Goal: Task Accomplishment & Management: Use online tool/utility

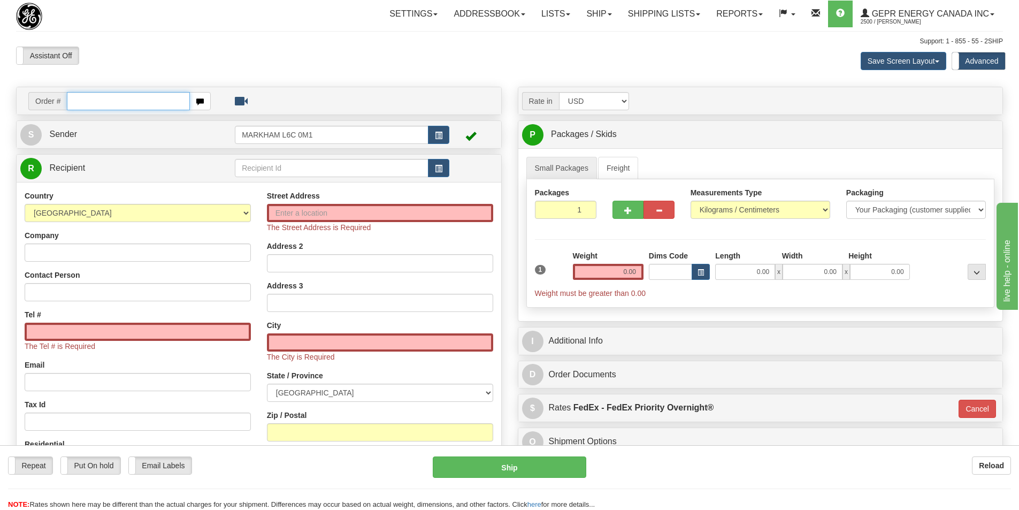
click at [102, 103] on input "text" at bounding box center [128, 101] width 123 height 18
type input "86709123"
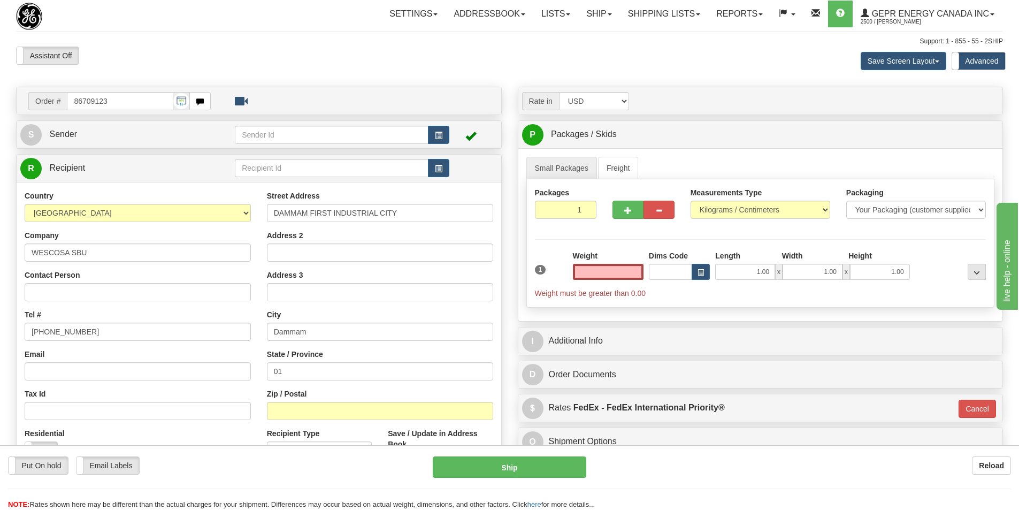
type input "0.00"
click at [72, 365] on input "Email" at bounding box center [138, 371] width 226 height 18
paste input "sbuwarranty@wescosa.com"
type input "sbuwarranty@wescosa.com"
drag, startPoint x: 89, startPoint y: 332, endPoint x: -4, endPoint y: 339, distance: 93.3
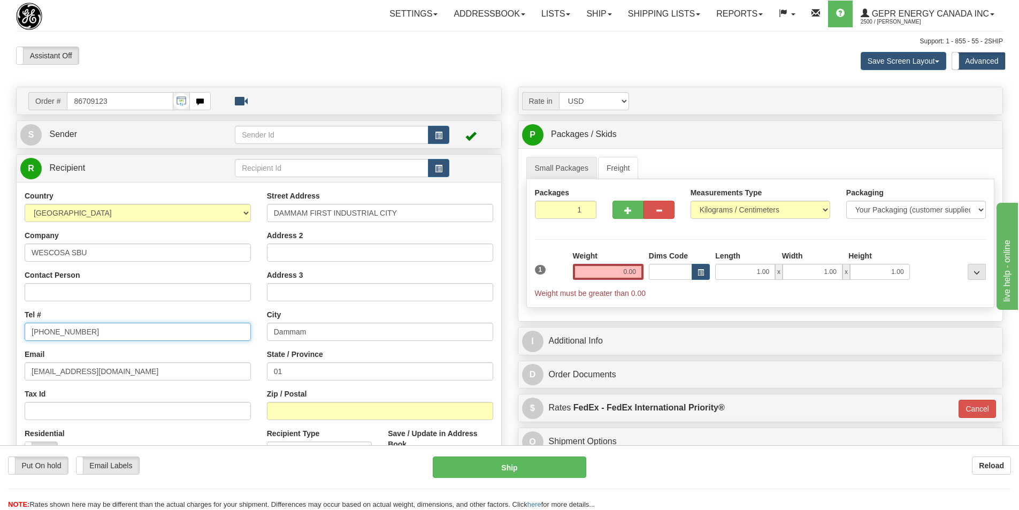
click at [0, 339] on html "Training Course Close Toggle navigation Settings Shipping Preferences New Sende…" at bounding box center [509, 255] width 1019 height 510
type input "96614052904"
click at [341, 411] on input "Zip / Postal" at bounding box center [380, 411] width 226 height 18
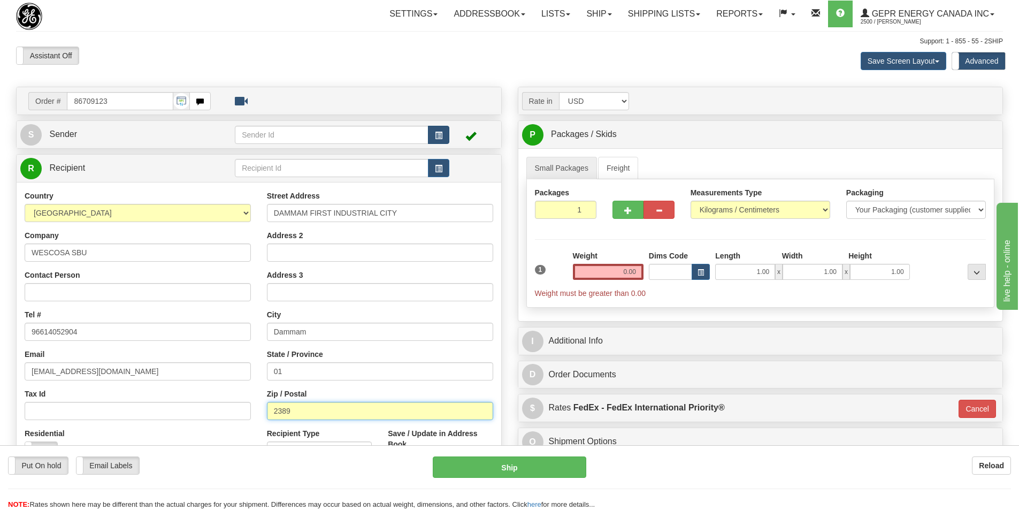
type input "2389"
click at [439, 137] on span "button" at bounding box center [438, 135] width 7 height 7
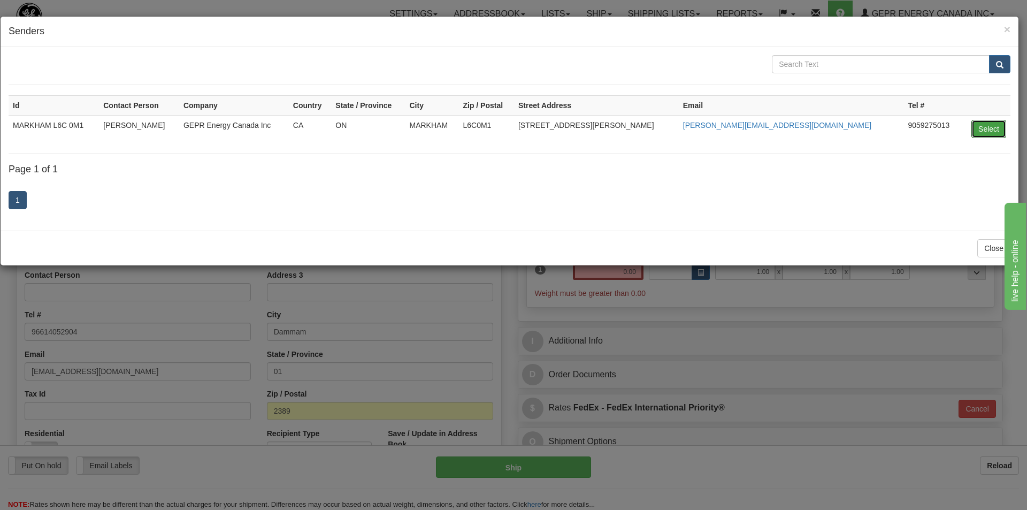
drag, startPoint x: 996, startPoint y: 126, endPoint x: 990, endPoint y: 127, distance: 5.4
click at [996, 127] on button "Select" at bounding box center [988, 129] width 35 height 18
type input "MARKHAM L6C 0M1"
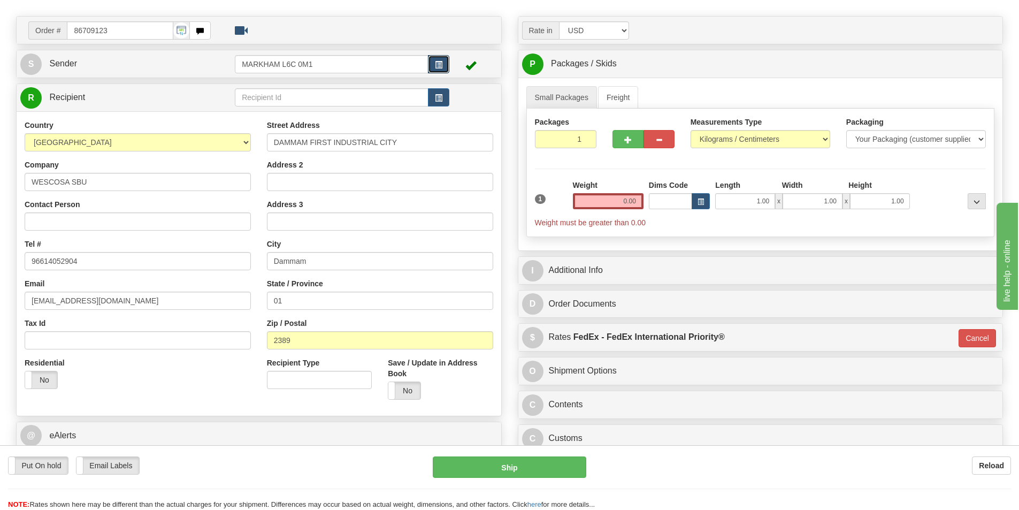
scroll to position [214, 0]
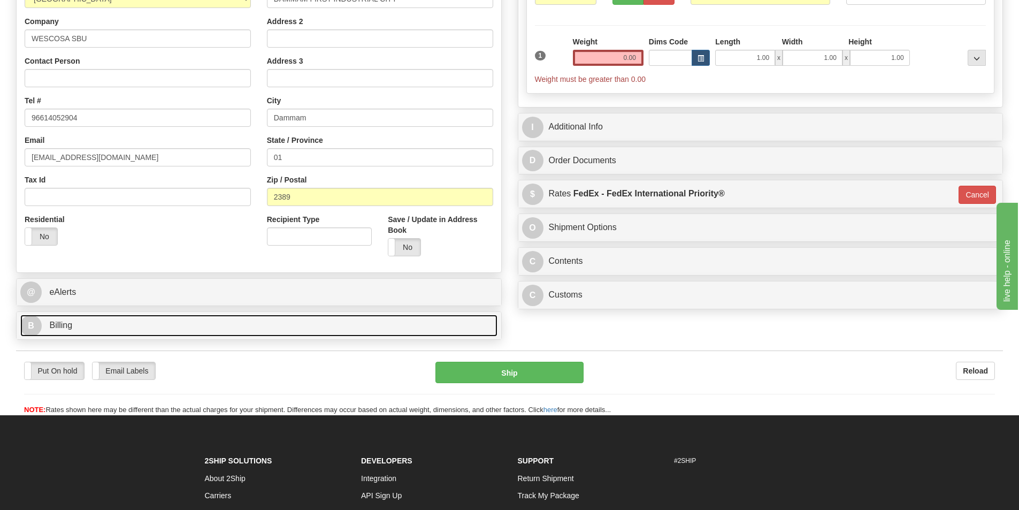
click at [50, 325] on span "Billing" at bounding box center [60, 324] width 23 height 9
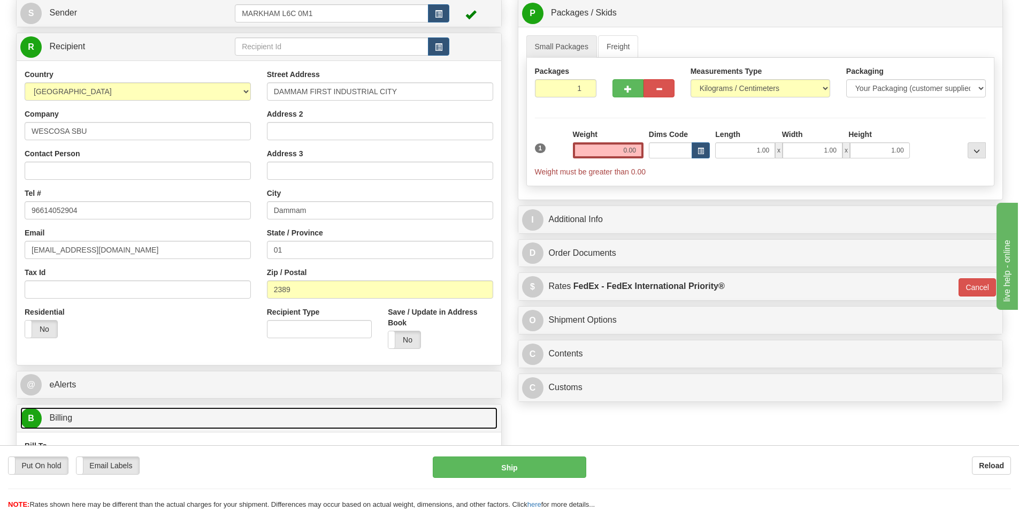
scroll to position [0, 0]
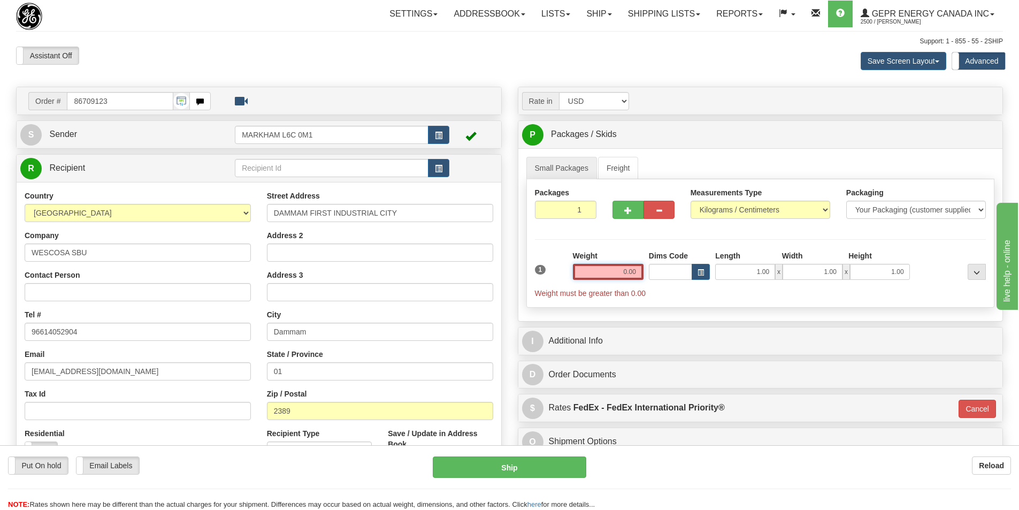
click at [629, 276] on input "0.00" at bounding box center [608, 272] width 71 height 16
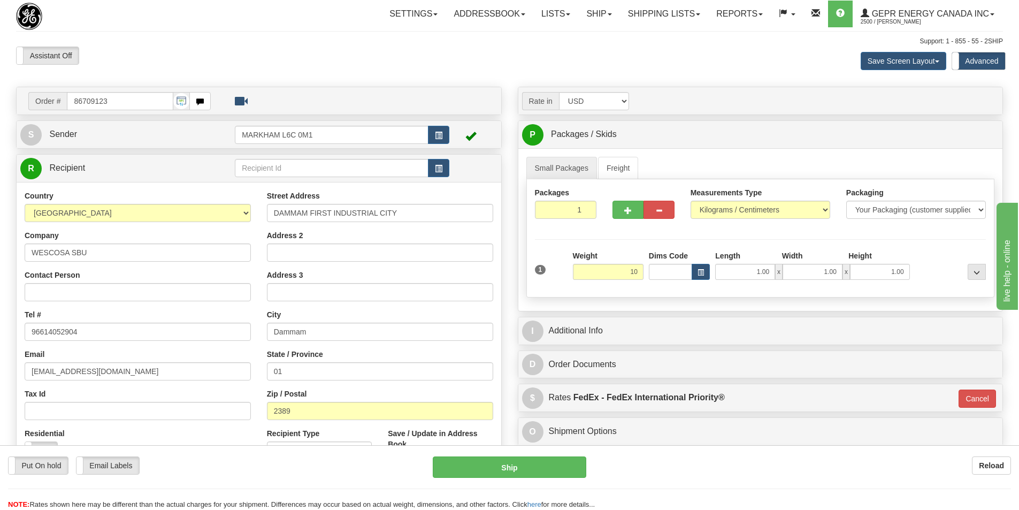
type input "10.00"
type input "01"
click at [726, 115] on div "Rate in Account Currency ARN AWG AUD AUS BHD BBD BFR BMD BRC BRL GBP UKL BND BG…" at bounding box center [761, 302] width 502 height 431
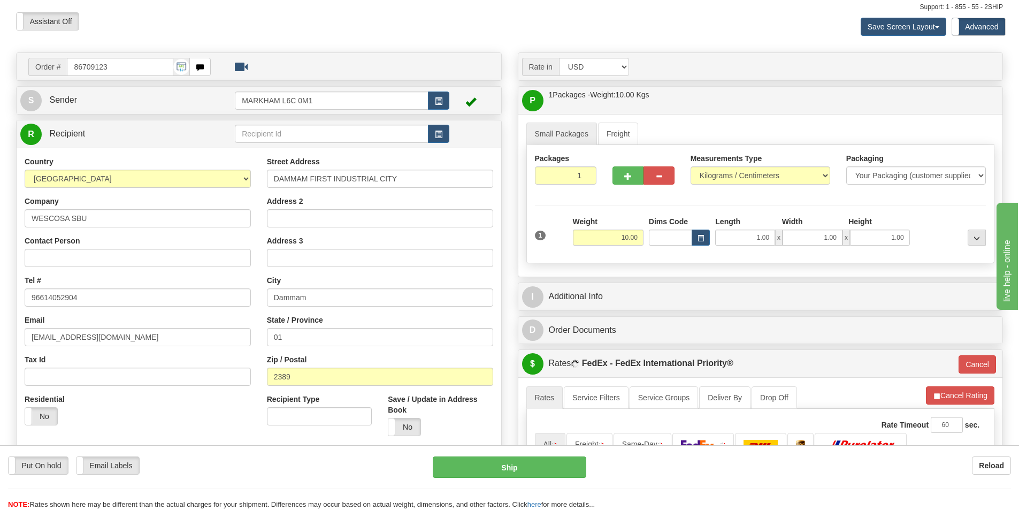
scroll to position [53, 0]
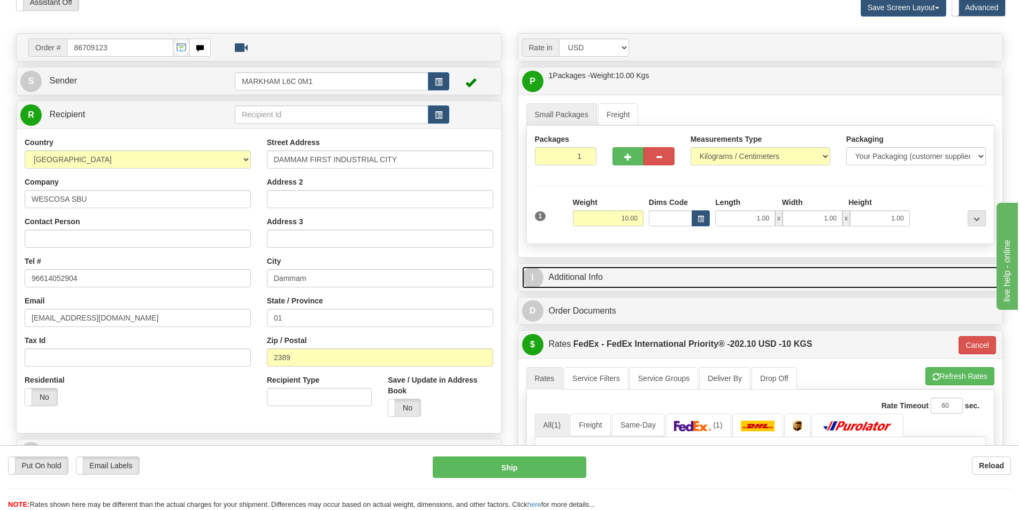
click at [650, 276] on link "I Additional Info" at bounding box center [760, 277] width 477 height 22
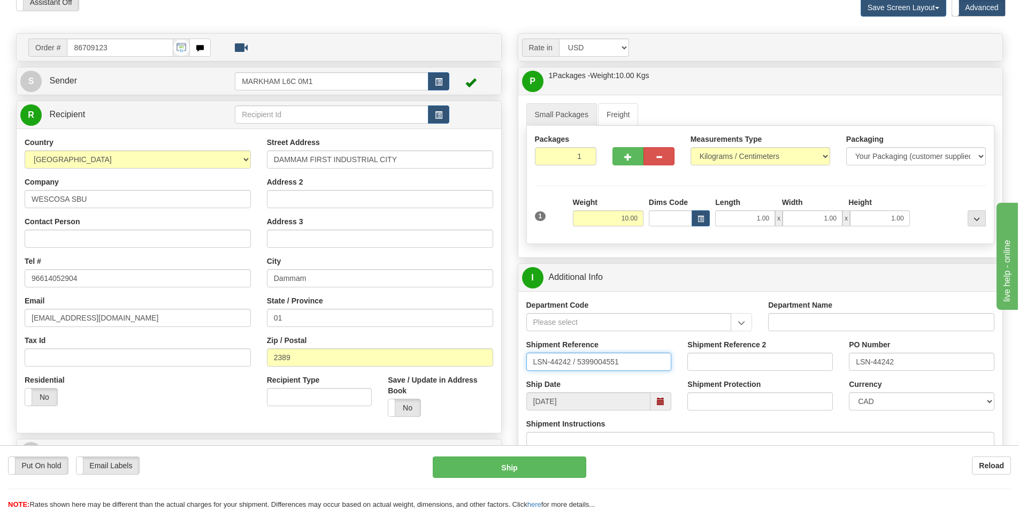
click at [574, 360] on input "LSN-44242 / 5399004551" at bounding box center [598, 361] width 145 height 18
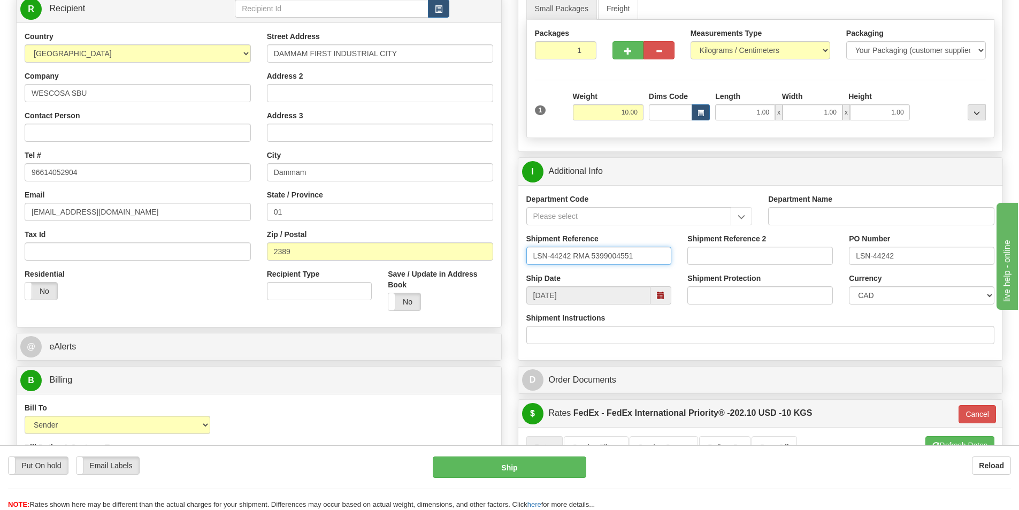
scroll to position [160, 0]
type input "LSN-44242 RMA 5399004551"
click at [916, 292] on select "CAD USD EUR ZAR RON ANG ARN AUD AUS AWG BBD BFR BGN BHD BMD BND BRC BRL CHP CKZ…" at bounding box center [921, 294] width 145 height 18
select select "1"
click at [849, 285] on select "CAD USD EUR ZAR RON ANG ARN AUD AUS AWG BBD BFR BGN BHD BMD BND BRC BRL CHP CKZ…" at bounding box center [921, 294] width 145 height 18
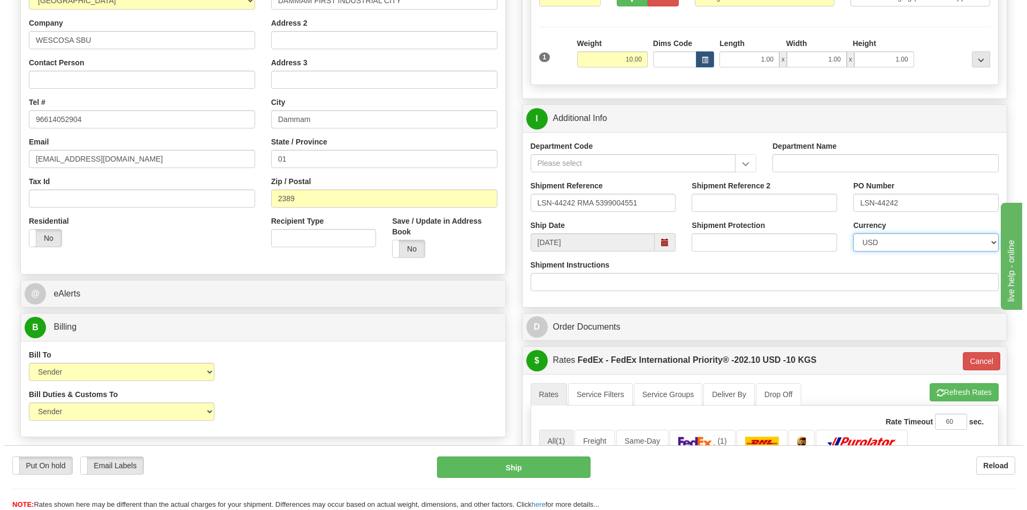
scroll to position [374, 0]
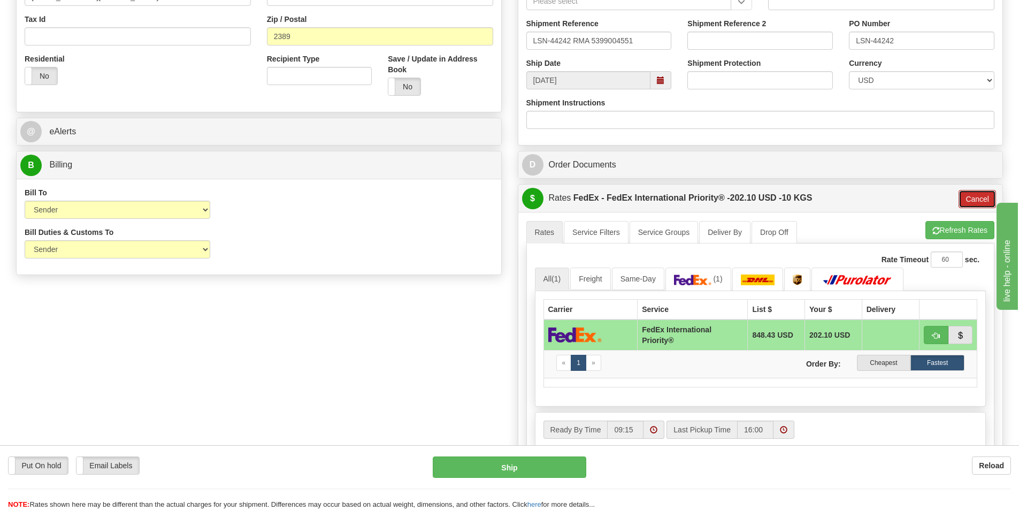
click at [971, 199] on button "Cancel" at bounding box center [976, 199] width 37 height 18
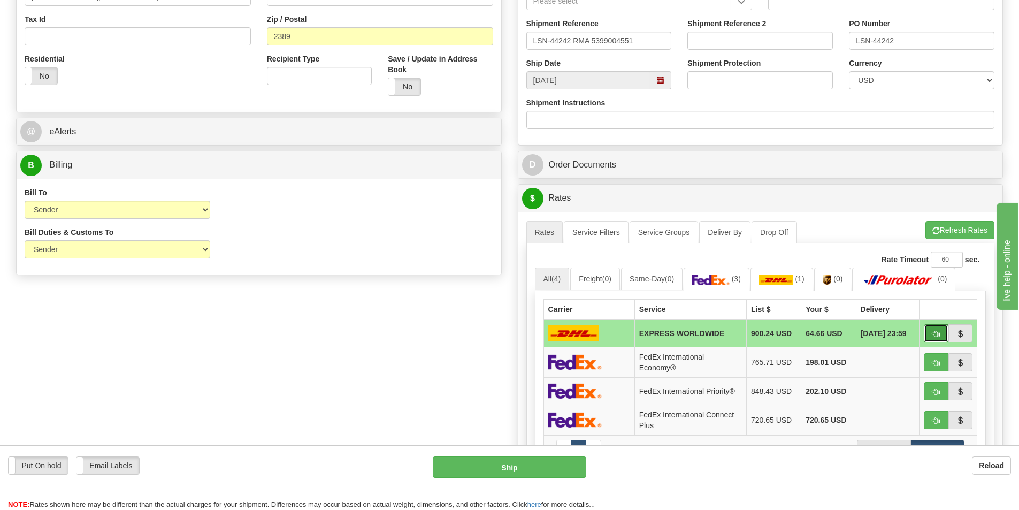
click at [941, 338] on button "button" at bounding box center [935, 333] width 25 height 18
type input "P"
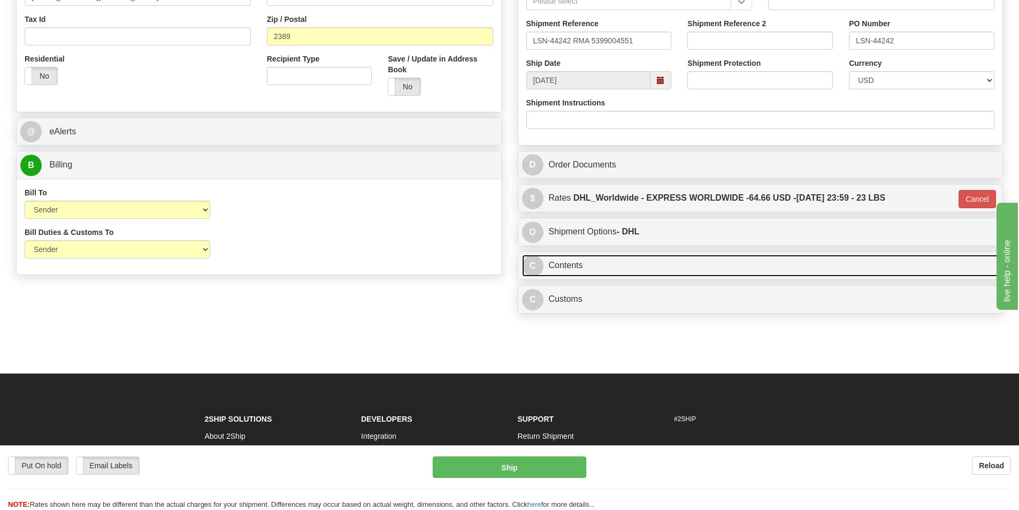
click at [597, 266] on link "C Contents" at bounding box center [760, 266] width 477 height 22
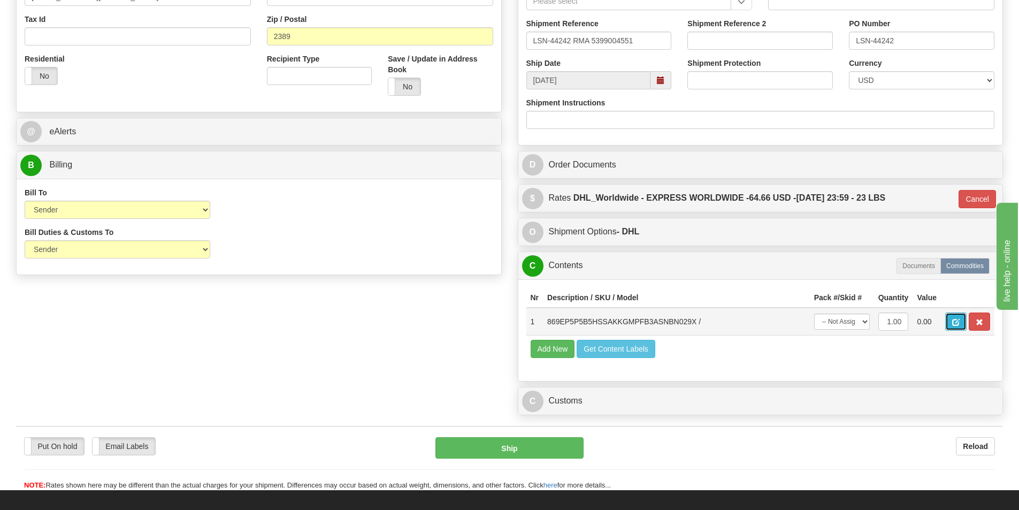
click at [952, 322] on span "button" at bounding box center [955, 322] width 7 height 7
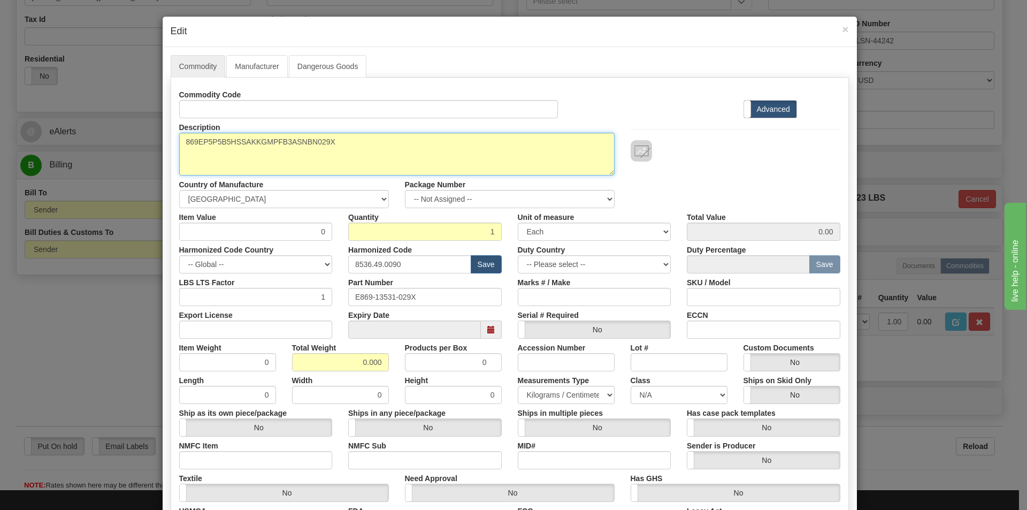
drag, startPoint x: 352, startPoint y: 146, endPoint x: 151, endPoint y: 153, distance: 201.7
click at [151, 153] on div "× Edit Commodity Manufacturer Dangerous Goods Commodity Code Standard Advanced …" at bounding box center [513, 255] width 1027 height 510
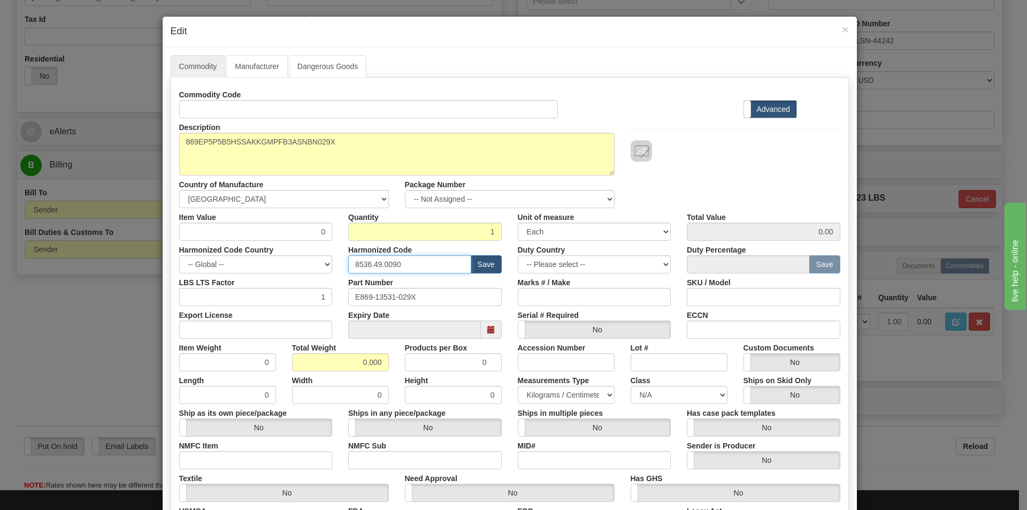
drag, startPoint x: 355, startPoint y: 266, endPoint x: 198, endPoint y: 264, distance: 156.7
click at [198, 264] on div "Harmonized Code Country -- Global -- AFGHANISTAN ALAND ISLANDS ALBANIA ALGERIA …" at bounding box center [509, 257] width 677 height 33
paste input "69EP5P5B5HSSAKKGMPFB3ASNBN029X"
type input "869EP5P5B5HSSAKKGMPFB3ASNBN029X"
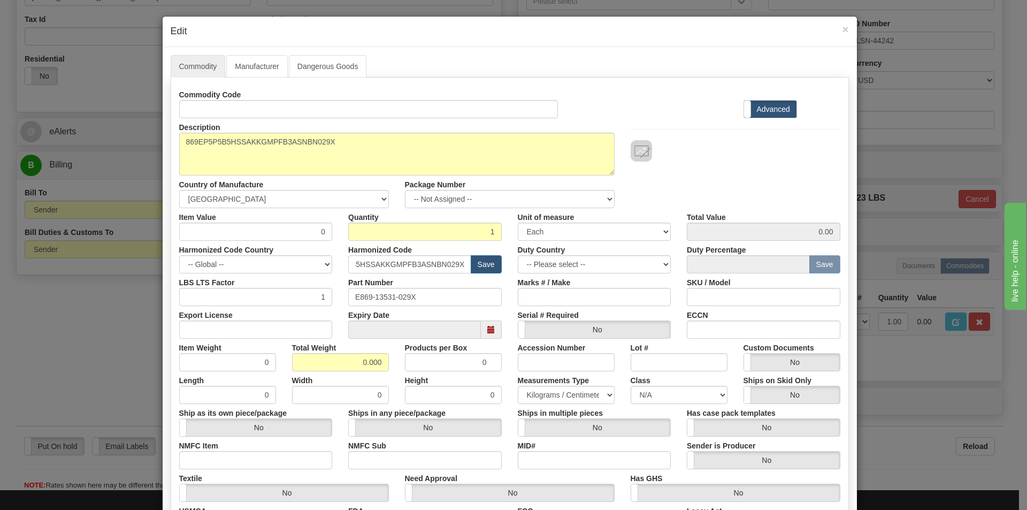
scroll to position [0, 0]
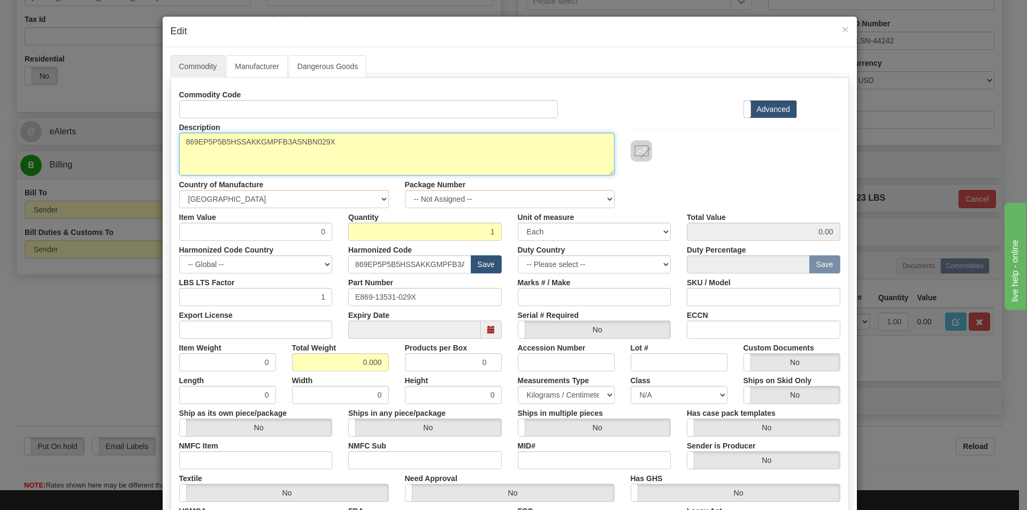
drag, startPoint x: 357, startPoint y: 142, endPoint x: 133, endPoint y: 142, distance: 223.5
click at [140, 140] on div "× Edit Commodity Manufacturer Dangerous Goods Commodity Code Standard Advanced …" at bounding box center [513, 255] width 1027 height 510
paste textarea "Motor Protection Relay-869"
type textarea "869 Motor Protection Relay-869"
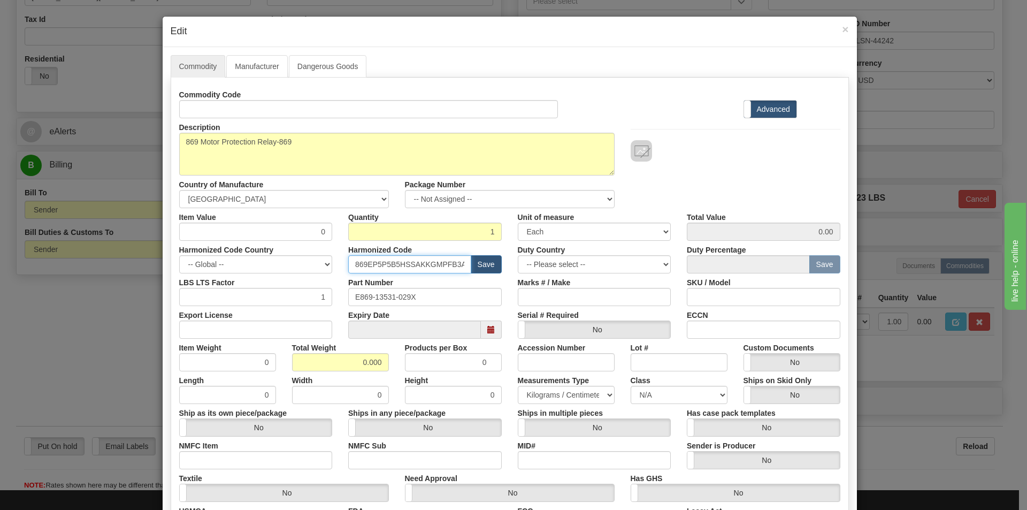
scroll to position [0, 40]
drag, startPoint x: 349, startPoint y: 266, endPoint x: 519, endPoint y: 273, distance: 170.2
click at [532, 273] on div "Commodity Code Standard Advanced Description 869EP5P5B5HSSAKKGMPFB3ASNBN029X Co…" at bounding box center [509, 310] width 661 height 449
click at [205, 114] on input "Id" at bounding box center [368, 109] width 379 height 18
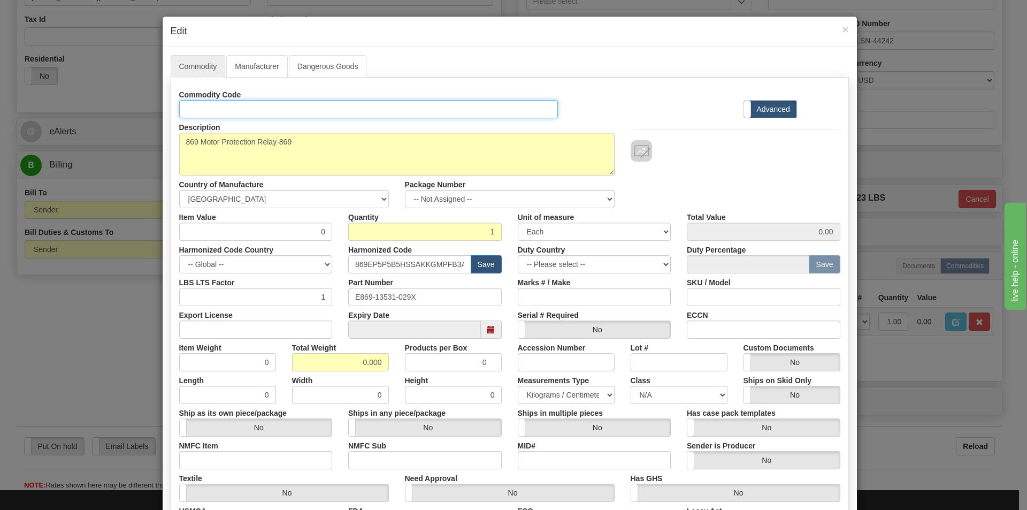
paste input "869EP5P5B5HSSAKKGMPFB3ASNBN029X"
type input "869EP5P5B5HSSAKKGMPFB3ASNBN029X"
drag, startPoint x: 314, startPoint y: 234, endPoint x: 328, endPoint y: 234, distance: 13.4
click at [328, 234] on input "0" at bounding box center [255, 231] width 153 height 18
type input "75"
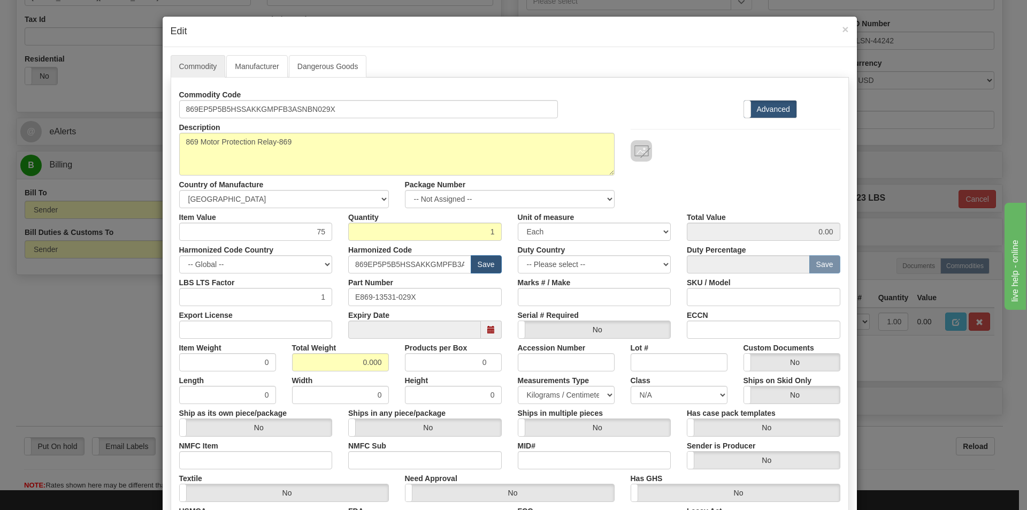
type input "75.00"
drag, startPoint x: 781, startPoint y: 173, endPoint x: 760, endPoint y: 157, distance: 25.6
click at [783, 170] on div "Description 869EP5P5B5HSSAKKGMPFB3ASNBN029X Country of Manufacture -- Unknown -…" at bounding box center [509, 163] width 677 height 90
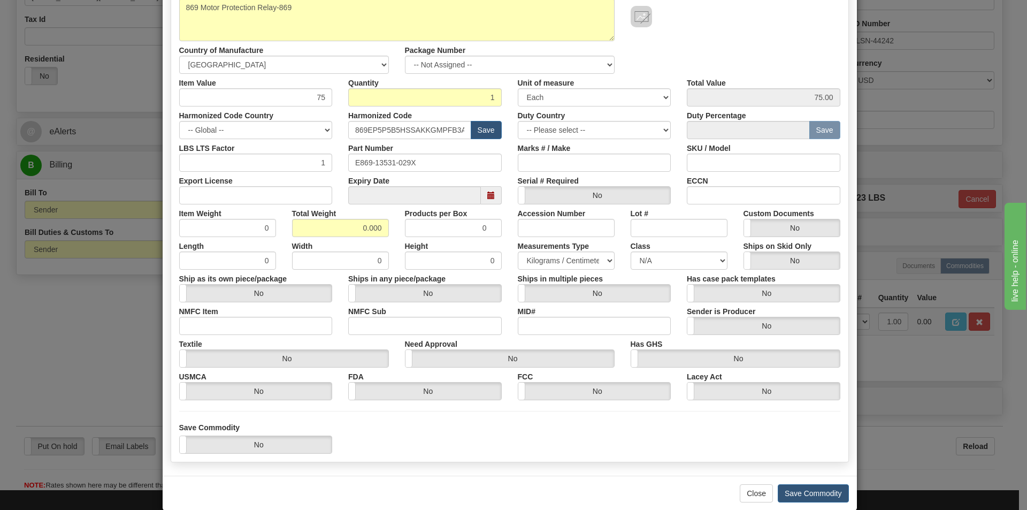
scroll to position [151, 0]
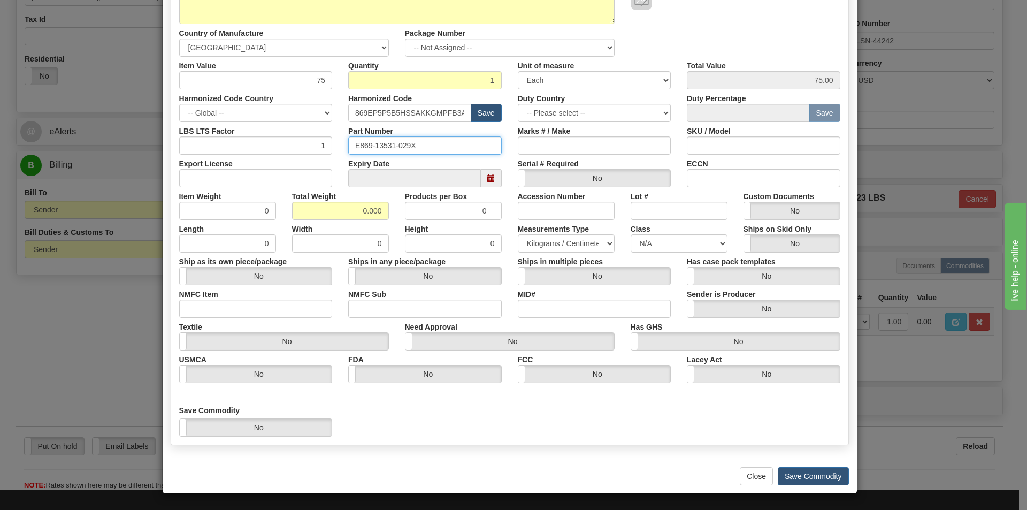
click at [418, 149] on input "E869-13531-029X" at bounding box center [424, 145] width 153 height 18
drag, startPoint x: 352, startPoint y: 114, endPoint x: 515, endPoint y: 120, distance: 163.2
click at [515, 120] on div "Harmonized Code Country -- Global -- AFGHANISTAN ALAND ISLANDS ALBANIA ALGERIA …" at bounding box center [509, 105] width 677 height 33
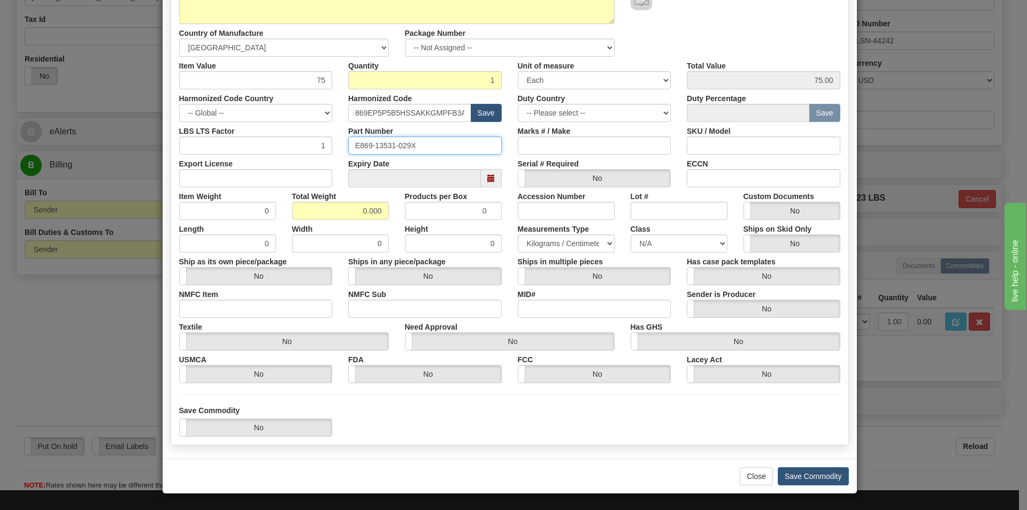
drag, startPoint x: 418, startPoint y: 147, endPoint x: 257, endPoint y: 161, distance: 161.6
click at [260, 161] on div "Commodity Code 869EP5P5B5HSSAKKGMPFB3ASNBN029X Standard Advanced Description 86…" at bounding box center [509, 158] width 661 height 449
paste input "869EP5P5B5HSSAKKGMPFB3ASNBN"
type input "869EP5P5B5HSSAKKGMPFB3ASNBN029X"
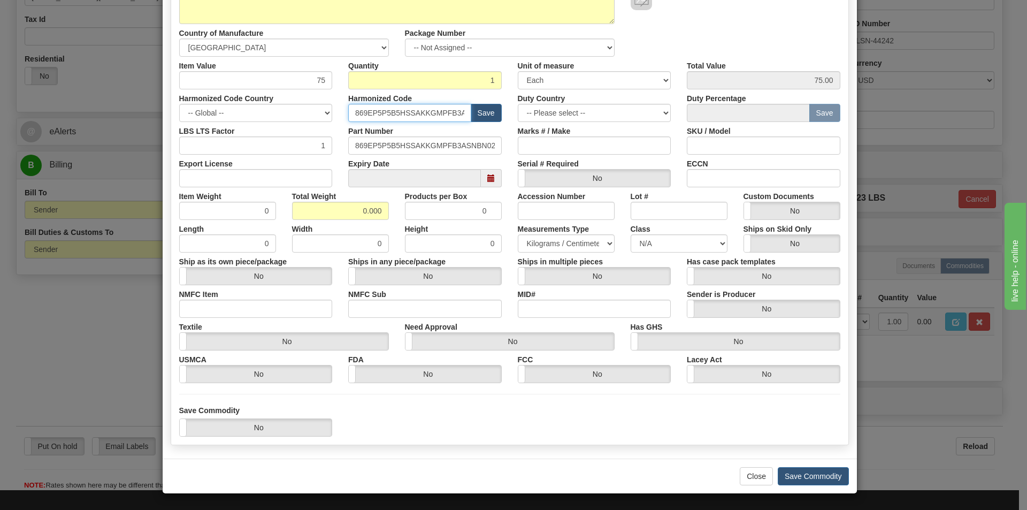
scroll to position [0, 40]
drag, startPoint x: 359, startPoint y: 113, endPoint x: 550, endPoint y: 140, distance: 192.2
click at [549, 140] on div "Commodity Code 869EP5P5B5HSSAKKGMPFB3ASNBN029X Standard Advanced Description 86…" at bounding box center [509, 158] width 661 height 449
type input "8"
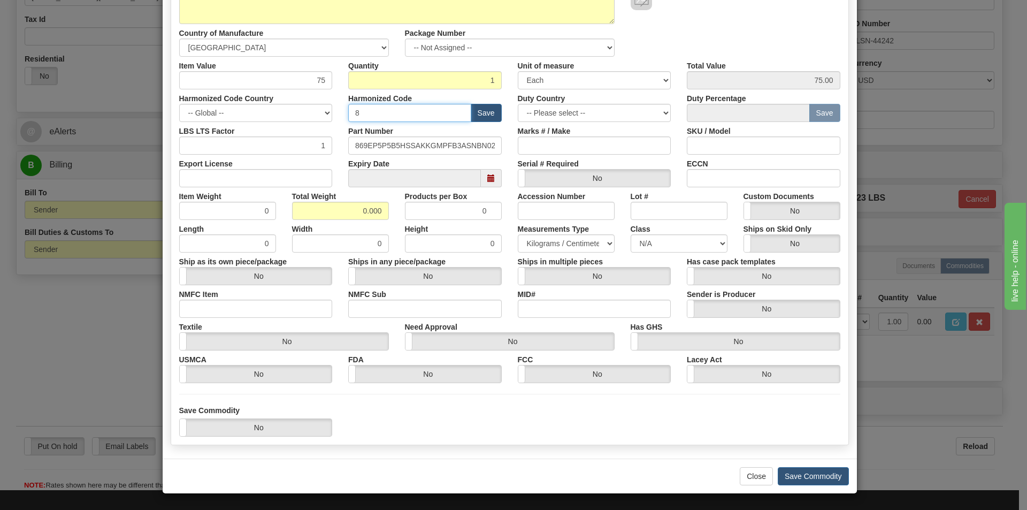
type input "85336.49.0080"
drag, startPoint x: 337, startPoint y: 206, endPoint x: 418, endPoint y: 221, distance: 82.2
click at [426, 224] on div "Commodity Code 869EP5P5B5HSSAKKGMPFB3ASNBN029X Standard Advanced Description 86…" at bounding box center [509, 158] width 661 height 449
type input "10"
type input "10.0000"
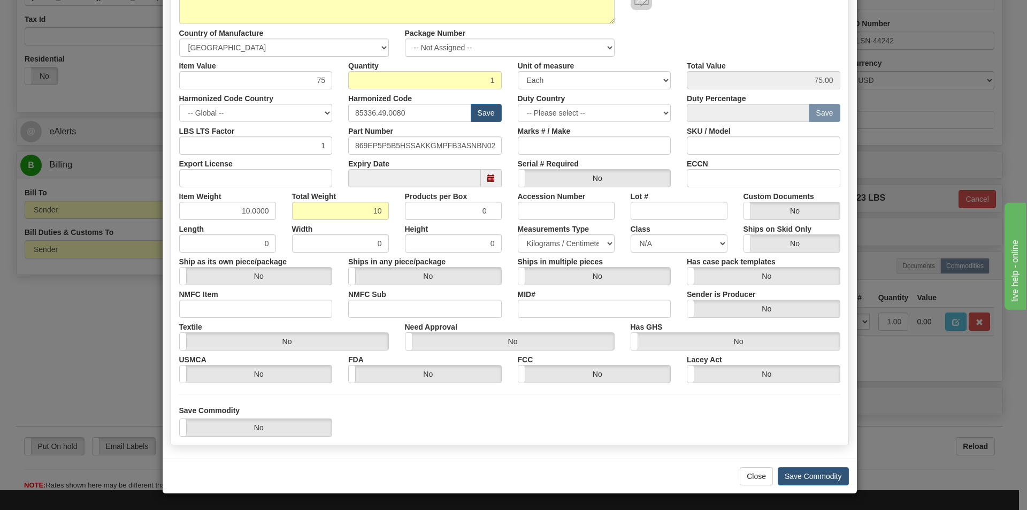
click at [753, 24] on div "Description 869EP5P5B5HSSAKKGMPFB3ASNBN029X Country of Manufacture -- Unknown -…" at bounding box center [509, 12] width 677 height 90
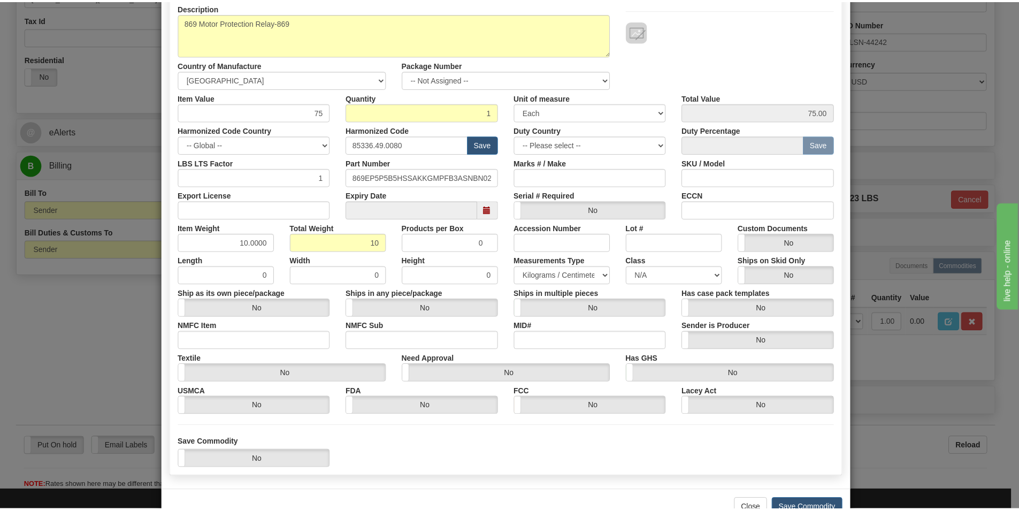
scroll to position [151, 0]
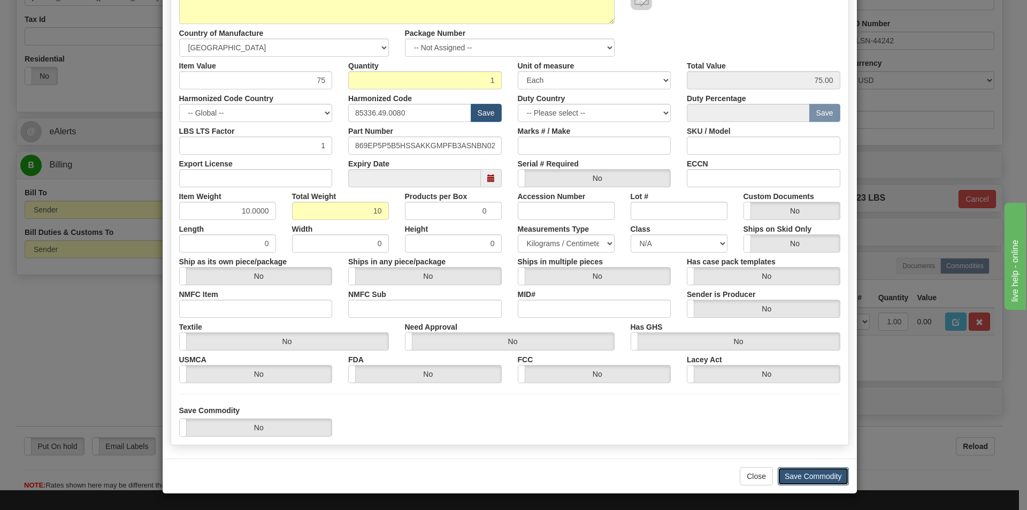
click at [799, 471] on button "Save Commodity" at bounding box center [812, 476] width 71 height 18
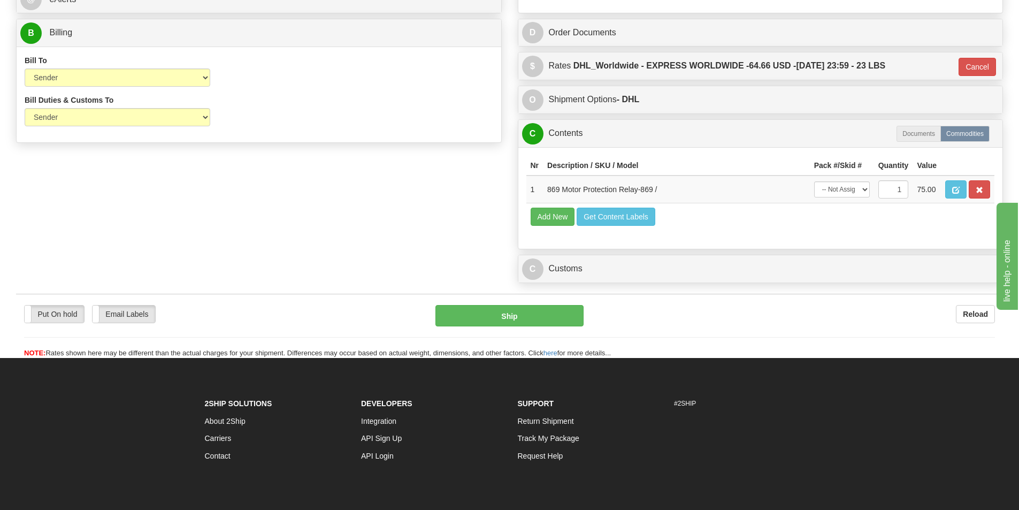
scroll to position [535, 0]
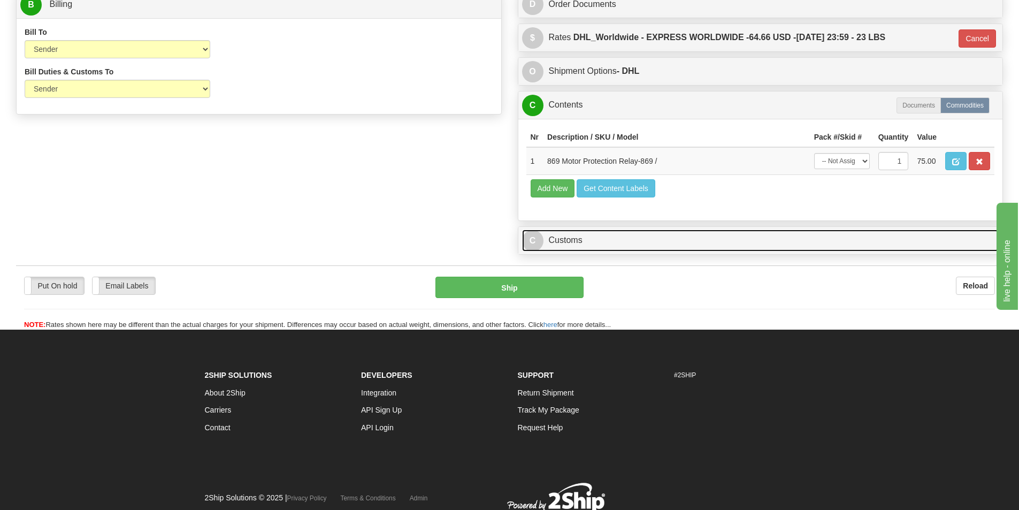
click at [561, 242] on link "C Customs" at bounding box center [760, 240] width 477 height 22
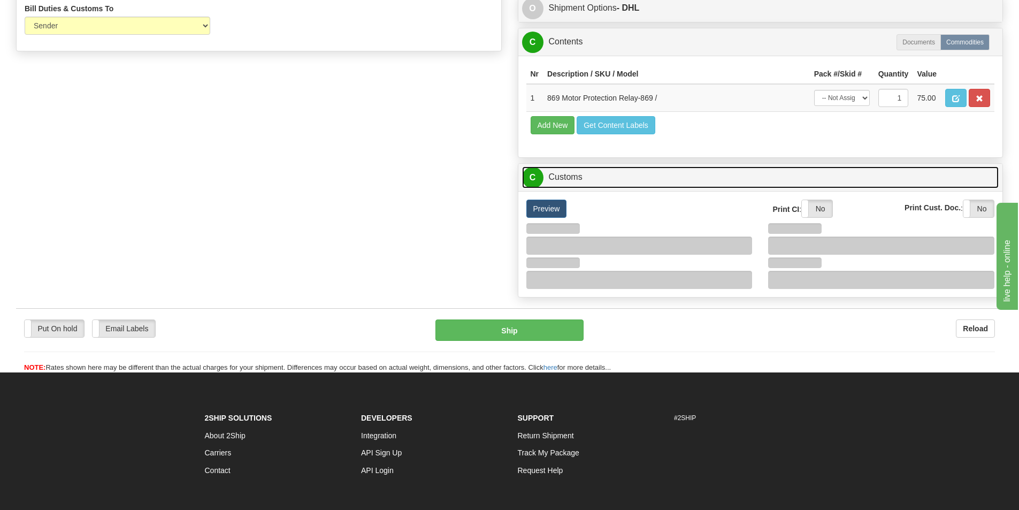
scroll to position [682, 0]
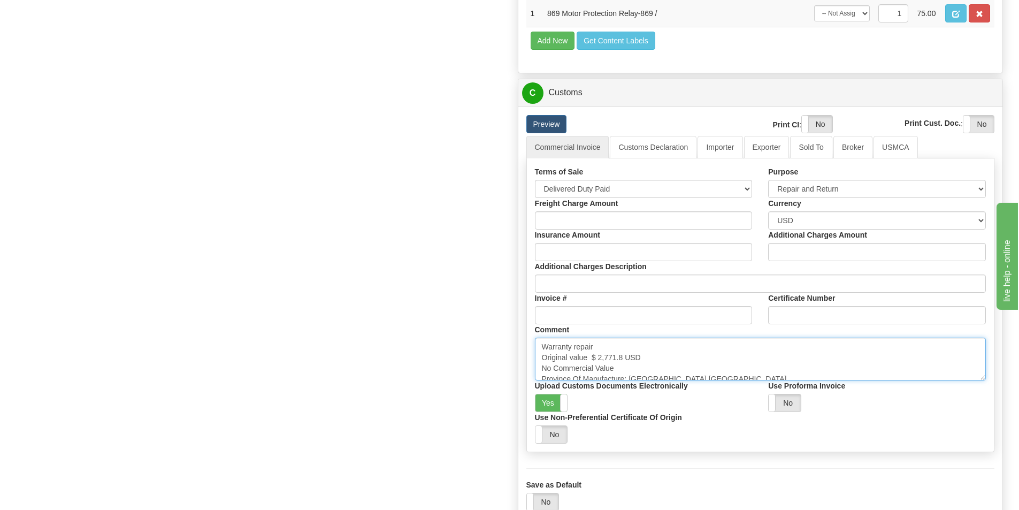
drag, startPoint x: 600, startPoint y: 357, endPoint x: 609, endPoint y: 353, distance: 9.6
click at [610, 353] on textarea "Warranty repair Original value $ 2,771.8 USD No Commercial Value Province Of Ma…" at bounding box center [760, 358] width 451 height 43
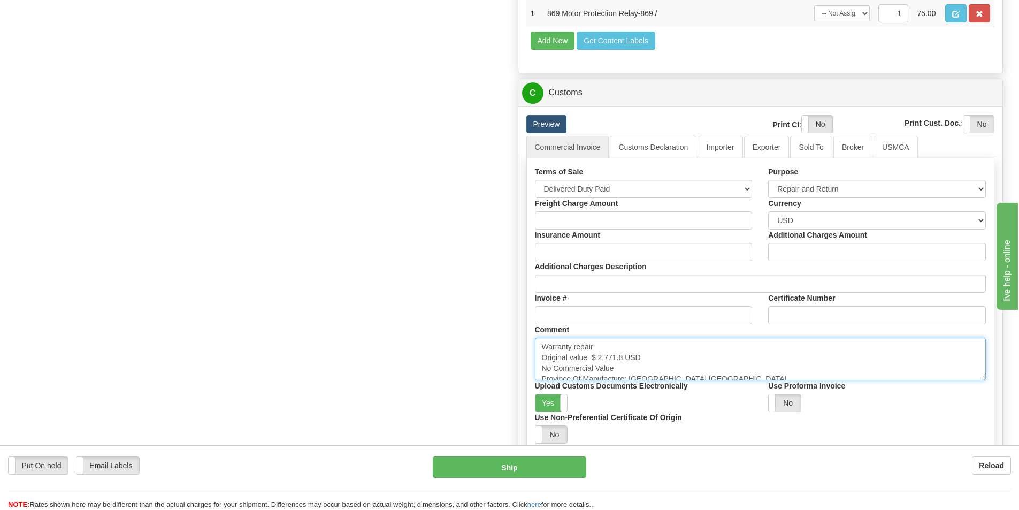
drag, startPoint x: 599, startPoint y: 355, endPoint x: 623, endPoint y: 355, distance: 24.6
click at [623, 355] on textarea "Warranty repair Original value $ 2,771.8 USD No Commercial Value Province Of Ma…" at bounding box center [760, 358] width 451 height 43
paste textarea "9,192.93"
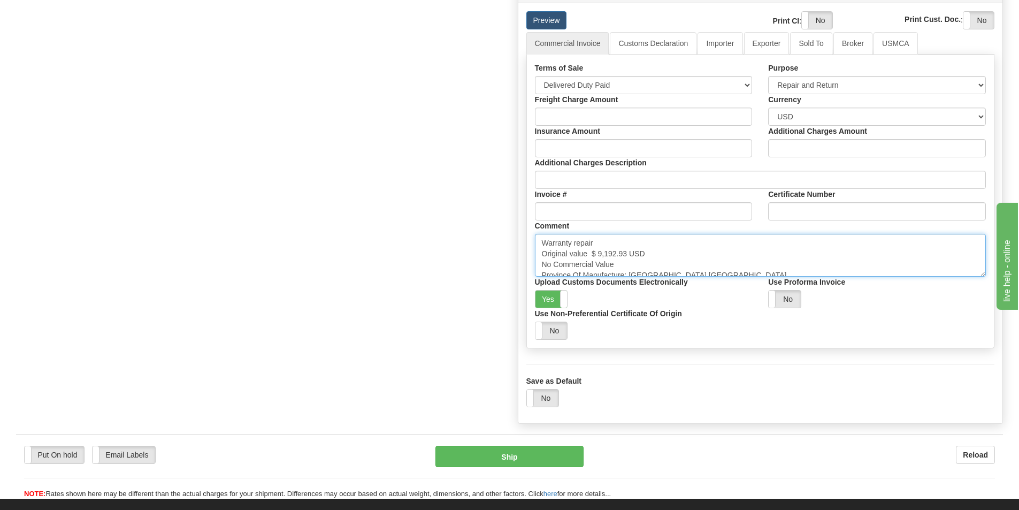
scroll to position [522, 0]
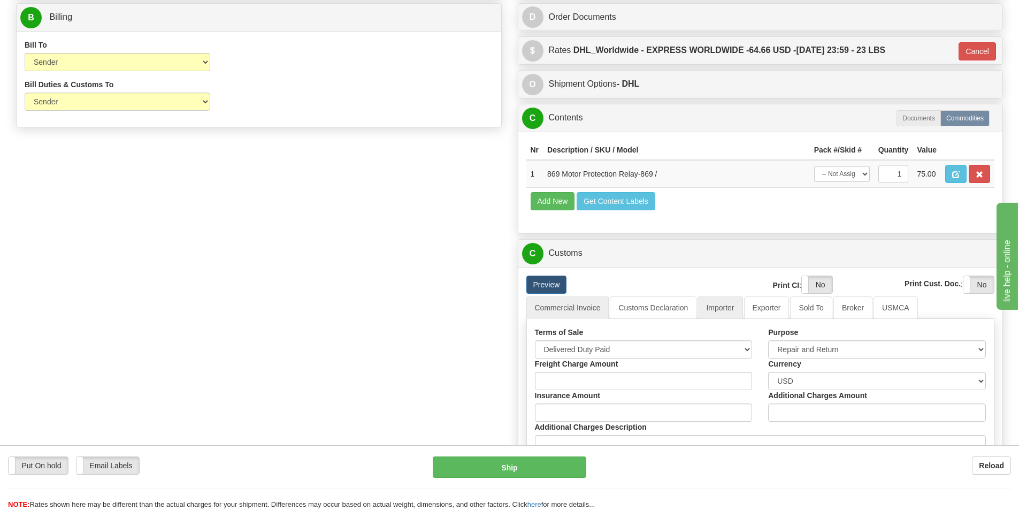
type textarea "Warranty repair Original value $ 9,192.93 USD No Commercial Value Province Of M…"
click at [729, 307] on link "Importer" at bounding box center [719, 307] width 45 height 22
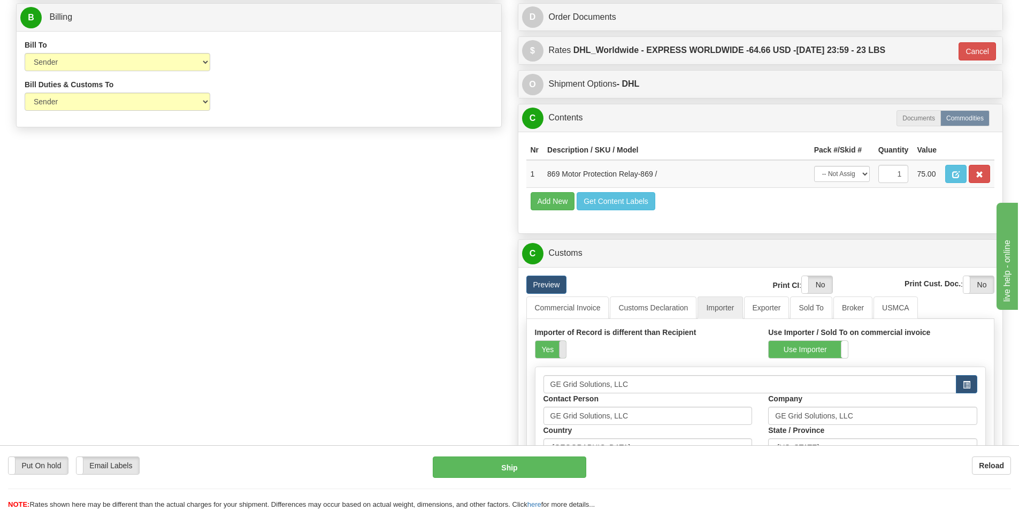
click at [562, 344] on span at bounding box center [566, 349] width 14 height 17
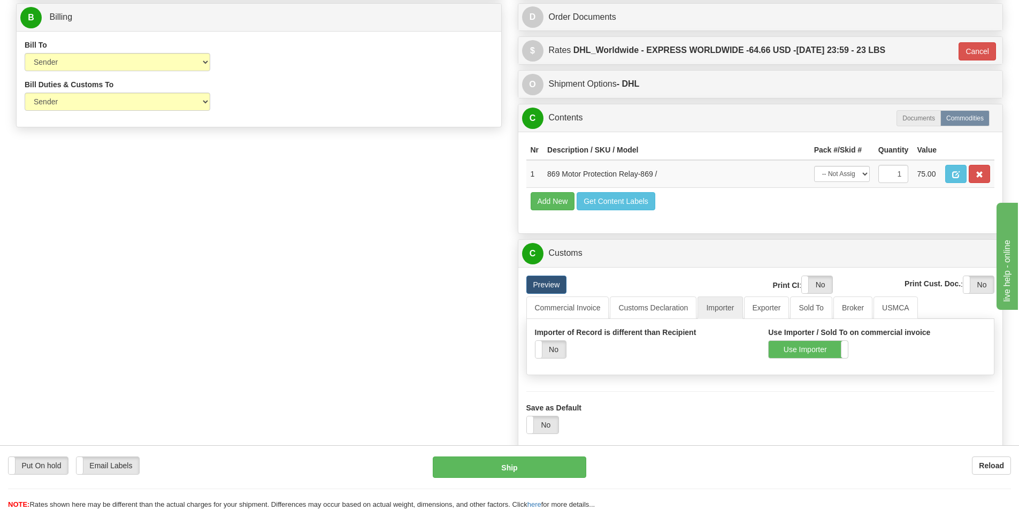
click at [830, 349] on label "Use Importer" at bounding box center [807, 349] width 79 height 17
click at [551, 303] on link "Commercial Invoice" at bounding box center [567, 307] width 83 height 22
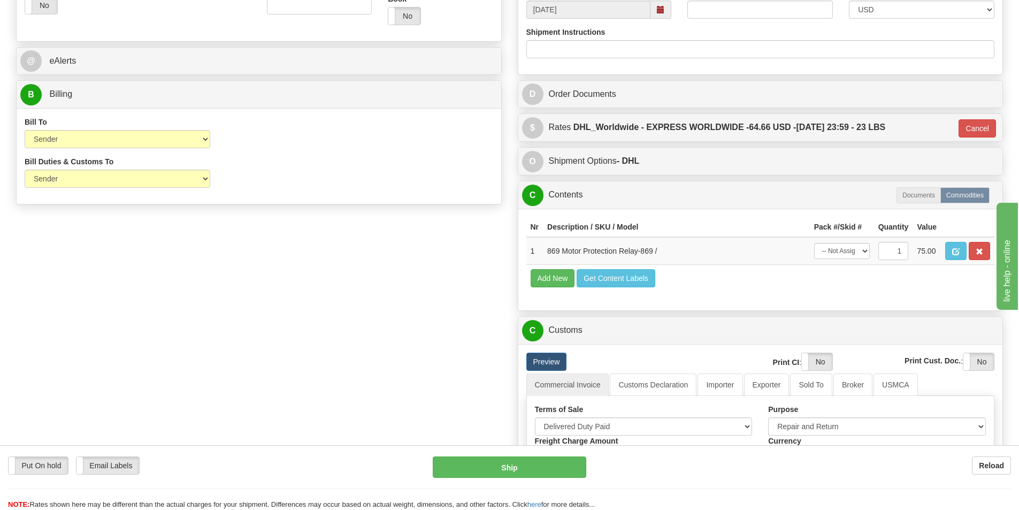
scroll to position [415, 0]
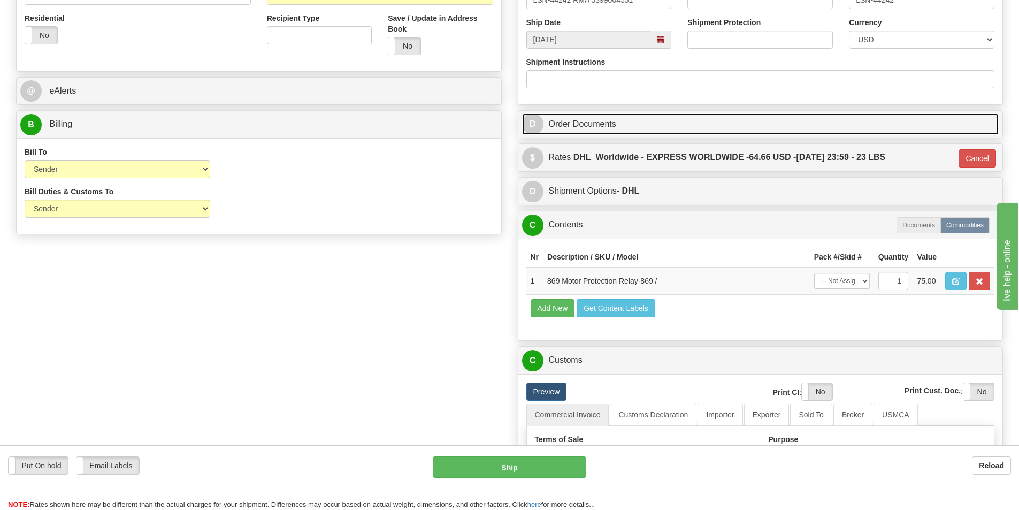
click at [601, 132] on link "D Order Documents" at bounding box center [760, 124] width 477 height 22
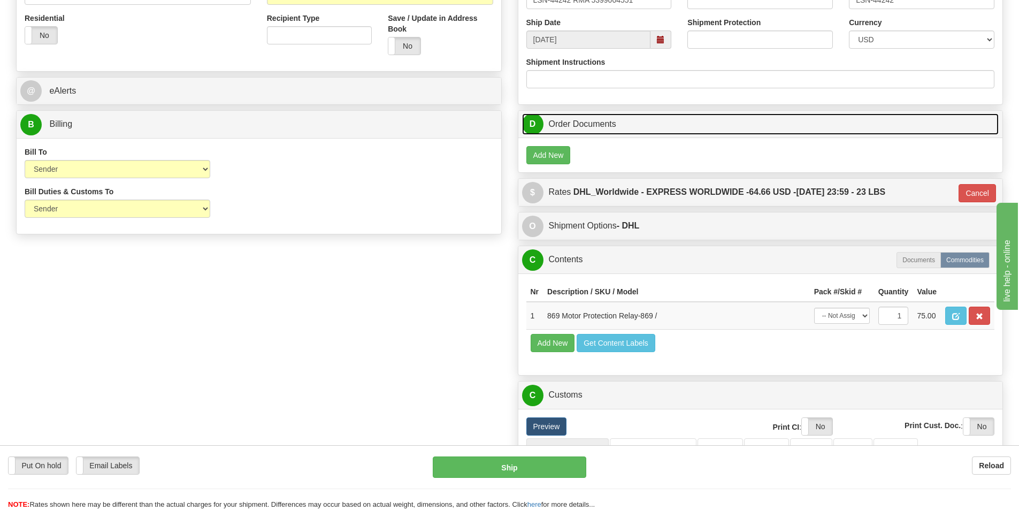
click at [601, 132] on link "D Order Documents" at bounding box center [760, 124] width 477 height 22
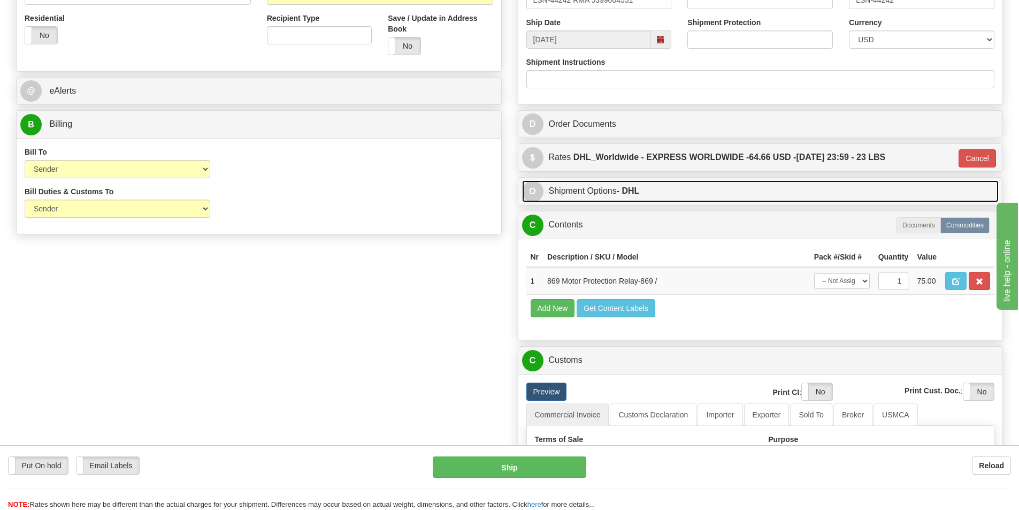
click at [584, 189] on link "O Shipment Options - DHL" at bounding box center [760, 191] width 477 height 22
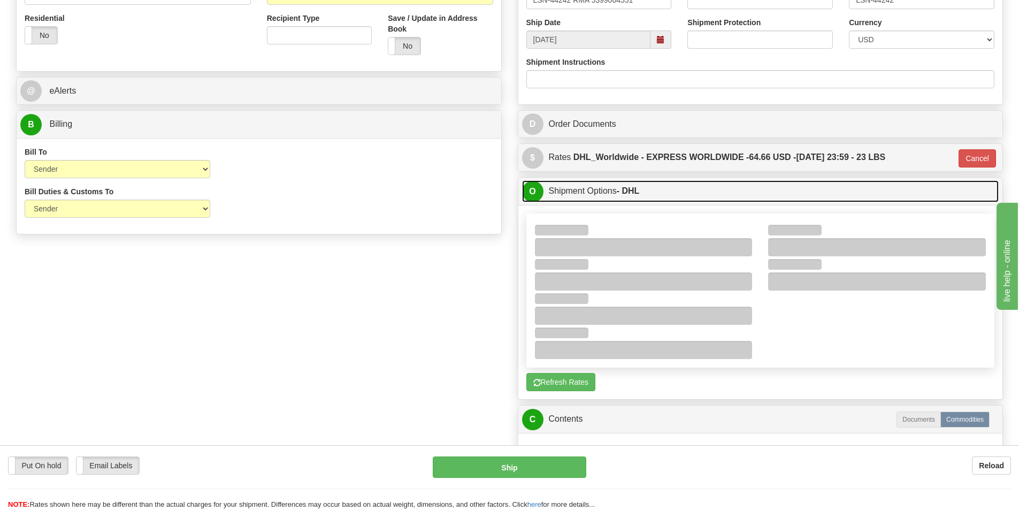
click at [584, 189] on link "O Shipment Options - DHL" at bounding box center [760, 191] width 477 height 22
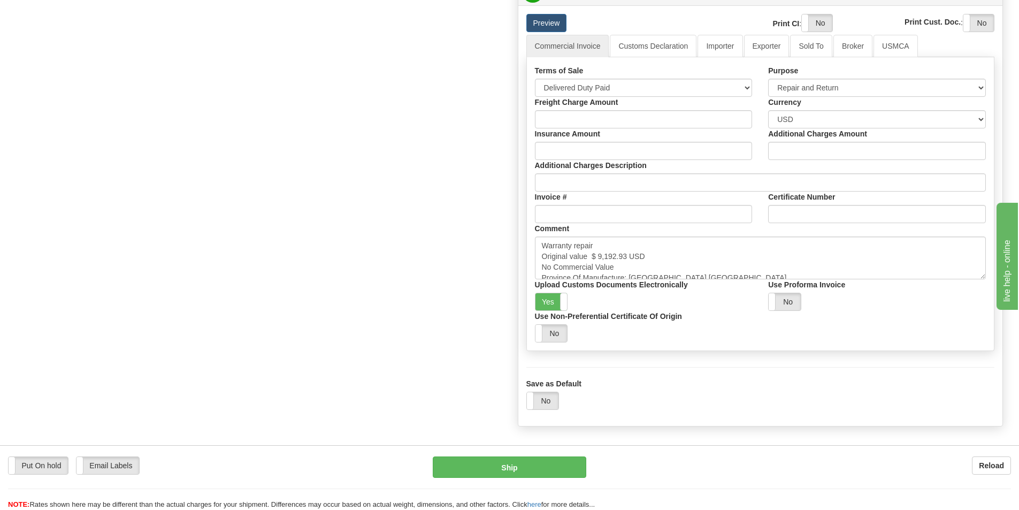
scroll to position [682, 0]
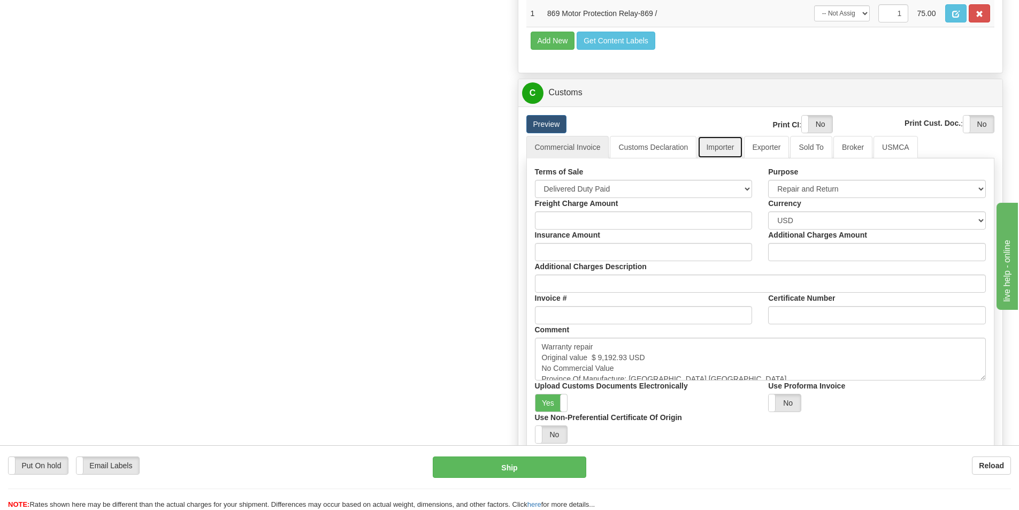
click at [735, 149] on link "Importer" at bounding box center [719, 147] width 45 height 22
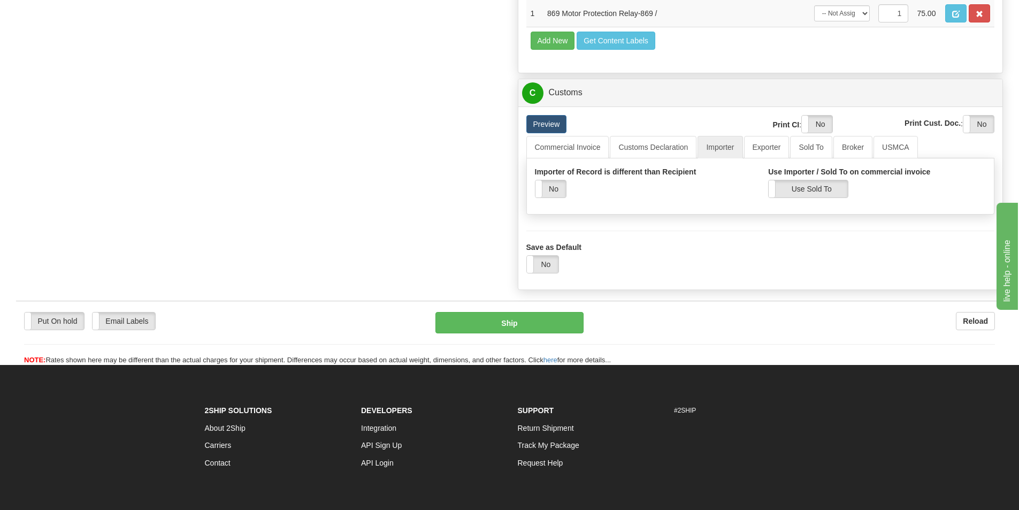
click at [550, 134] on div "Preview Print CI : Yes No Print Cust. Doc. : Yes No" at bounding box center [760, 125] width 484 height 21
click at [552, 144] on link "Commercial Invoice" at bounding box center [567, 147] width 83 height 22
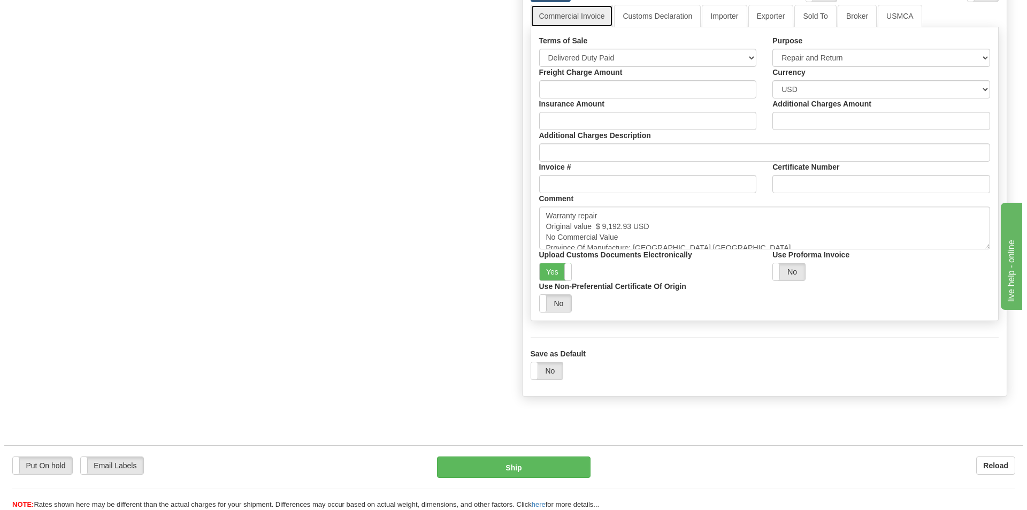
scroll to position [896, 0]
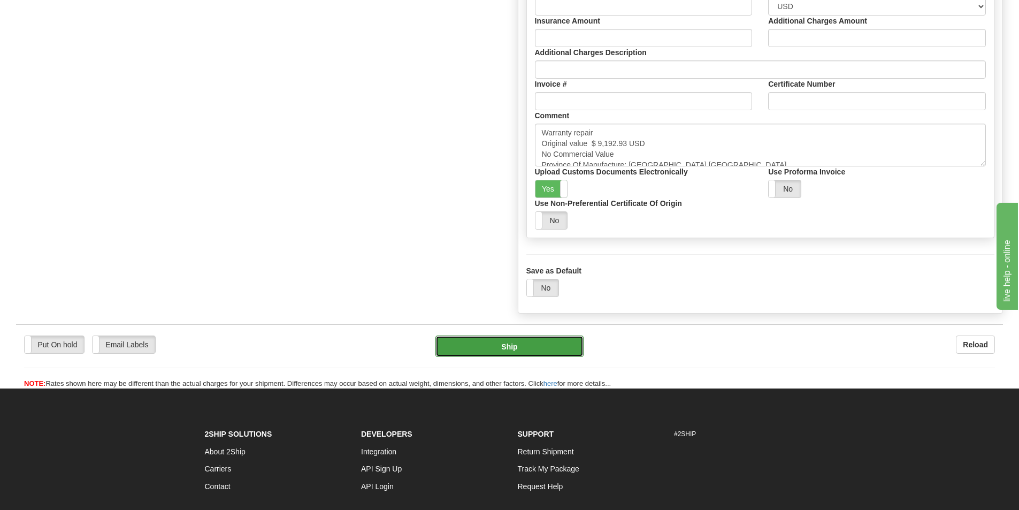
click at [490, 335] on button "Ship" at bounding box center [509, 345] width 148 height 21
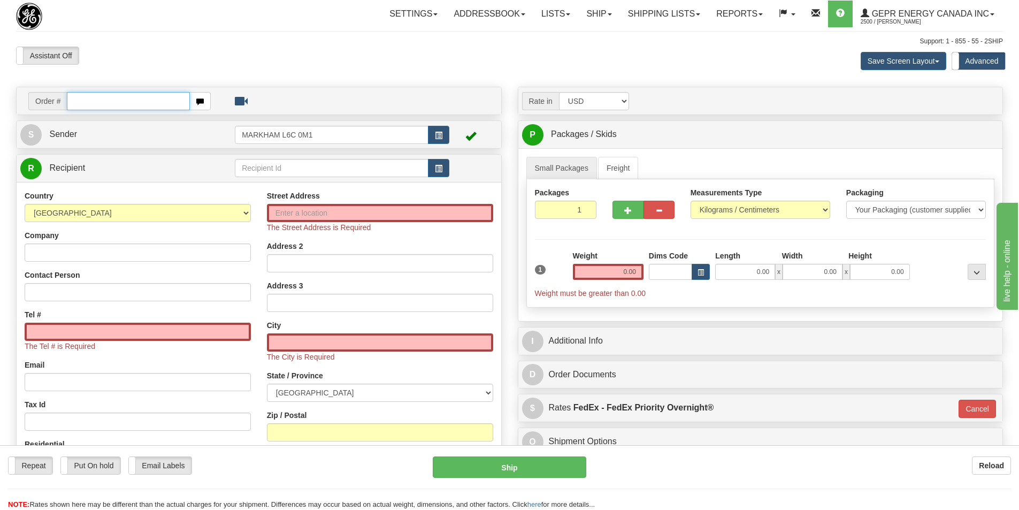
click at [115, 98] on input "text" at bounding box center [128, 101] width 123 height 18
type input "86709128"
click at [343, 86] on body "Training Course Close Toggle navigation Settings Shipping Preferences New Recip…" at bounding box center [513, 255] width 1027 height 510
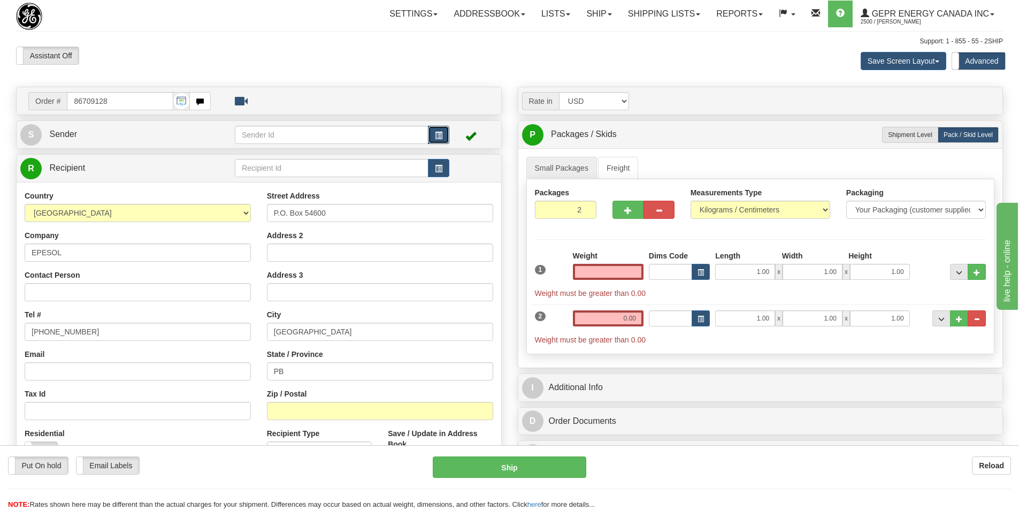
type input "0.00"
click at [433, 140] on button "button" at bounding box center [438, 135] width 21 height 18
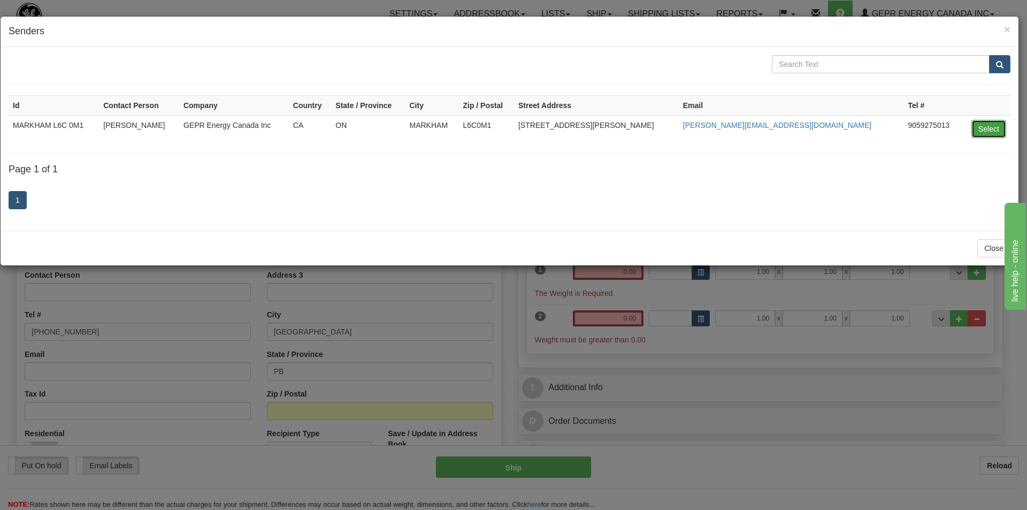
click at [987, 132] on button "Select" at bounding box center [988, 129] width 35 height 18
type input "MARKHAM L6C 0M1"
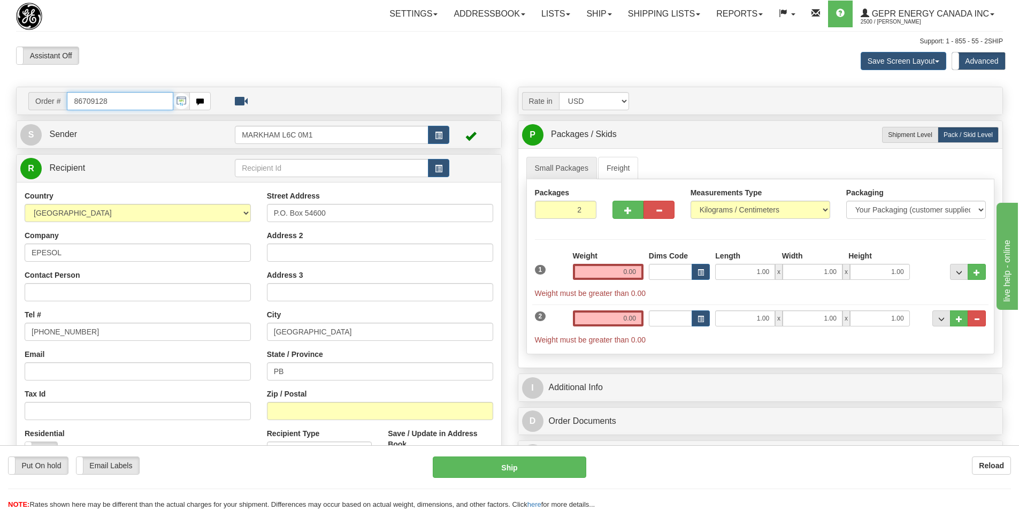
drag, startPoint x: 133, startPoint y: 104, endPoint x: 12, endPoint y: 100, distance: 120.9
click at [13, 99] on div "Order # 86709128 S" at bounding box center [259, 323] width 502 height 472
paste input "10449"
type input "86710449"
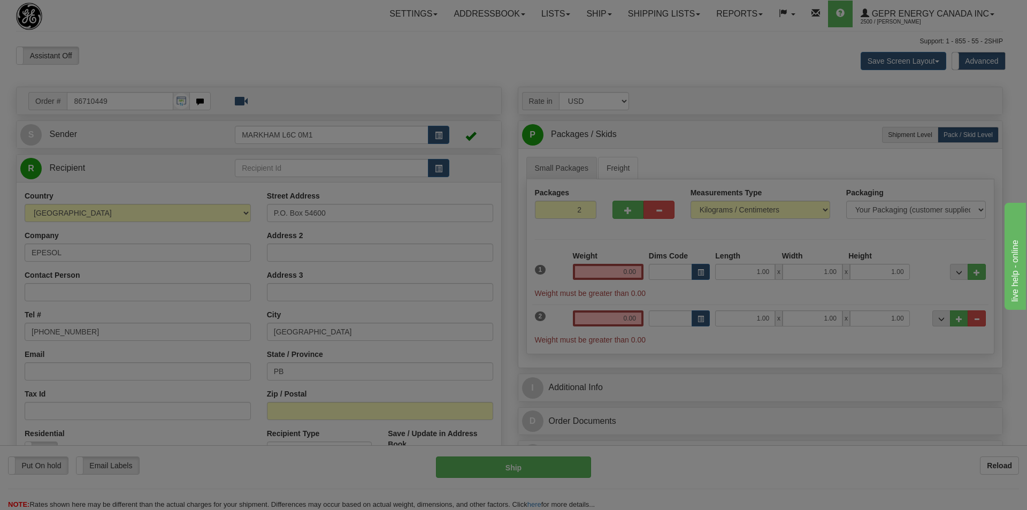
click at [336, 66] on body "Training Course Close Toggle navigation Settings Shipping Preferences New Recip…" at bounding box center [513, 255] width 1027 height 510
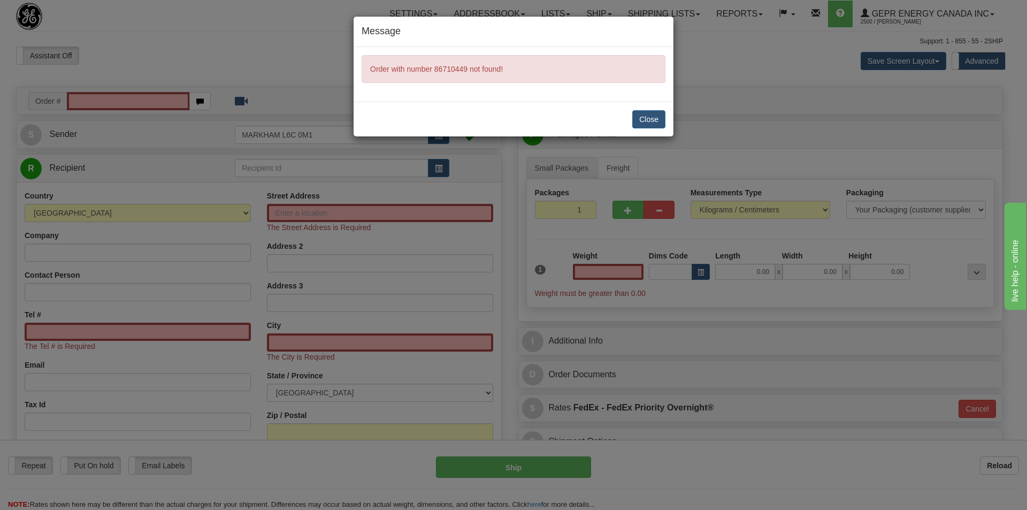
type input "0.00"
click at [629, 124] on div "Close" at bounding box center [513, 119] width 320 height 35
click at [638, 121] on button "Close" at bounding box center [648, 119] width 33 height 18
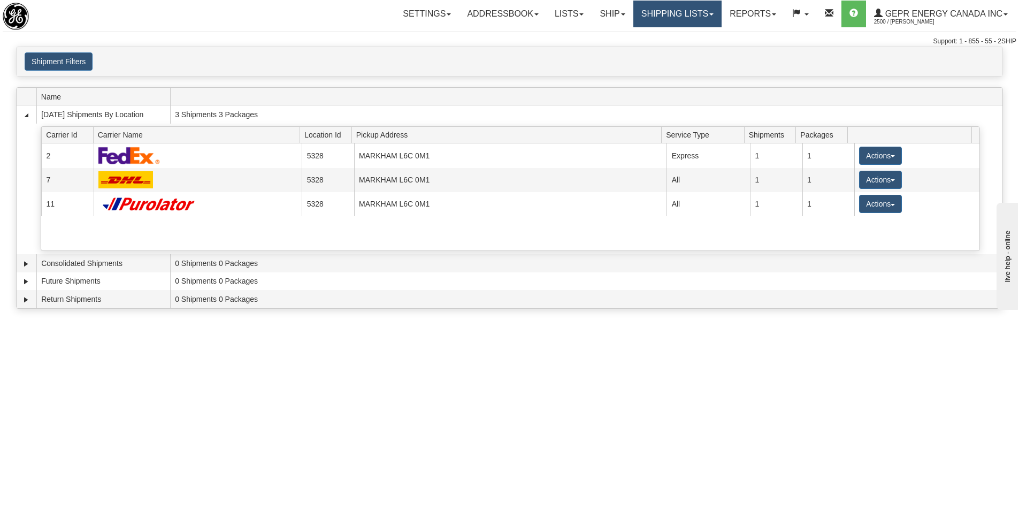
click at [664, 14] on link "Shipping lists" at bounding box center [677, 14] width 88 height 27
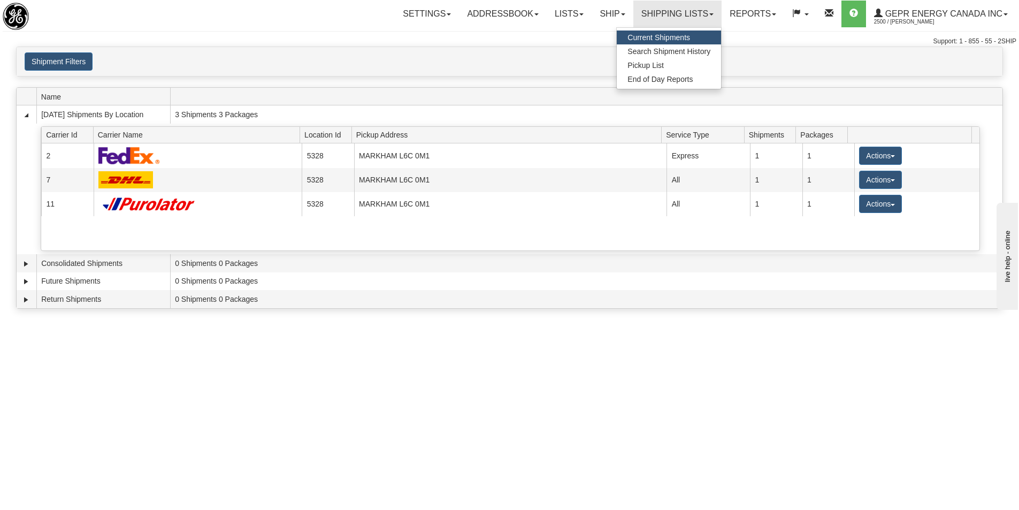
click at [686, 37] on link "Current Shipments" at bounding box center [669, 37] width 104 height 14
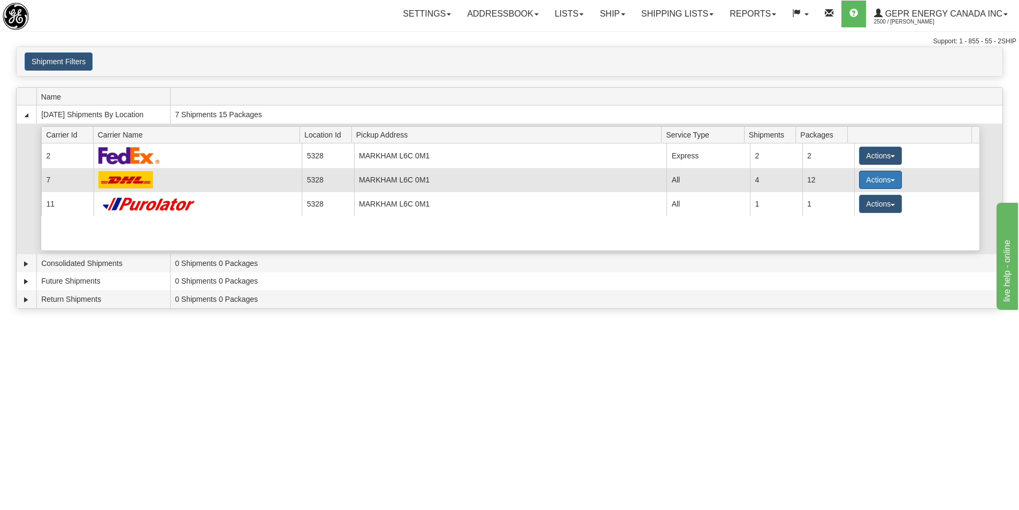
click at [863, 179] on button "Actions" at bounding box center [880, 180] width 43 height 18
click at [840, 199] on span "Details" at bounding box center [840, 199] width 29 height 7
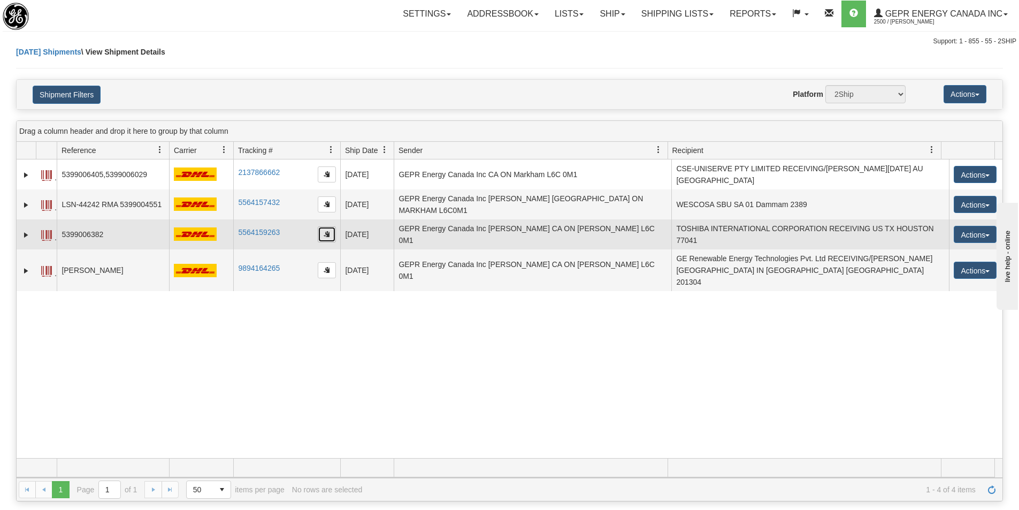
click at [321, 230] on button "button" at bounding box center [327, 234] width 18 height 16
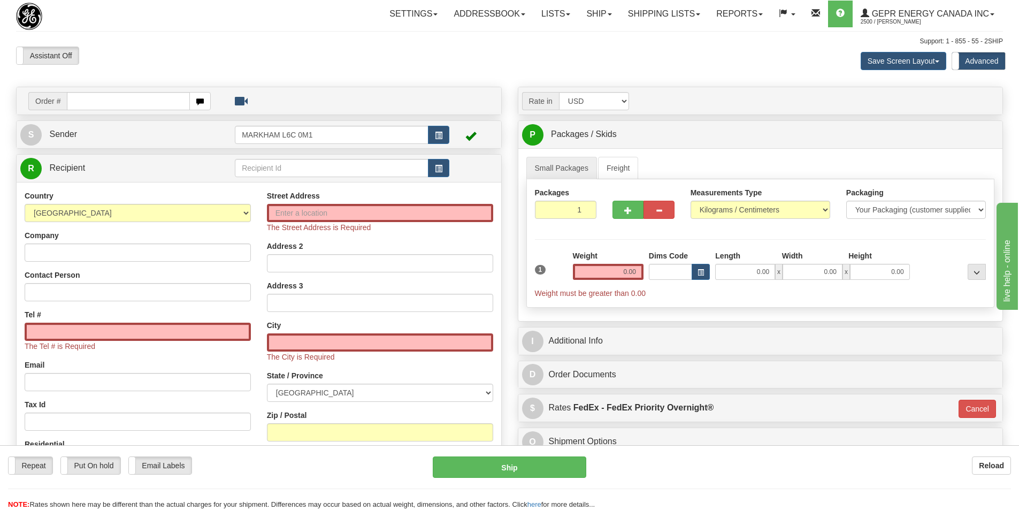
click at [80, 102] on input "text" at bounding box center [128, 101] width 123 height 18
click at [81, 102] on input "0086710449" at bounding box center [128, 101] width 123 height 18
type input "86710449"
click at [238, 53] on body "Training Course Close Toggle navigation Settings Shipping Preferences New Recip…" at bounding box center [513, 255] width 1027 height 510
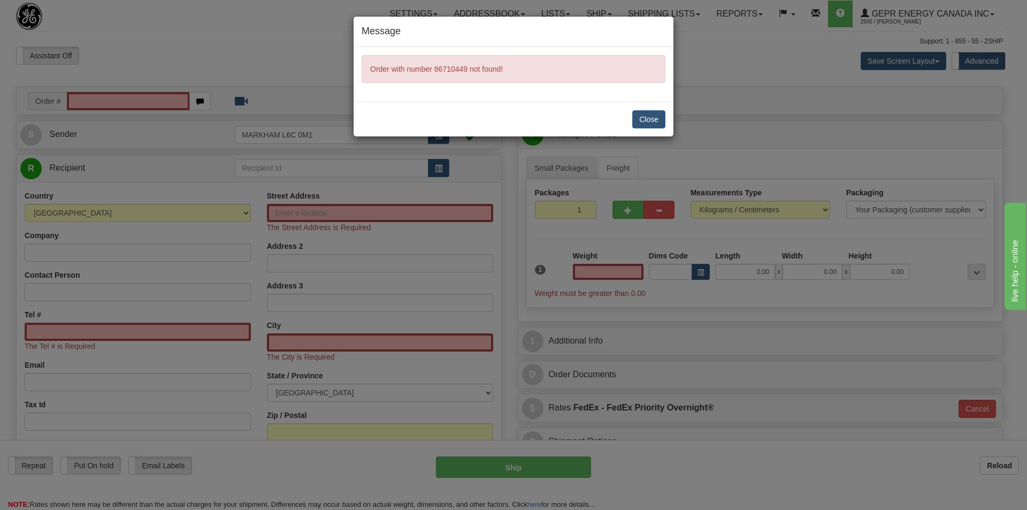
type input "0.00"
click at [660, 112] on button "Close" at bounding box center [648, 119] width 33 height 18
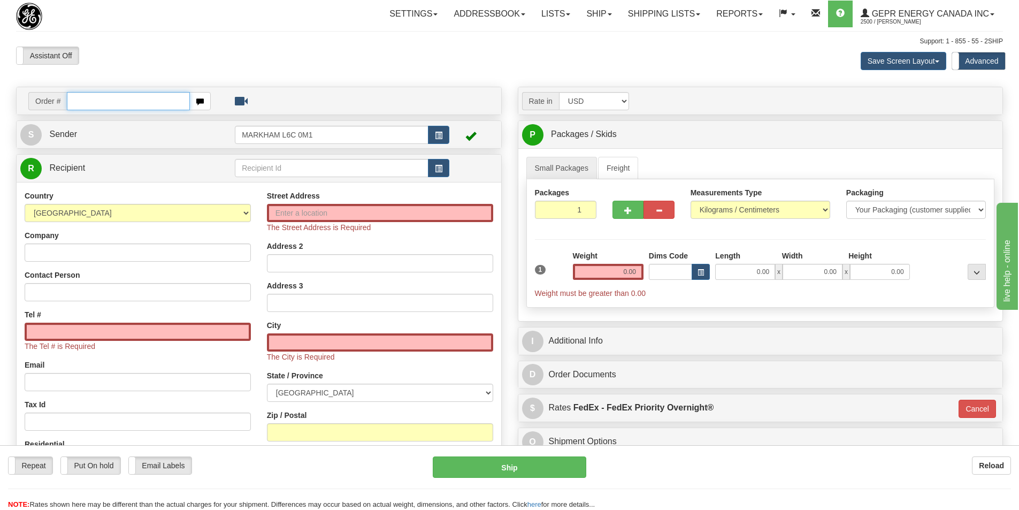
click at [119, 107] on input "text" at bounding box center [128, 101] width 123 height 18
click at [180, 68] on div "Assistant On Assistant Off Do a return Do a return Previous Next Save Screen La…" at bounding box center [509, 61] width 1003 height 29
click at [121, 103] on input "text" at bounding box center [128, 101] width 123 height 18
paste input "86710449"
type input "86710449"
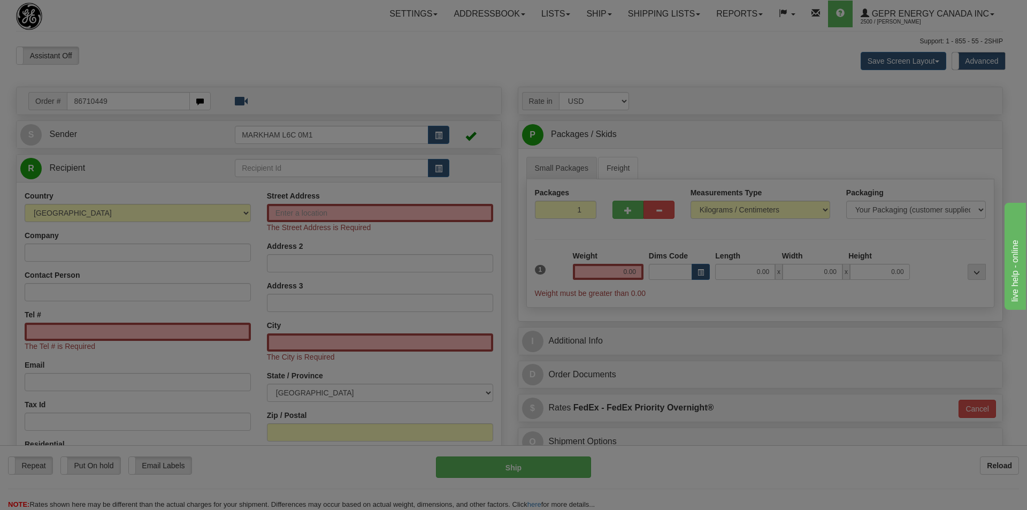
click at [130, 79] on body "Training Course Close Toggle navigation Settings Shipping Preferences New Recip…" at bounding box center [513, 255] width 1027 height 510
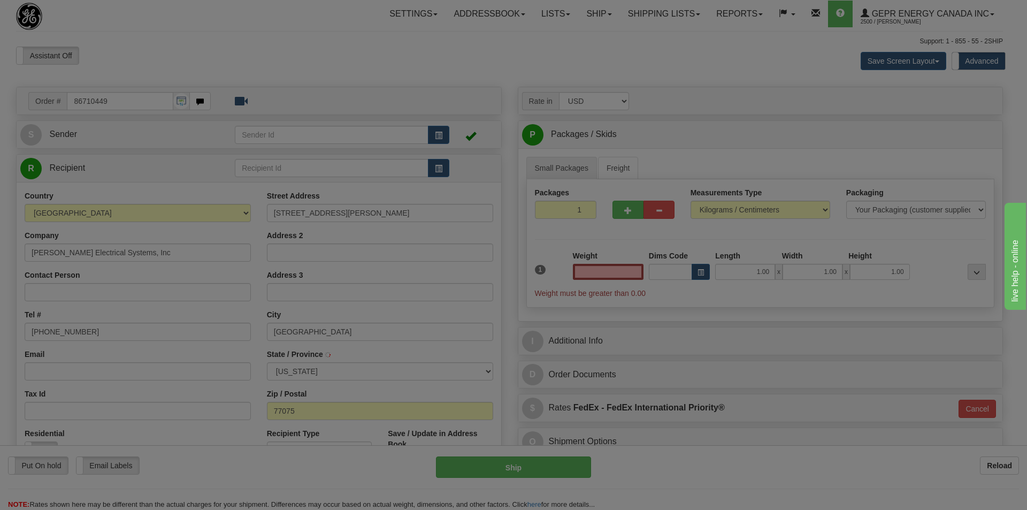
type input "0.00"
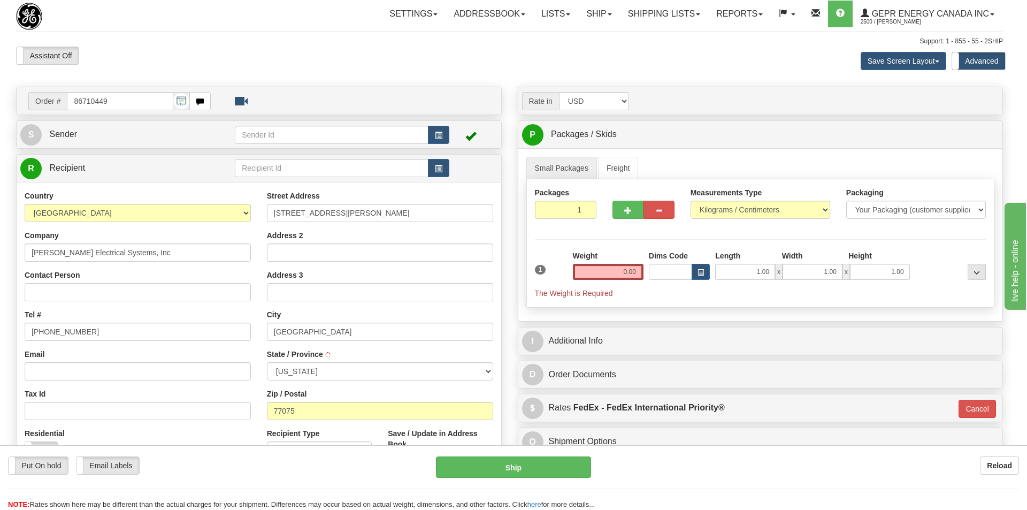
type input "HOUSTON"
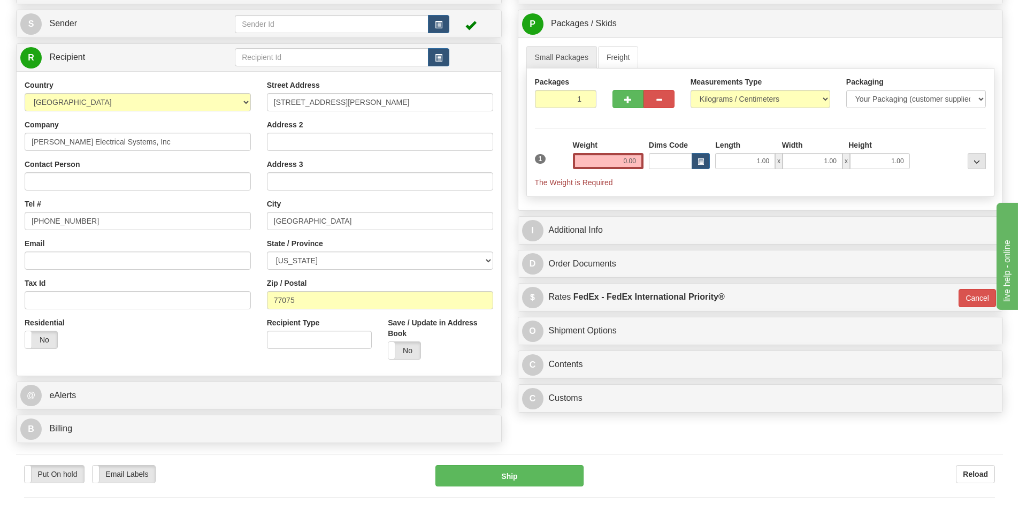
scroll to position [53, 0]
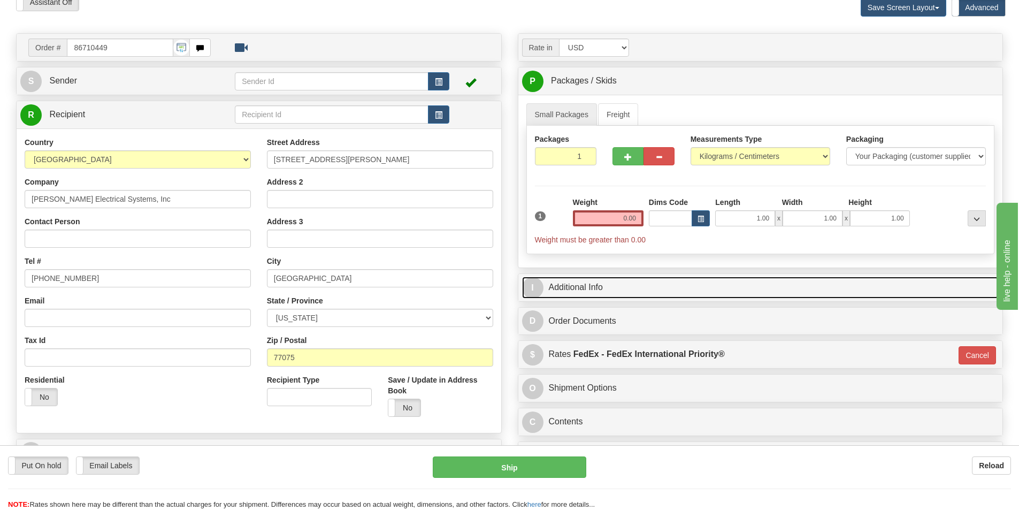
click at [720, 291] on link "I Additional Info" at bounding box center [760, 287] width 477 height 22
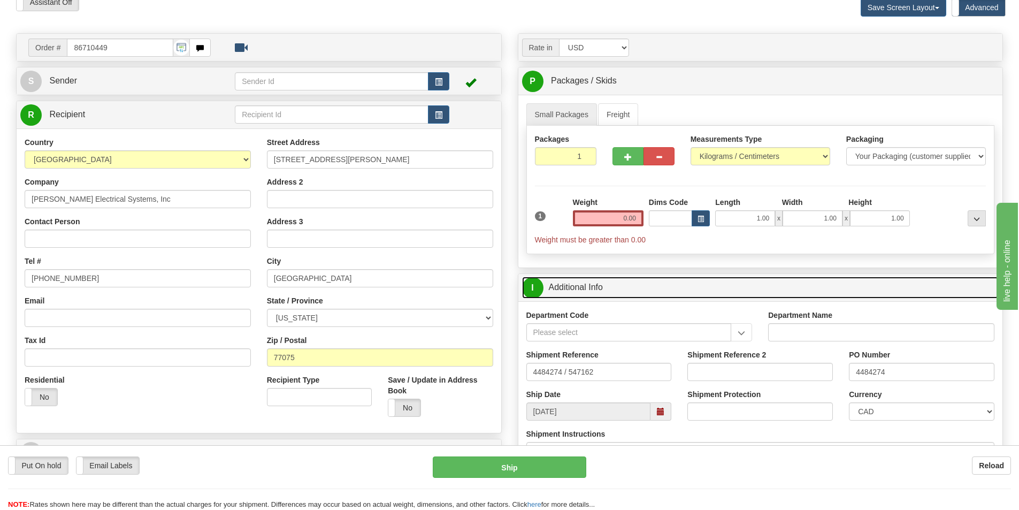
click at [719, 290] on link "I Additional Info" at bounding box center [760, 287] width 477 height 22
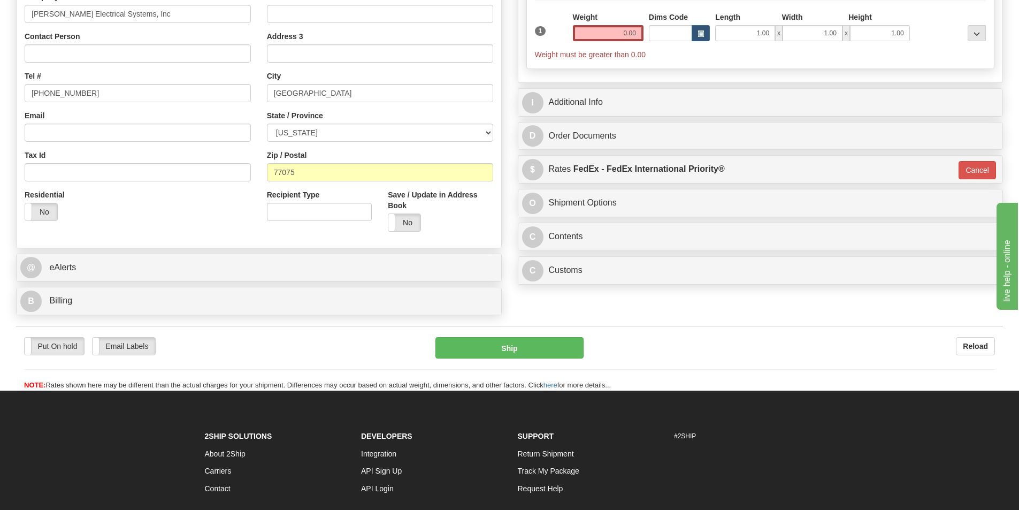
scroll to position [267, 0]
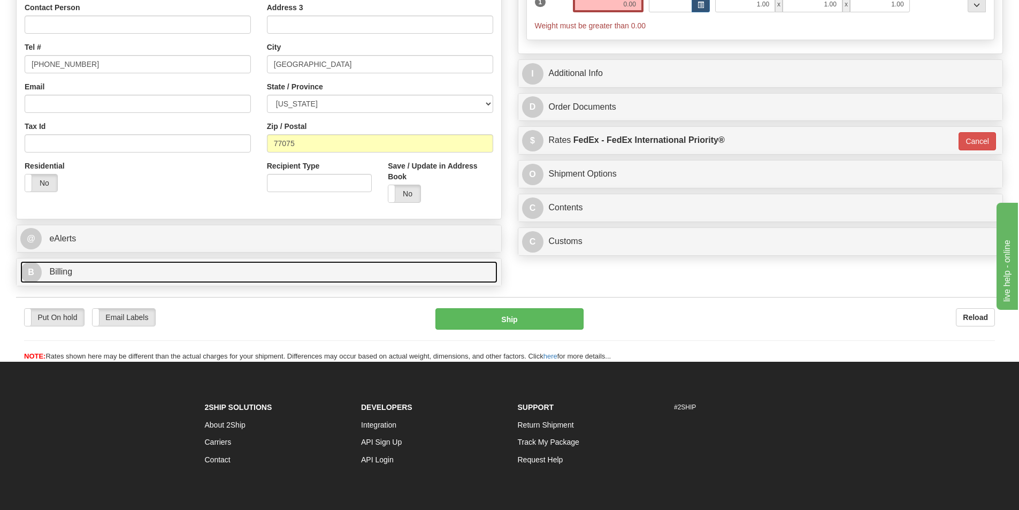
click at [311, 265] on link "B Billing" at bounding box center [258, 272] width 477 height 22
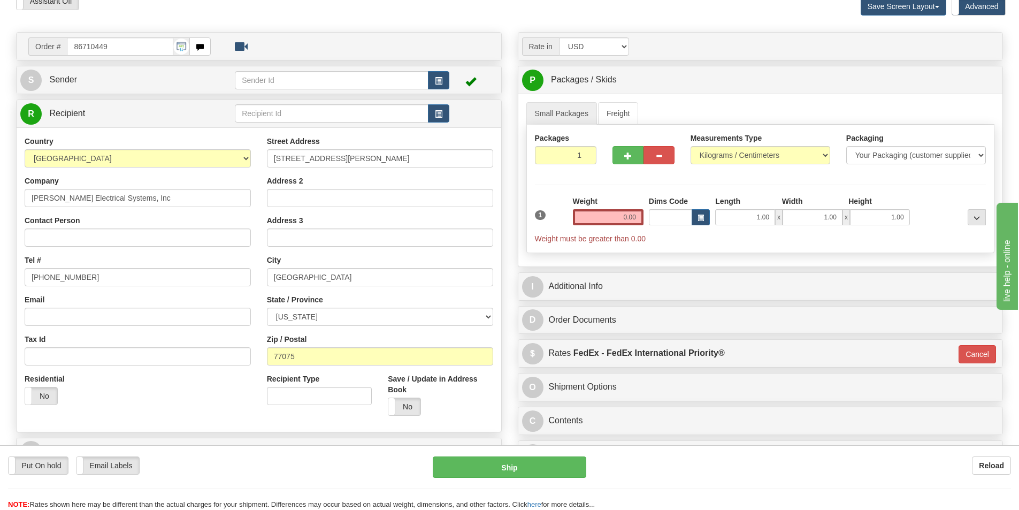
scroll to position [53, 0]
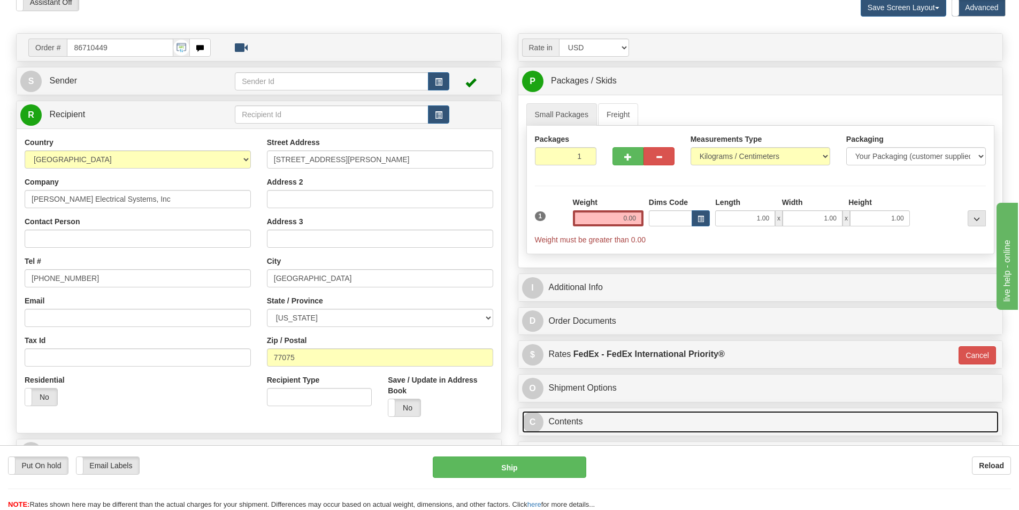
click at [629, 414] on link "C Contents" at bounding box center [760, 422] width 477 height 22
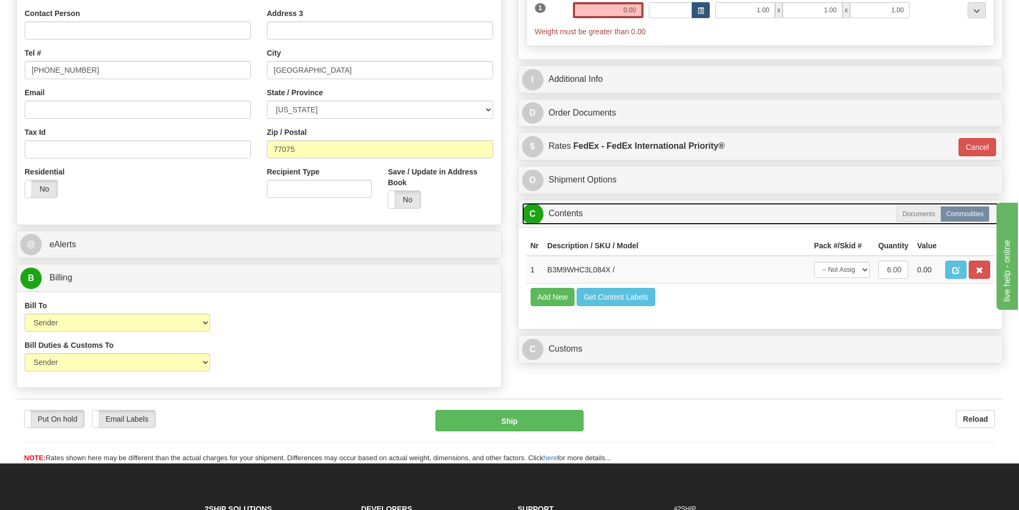
scroll to position [321, 0]
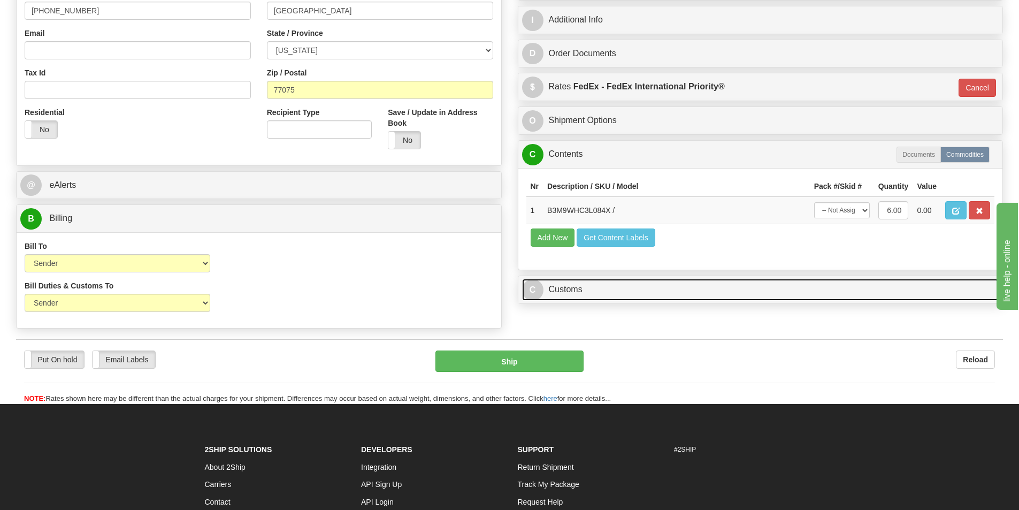
click at [617, 298] on link "C Customs" at bounding box center [760, 290] width 477 height 22
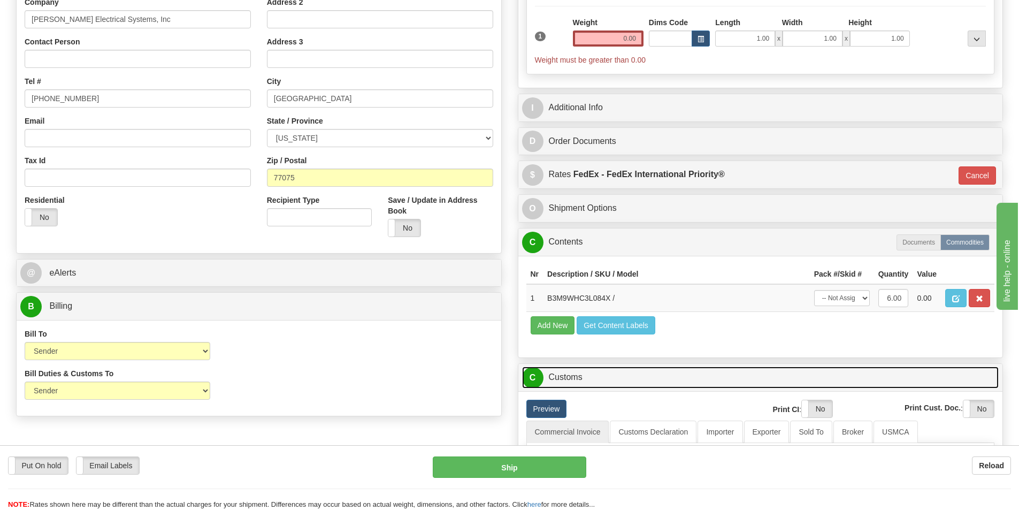
scroll to position [53, 0]
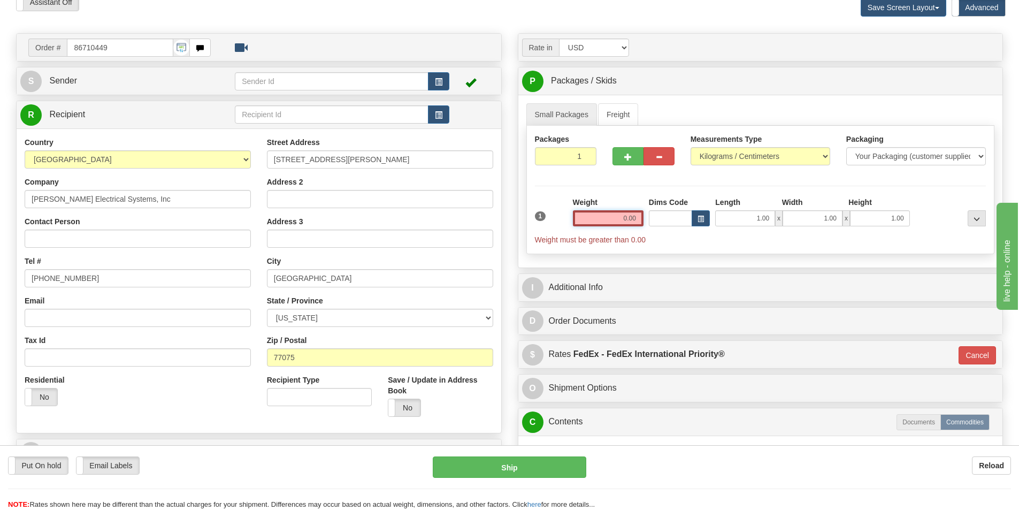
click at [627, 219] on input "0.00" at bounding box center [608, 218] width 71 height 16
type input "0.00"
drag, startPoint x: 577, startPoint y: 159, endPoint x: 586, endPoint y: 158, distance: 9.2
click at [586, 158] on input "1" at bounding box center [566, 156] width 62 height 18
type input "6"
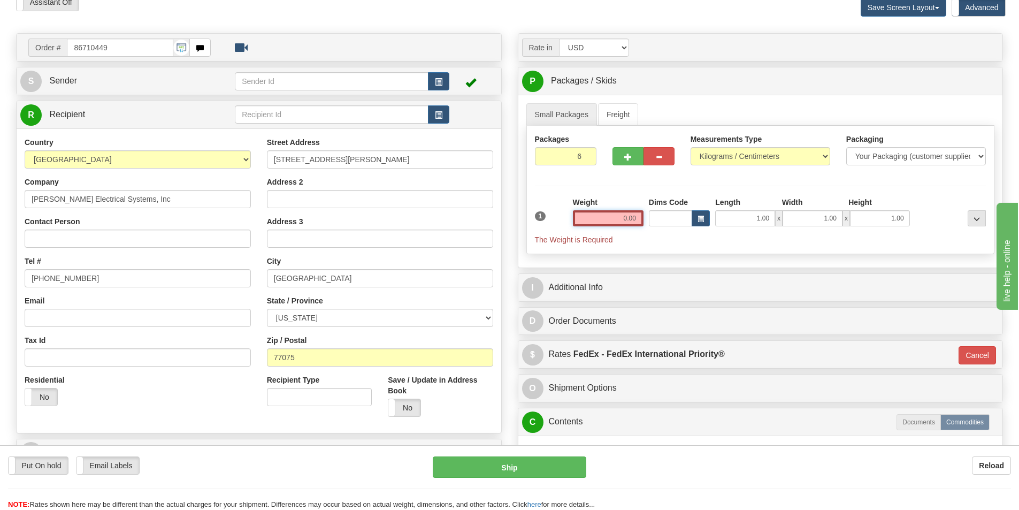
click at [619, 217] on div "Packages 6 1 Measurements Type" at bounding box center [760, 190] width 468 height 128
drag, startPoint x: 624, startPoint y: 222, endPoint x: 658, endPoint y: 226, distance: 34.4
click at [659, 225] on div "1 Total Weight 0.00 Dims Code x" at bounding box center [760, 221] width 457 height 48
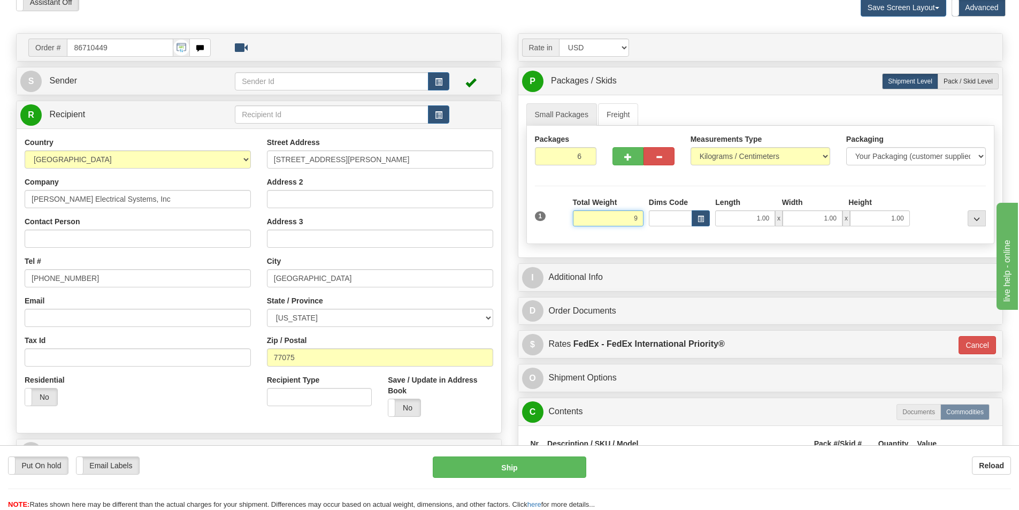
type input "9"
type input "01"
type input "9.00"
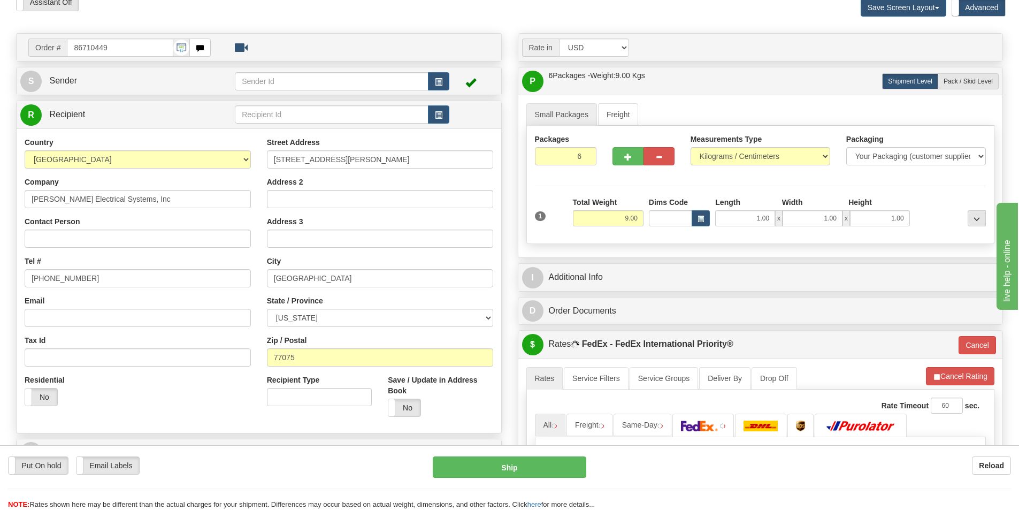
click at [645, 199] on div "Total Weight 9.00" at bounding box center [608, 215] width 76 height 37
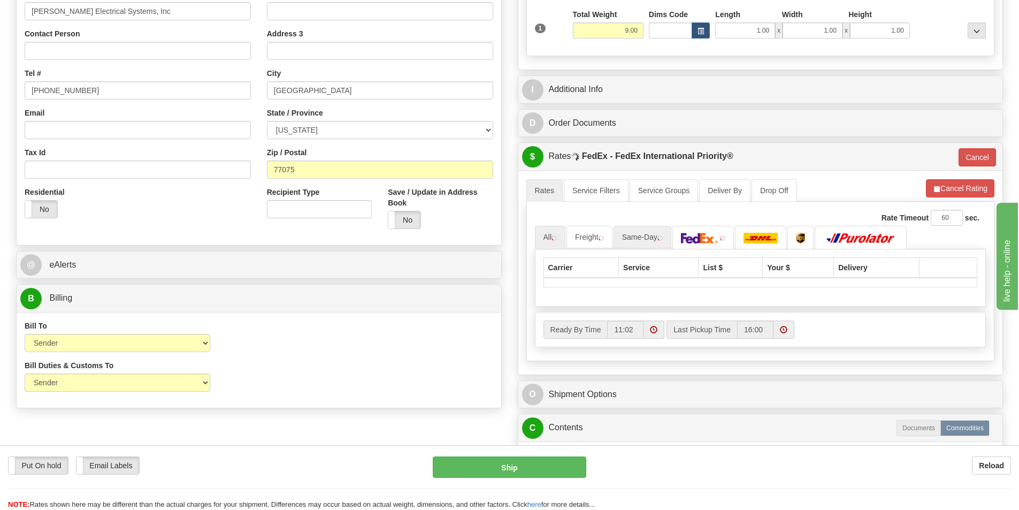
scroll to position [267, 0]
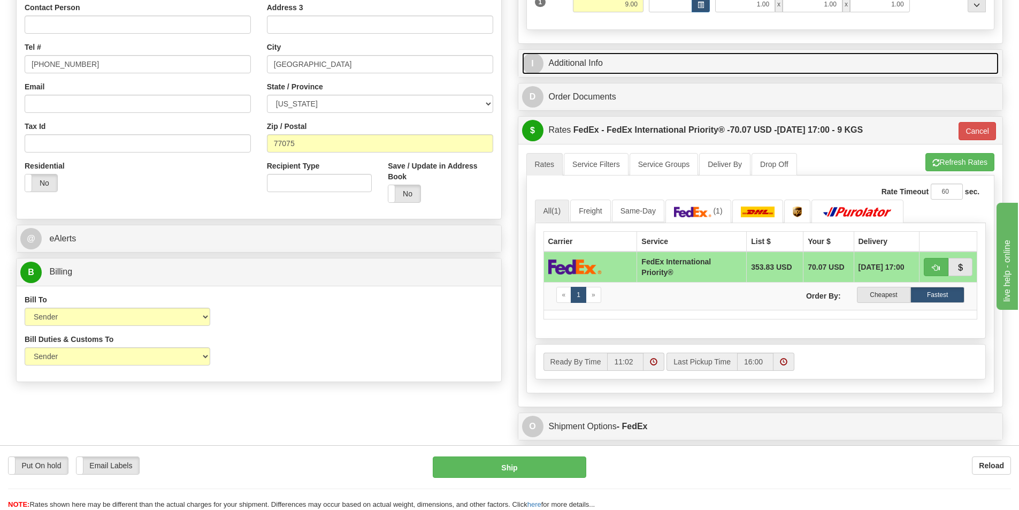
click at [630, 66] on link "I Additional Info" at bounding box center [760, 63] width 477 height 22
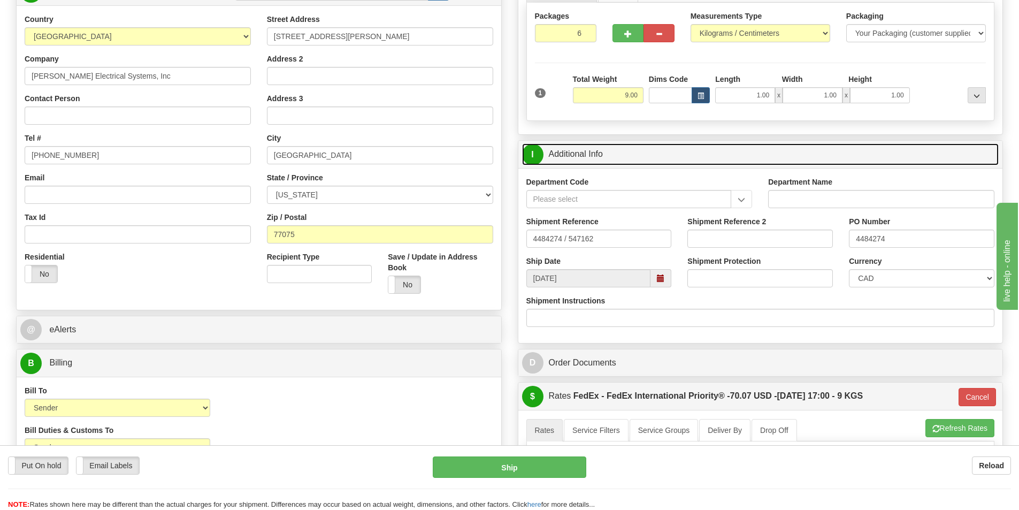
scroll to position [107, 0]
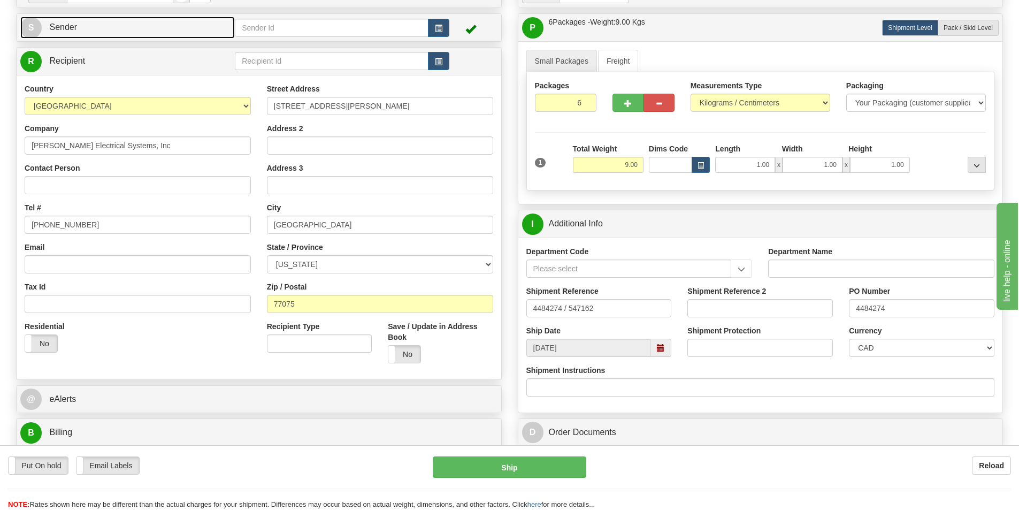
click at [134, 26] on link "S Sender" at bounding box center [127, 28] width 214 height 22
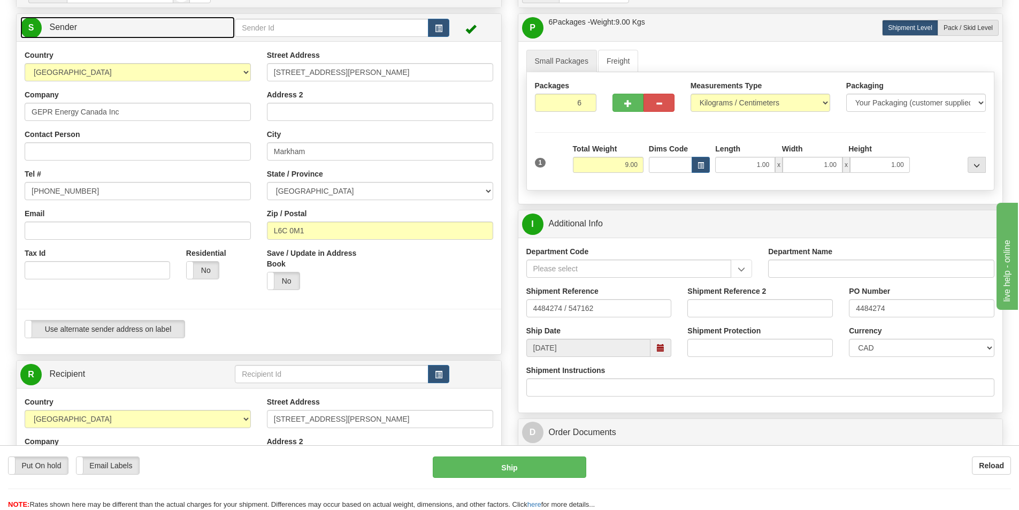
type input "MARKHAM"
click at [432, 21] on button "button" at bounding box center [438, 28] width 21 height 18
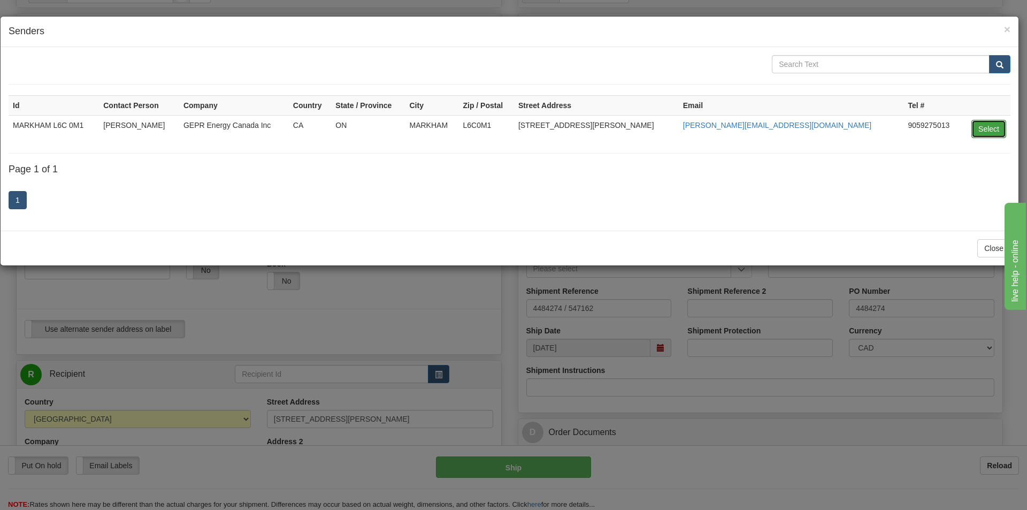
click at [980, 133] on button "Select" at bounding box center [988, 129] width 35 height 18
type input "MARKHAM L6C 0M1"
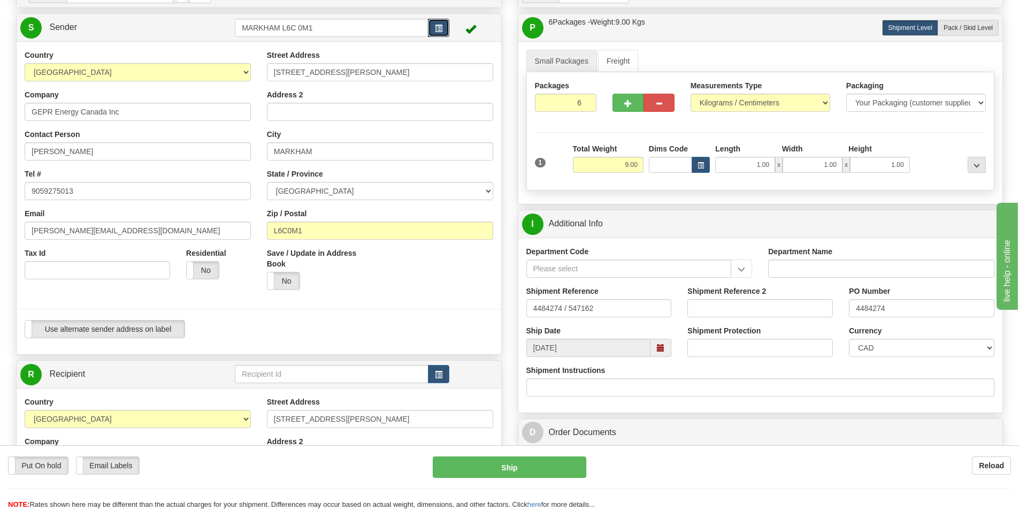
type input "01"
click at [180, 18] on link "S Sender" at bounding box center [127, 28] width 214 height 22
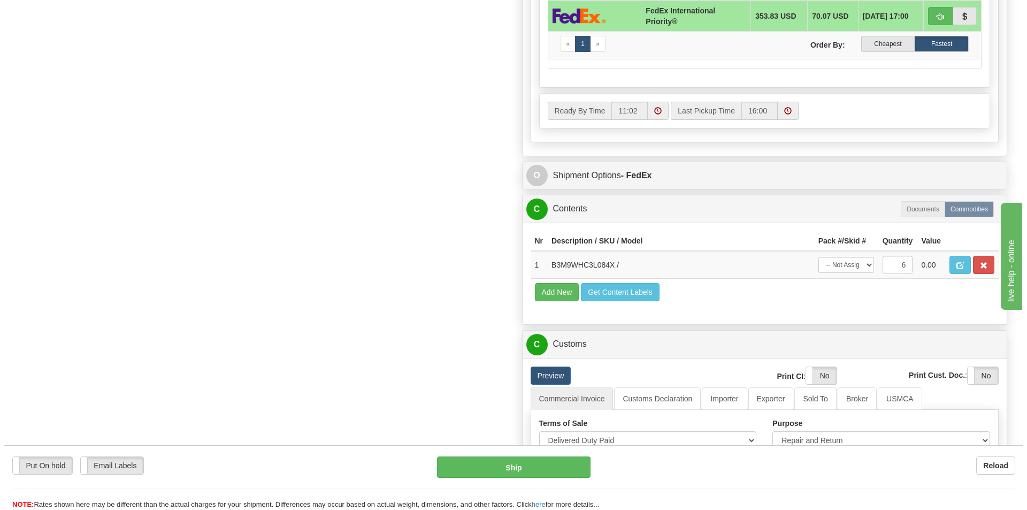
scroll to position [695, 0]
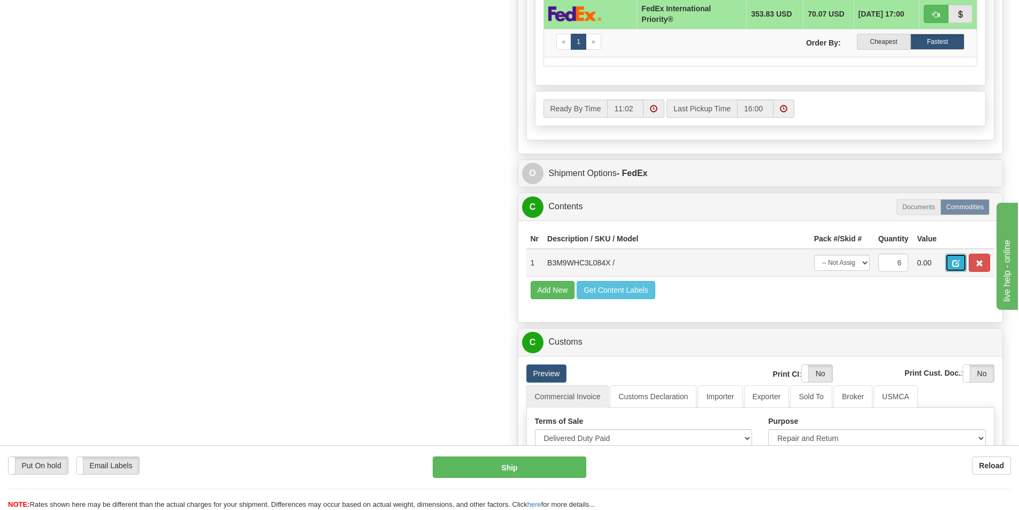
click at [956, 263] on span "button" at bounding box center [955, 263] width 7 height 7
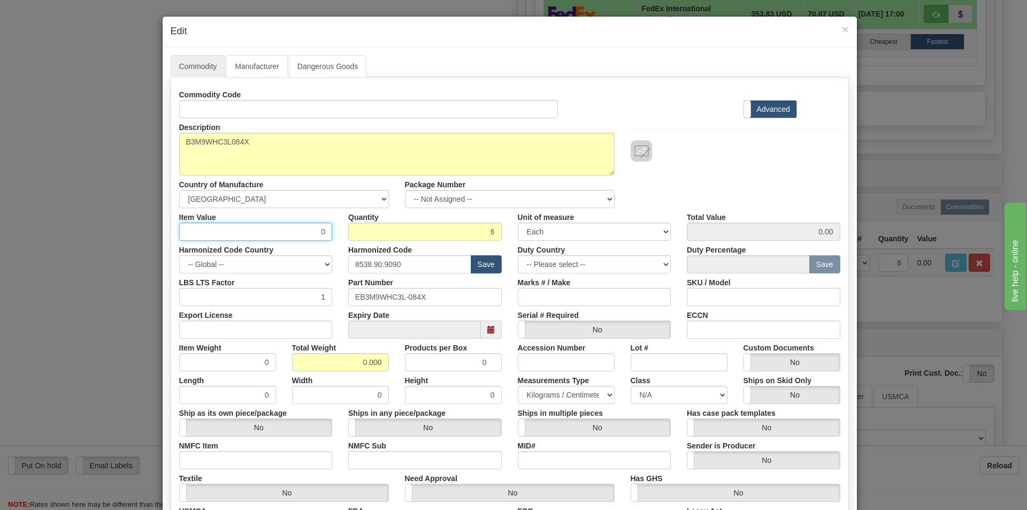
drag, startPoint x: 310, startPoint y: 232, endPoint x: 321, endPoint y: 235, distance: 11.5
click at [321, 235] on input "0" at bounding box center [255, 231] width 153 height 18
click at [342, 237] on div "Quantity 6" at bounding box center [425, 224] width 170 height 33
drag, startPoint x: 320, startPoint y: 230, endPoint x: 312, endPoint y: 228, distance: 8.5
click at [312, 232] on input "0" at bounding box center [255, 231] width 153 height 18
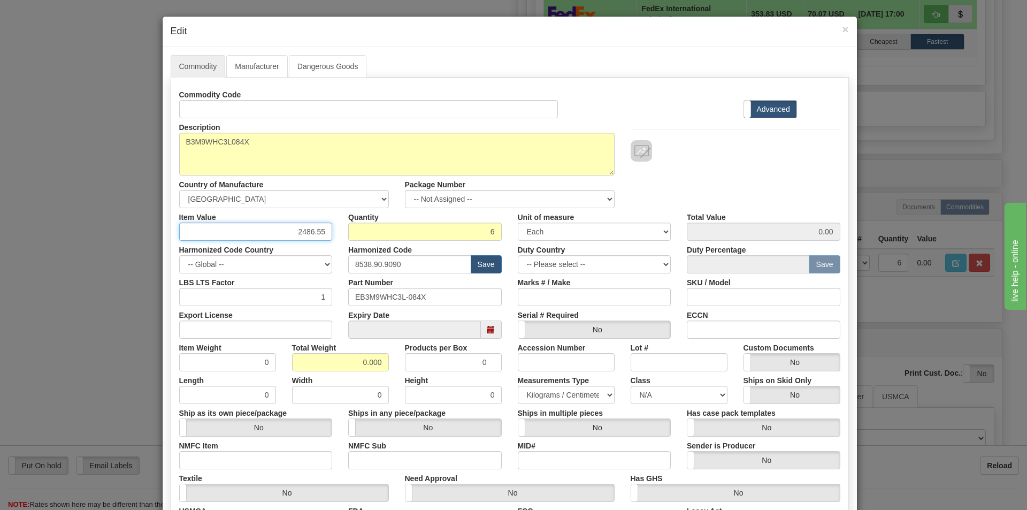
type input "2486.55"
type input "14919.30"
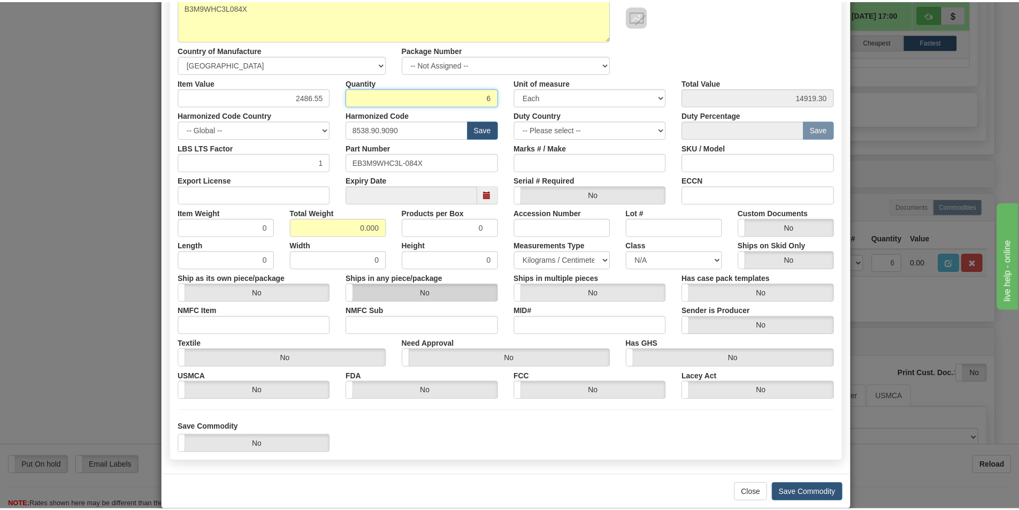
scroll to position [151, 0]
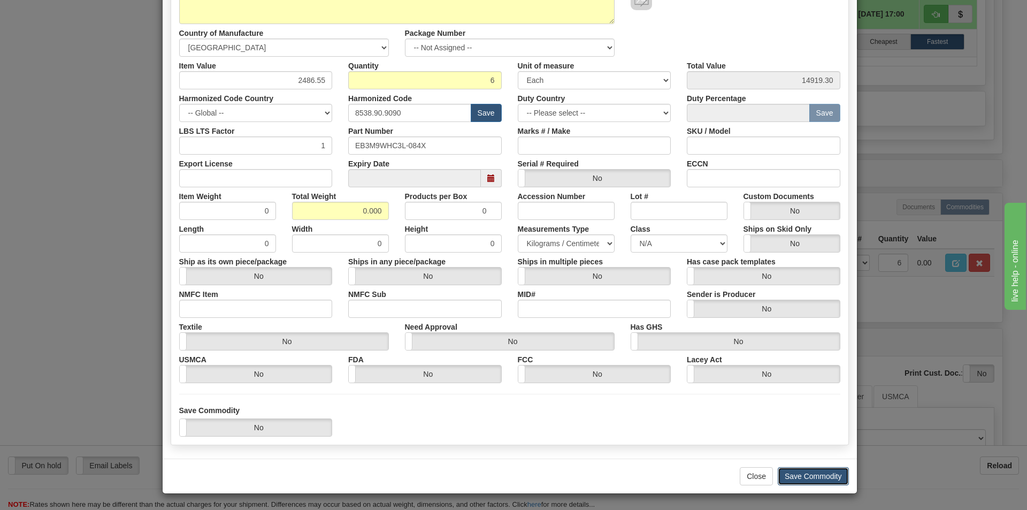
click at [803, 475] on button "Save Commodity" at bounding box center [812, 476] width 71 height 18
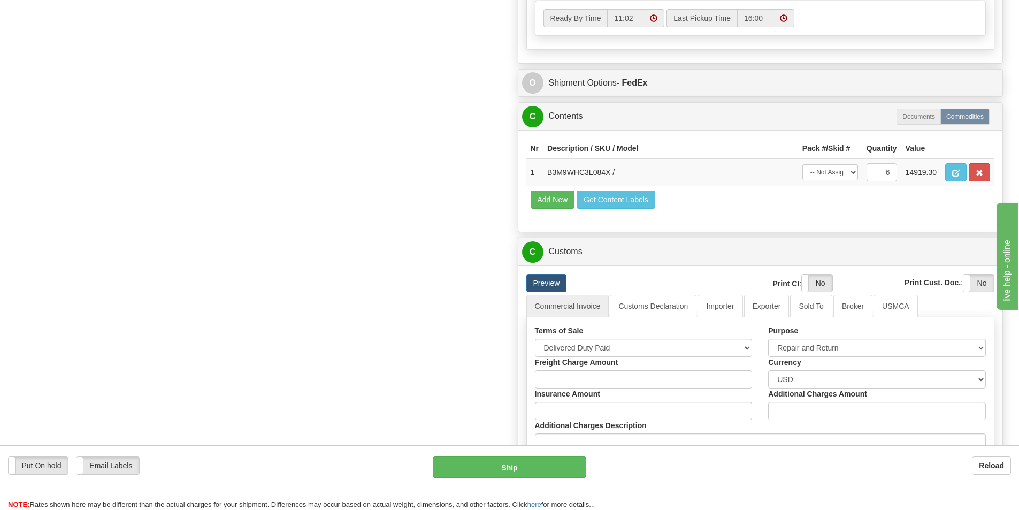
scroll to position [962, 0]
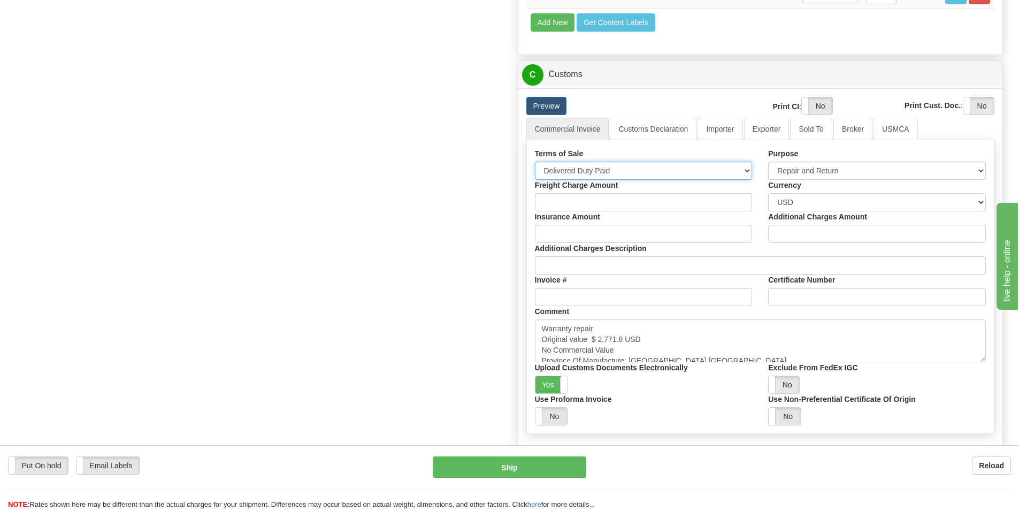
click at [741, 168] on select "Free Carrier Free On Board Ex Works Delivered Duty Unpaid Delivered Duty Paid C…" at bounding box center [644, 170] width 218 height 18
select select "7"
click at [535, 161] on select "Free Carrier Free On Board Ex Works Delivered Duty Unpaid Delivered Duty Paid C…" at bounding box center [644, 170] width 218 height 18
drag, startPoint x: 607, startPoint y: 324, endPoint x: 523, endPoint y: 329, distance: 83.6
click at [523, 329] on div "Preview Print CI : Yes No Print Cust. Doc. : Yes No Commercial Invoice Customs …" at bounding box center [760, 298] width 484 height 420
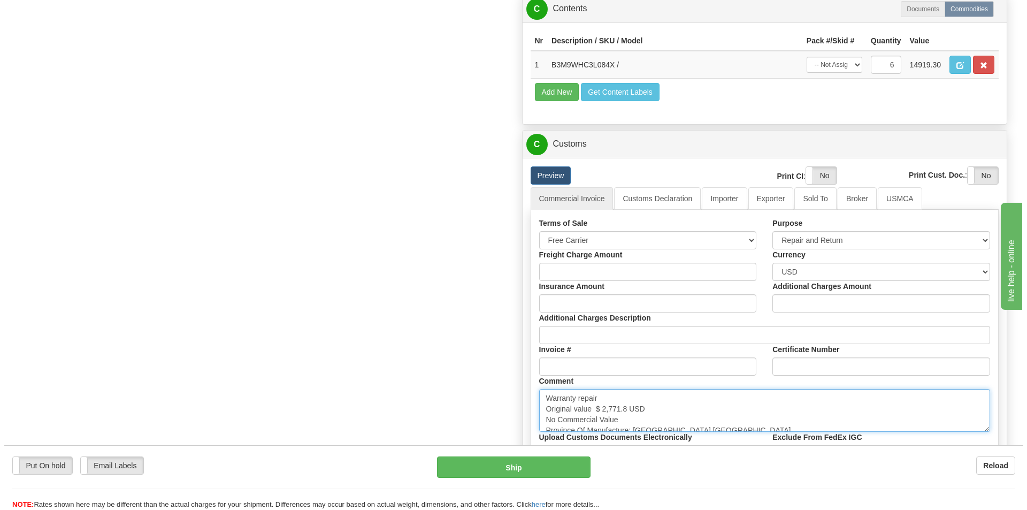
scroll to position [802, 0]
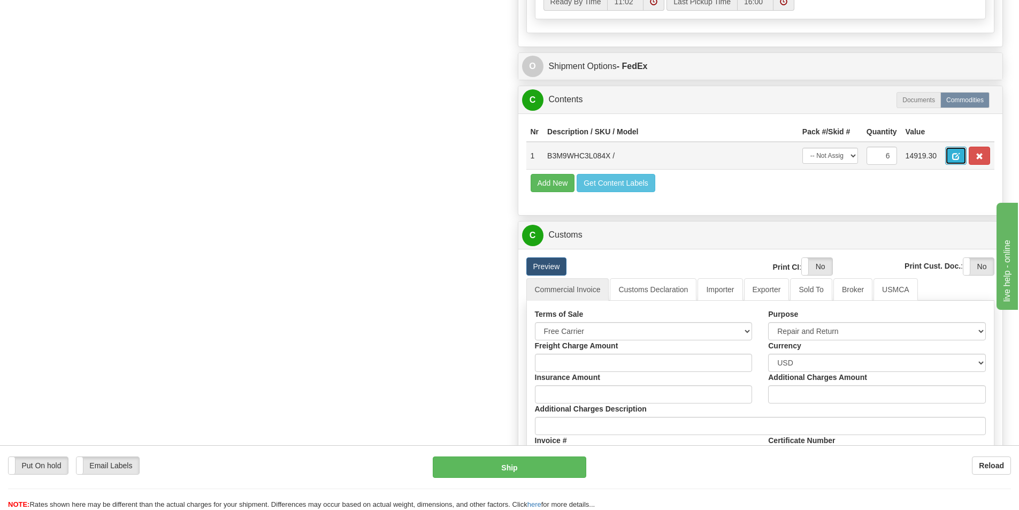
click at [950, 159] on button "button" at bounding box center [955, 156] width 21 height 18
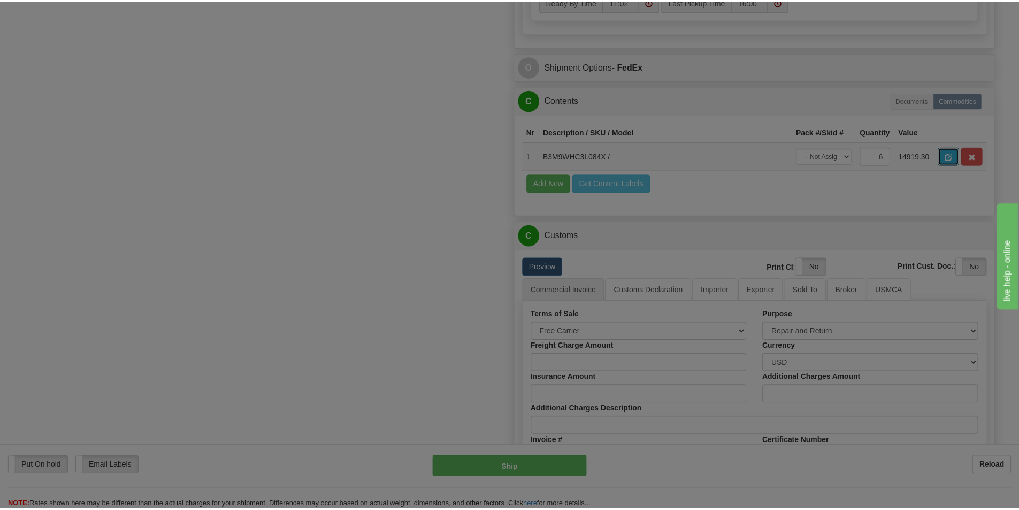
scroll to position [0, 0]
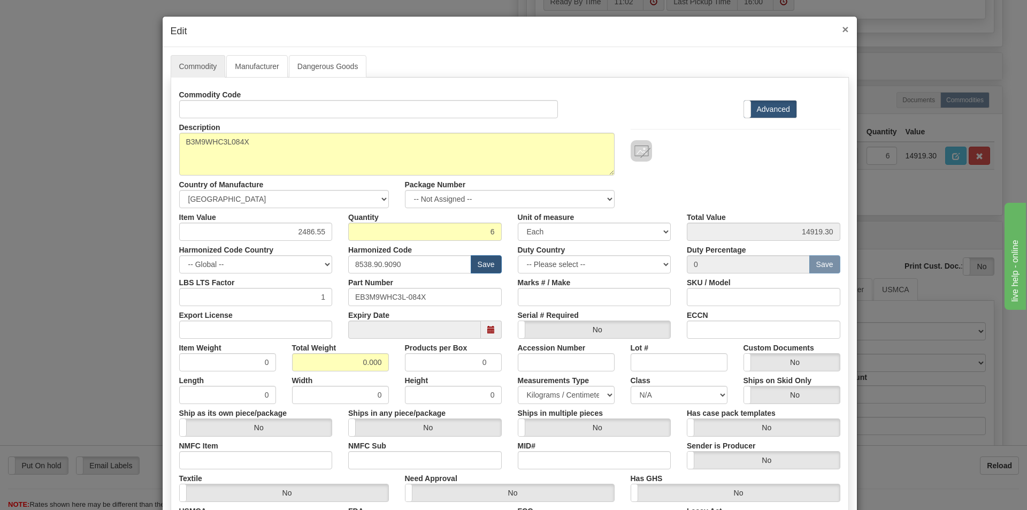
click at [842, 30] on span "×" at bounding box center [845, 29] width 6 height 12
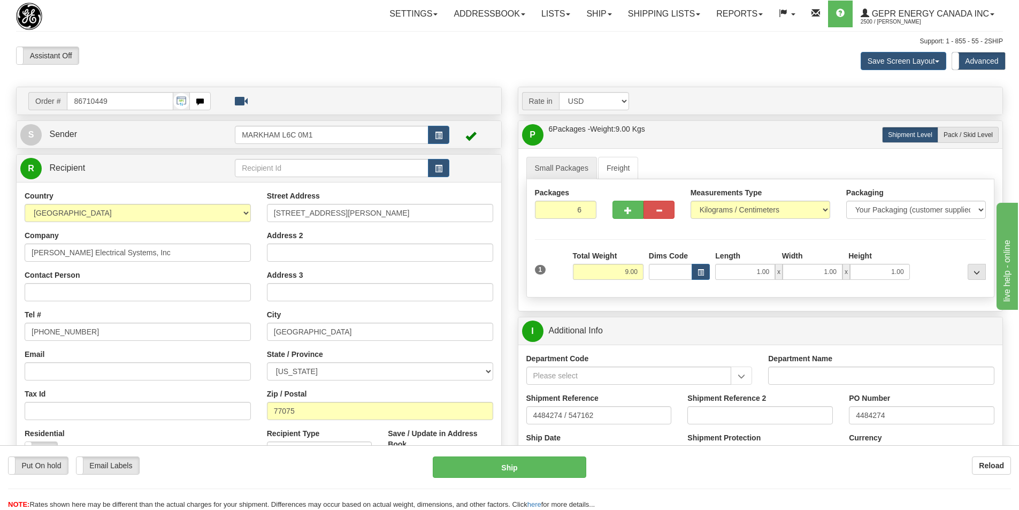
click at [671, 66] on div "Save Screen Layout Save Layout Reset to Default Standard Advanced" at bounding box center [802, 61] width 418 height 29
click at [632, 73] on div "Save Screen Layout Save Layout Reset to Default Standard Advanced" at bounding box center [802, 61] width 418 height 29
click at [90, 288] on input "Contact Person" at bounding box center [138, 292] width 226 height 18
paste input "Fabian Hernandez"
type input "Fabian Hernandez"
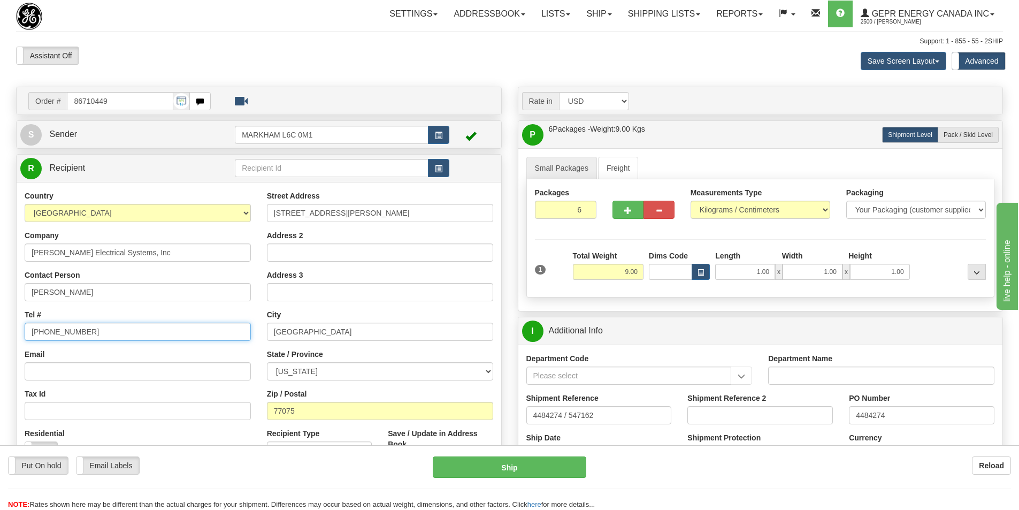
drag, startPoint x: 103, startPoint y: 327, endPoint x: -8, endPoint y: 320, distance: 110.9
click at [0, 320] on html "Training Course Close Toggle navigation Settings Shipping Preferences New Sende…" at bounding box center [509, 255] width 1019 height 510
drag, startPoint x: 106, startPoint y: 333, endPoint x: -4, endPoint y: 338, distance: 110.3
click at [0, 338] on html "Training Course Close Toggle navigation Settings Shipping Preferences New Sende…" at bounding box center [509, 255] width 1019 height 510
paste input "713-947-4402"
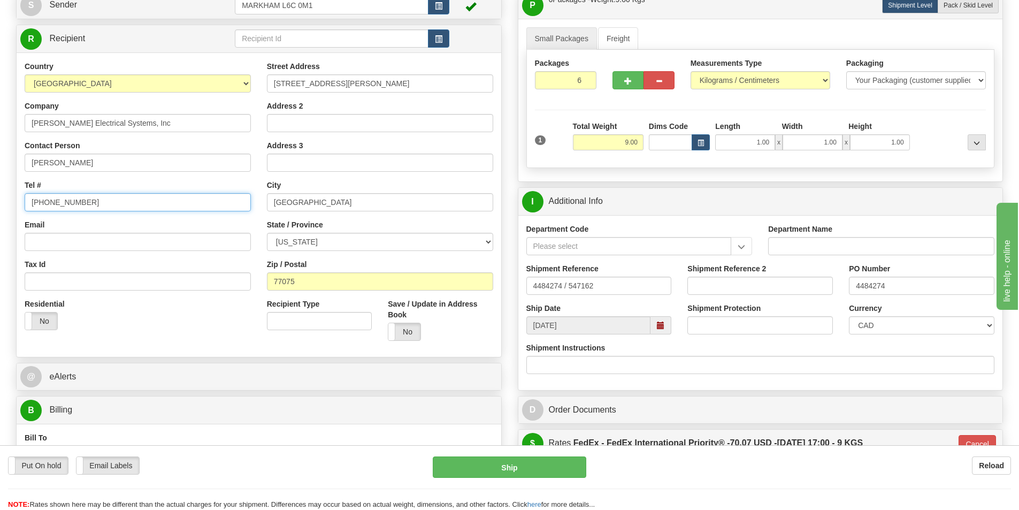
scroll to position [214, 0]
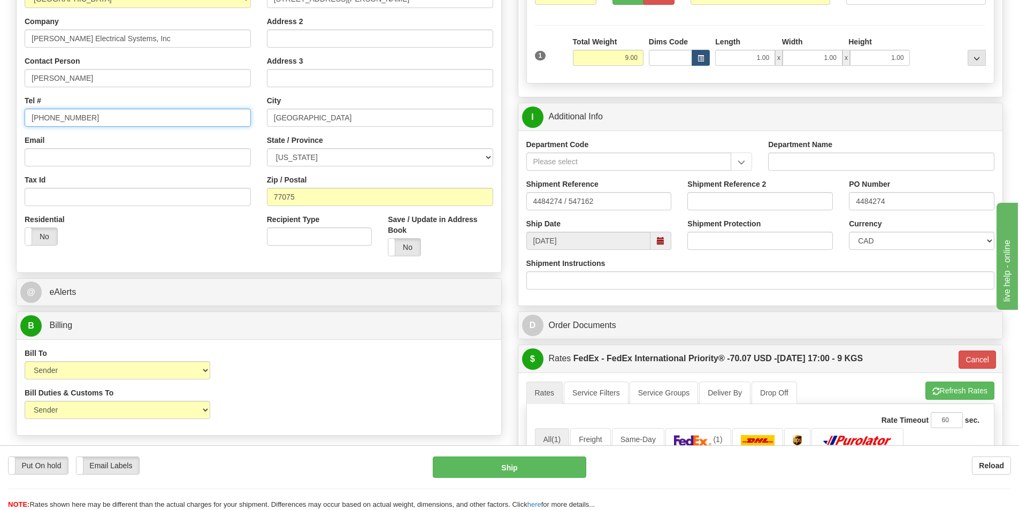
type input "713-947-4402"
click at [702, 140] on div "Department Code" at bounding box center [639, 155] width 226 height 32
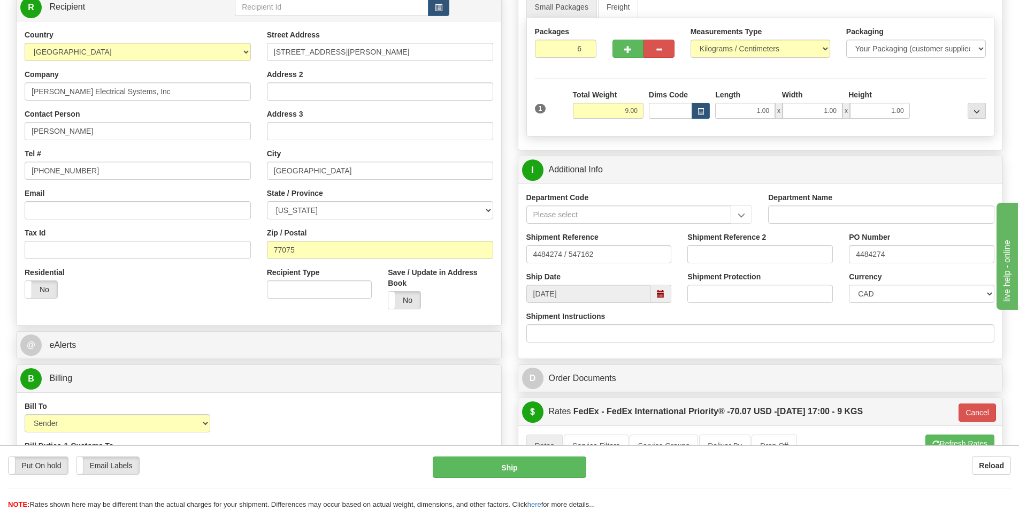
scroll to position [0, 0]
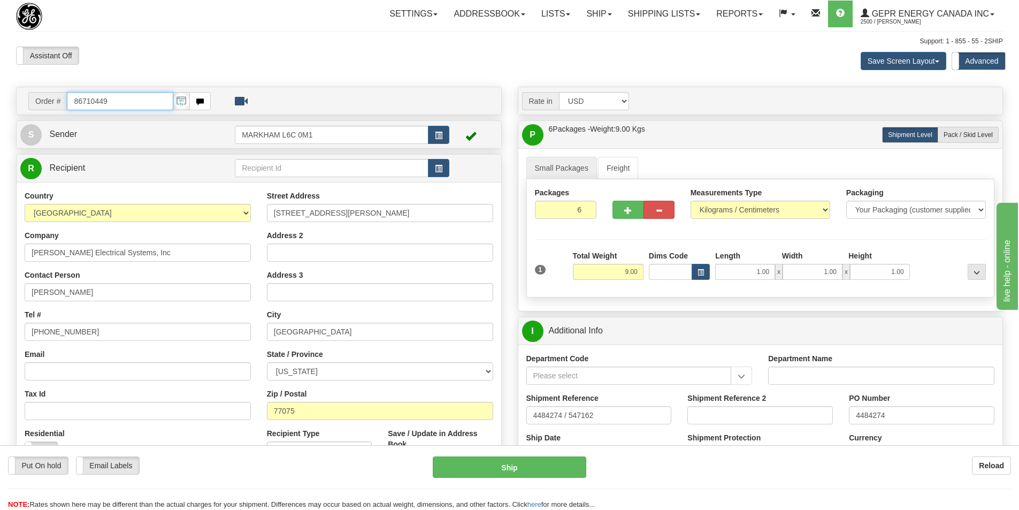
drag, startPoint x: 135, startPoint y: 100, endPoint x: 74, endPoint y: 109, distance: 62.2
click at [74, 109] on input "86710449" at bounding box center [120, 101] width 106 height 18
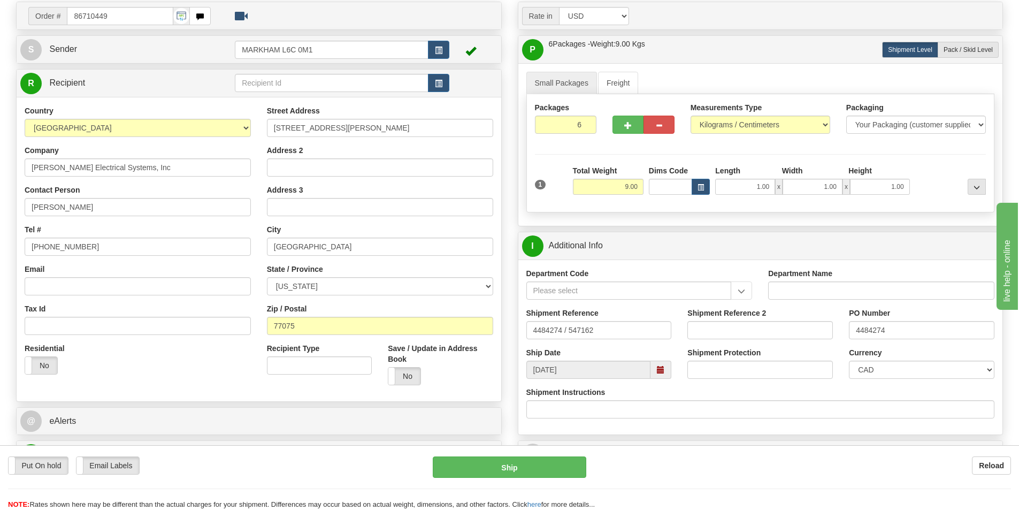
scroll to position [107, 0]
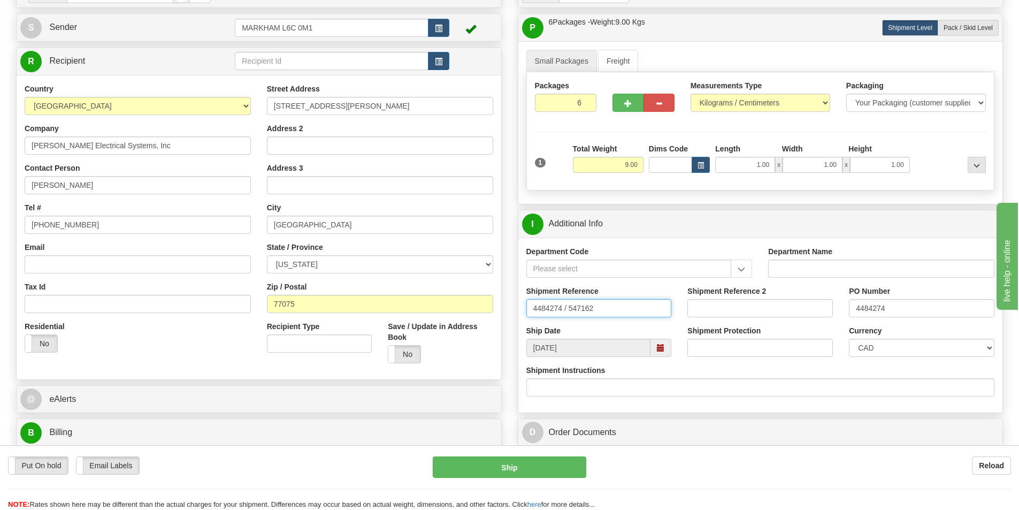
click at [600, 307] on input "4484274 / 547162" at bounding box center [598, 308] width 145 height 18
type input "4"
click at [563, 306] on input "LSN-46206 RMA 5399005897" at bounding box center [598, 308] width 145 height 18
drag, startPoint x: 571, startPoint y: 308, endPoint x: 529, endPoint y: 315, distance: 42.4
click at [529, 315] on input "LSN-46206 RMA 5399005897" at bounding box center [598, 308] width 145 height 18
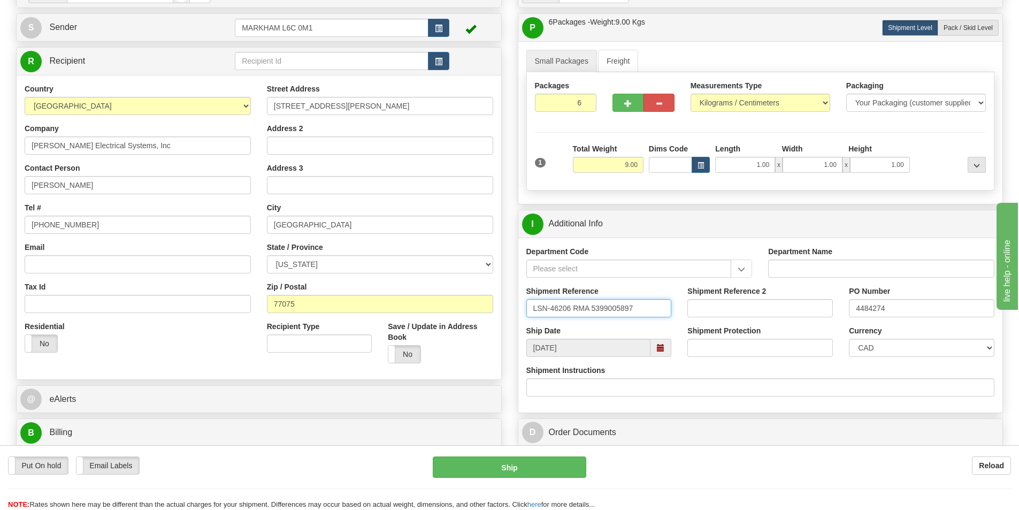
type input "LSN-46206 RMA 5399005897"
drag, startPoint x: 904, startPoint y: 306, endPoint x: 836, endPoint y: 304, distance: 67.9
click at [836, 304] on div "Shipment Reference LSN-46206 RMA 5399005897 Shipment Reference 2 PO Number 4484…" at bounding box center [760, 306] width 484 height 40
paste input "LSN-46206"
type input "LSN-46206"
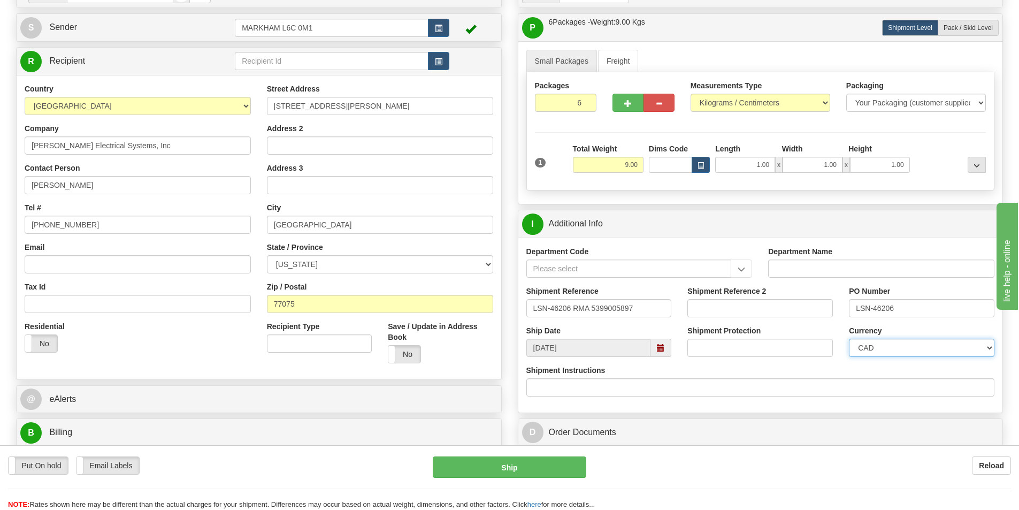
click at [900, 346] on select "CAD USD EUR ZAR RON ANG ARN AUD AUS AWG BBD BFR BGN BHD BMD BND BRC BRL CHP CKZ…" at bounding box center [921, 347] width 145 height 18
select select "1"
click at [849, 338] on select "CAD USD EUR ZAR RON ANG ARN AUD AUS AWG BBD BFR BGN BHD BMD BND BRC BRL CHP CKZ…" at bounding box center [921, 347] width 145 height 18
drag, startPoint x: 654, startPoint y: 306, endPoint x: 482, endPoint y: 311, distance: 172.2
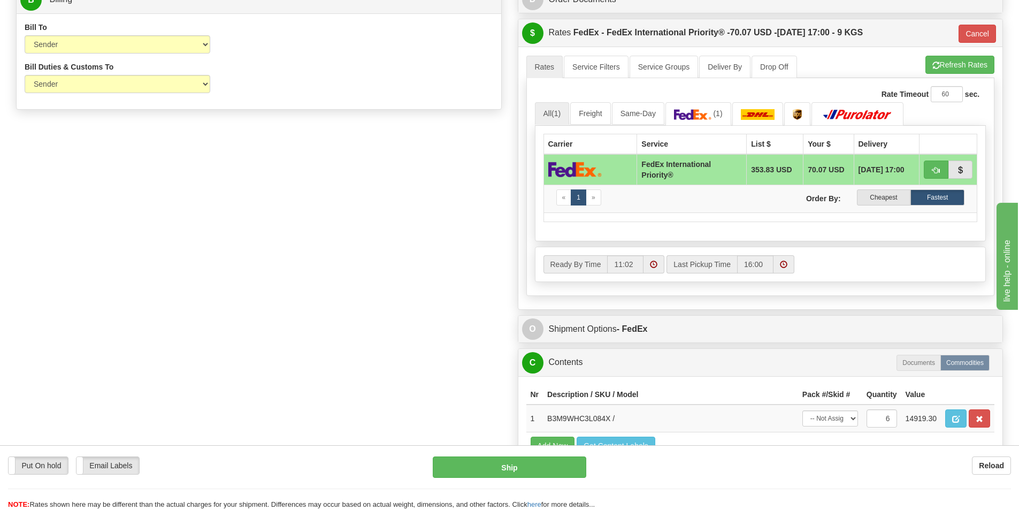
scroll to position [535, 0]
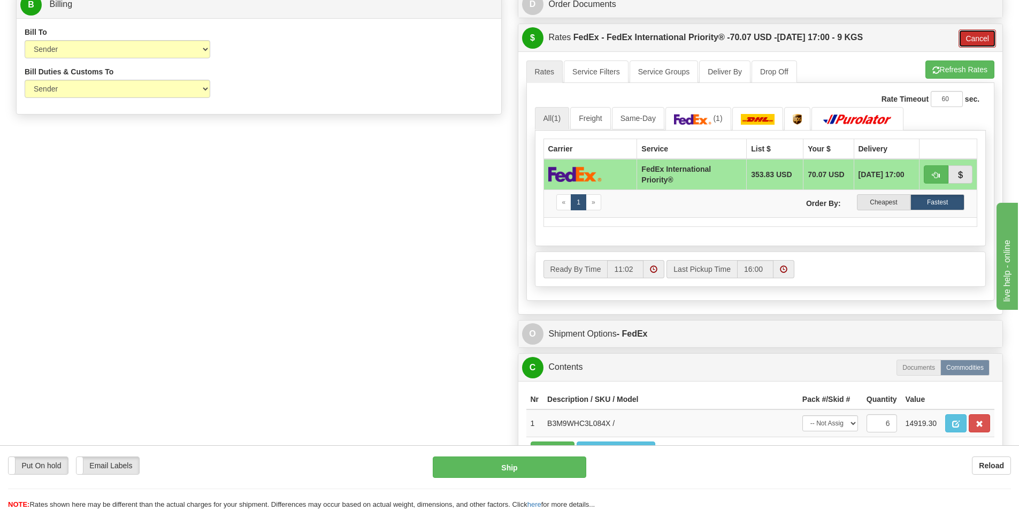
click at [968, 34] on button "Cancel" at bounding box center [976, 38] width 37 height 18
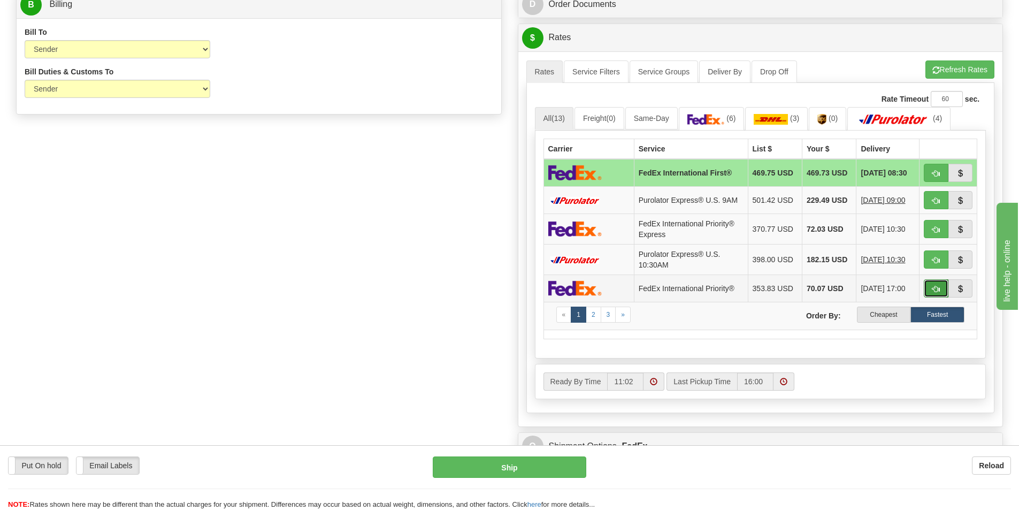
click at [936, 288] on span "button" at bounding box center [935, 289] width 7 height 7
type input "01"
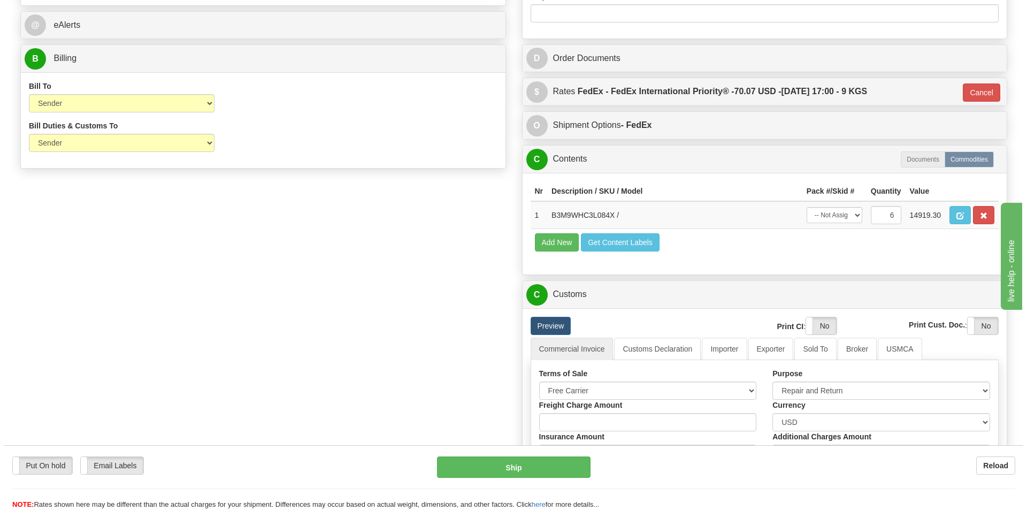
scroll to position [481, 0]
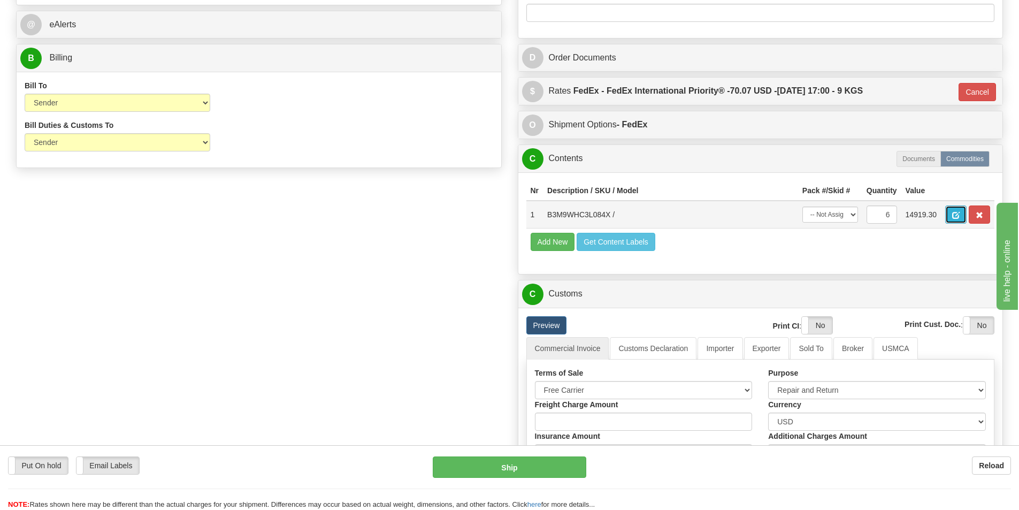
click at [955, 212] on span "button" at bounding box center [955, 215] width 7 height 7
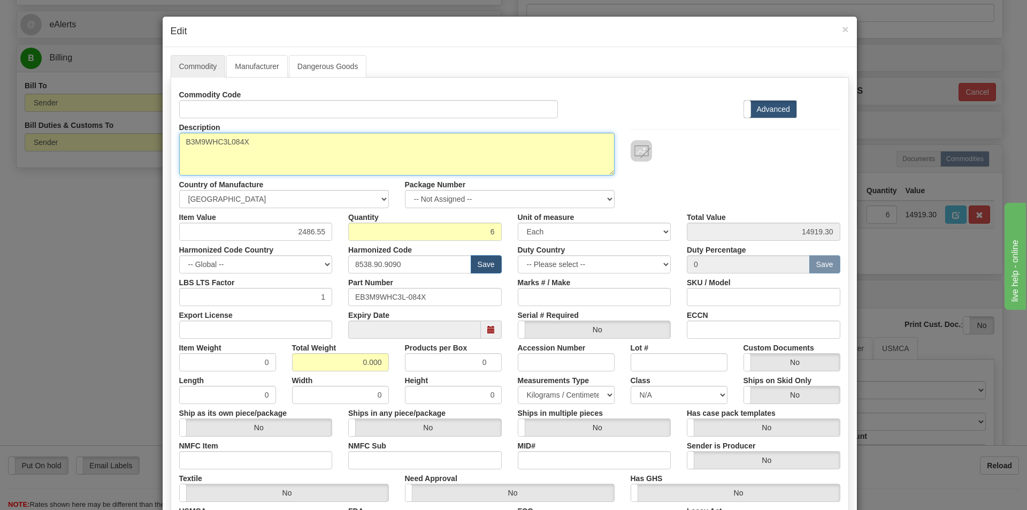
drag, startPoint x: 268, startPoint y: 147, endPoint x: 170, endPoint y: 141, distance: 98.6
click at [171, 141] on div "Description B3M9WHC3L084X" at bounding box center [396, 146] width 451 height 57
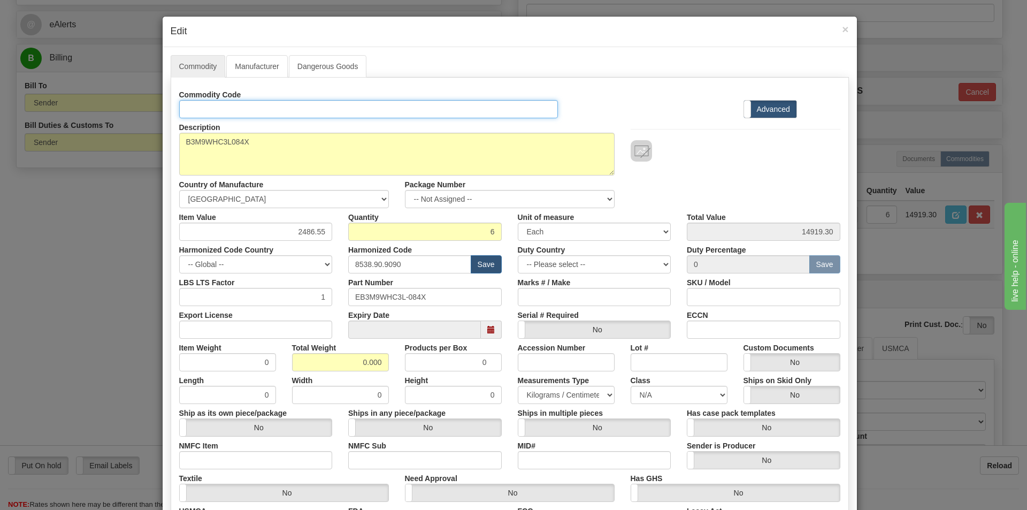
click at [210, 111] on input "Id" at bounding box center [368, 109] width 379 height 18
paste input "B3M9WHC3L084X"
type input "B3M9WHC3L084X"
drag, startPoint x: 419, startPoint y: 299, endPoint x: 331, endPoint y: 302, distance: 87.7
click at [332, 302] on div "LBS LTS Factor 1 Part Number EB3M9WHC3L-084X Marks # / Make SKU / Model" at bounding box center [509, 289] width 677 height 33
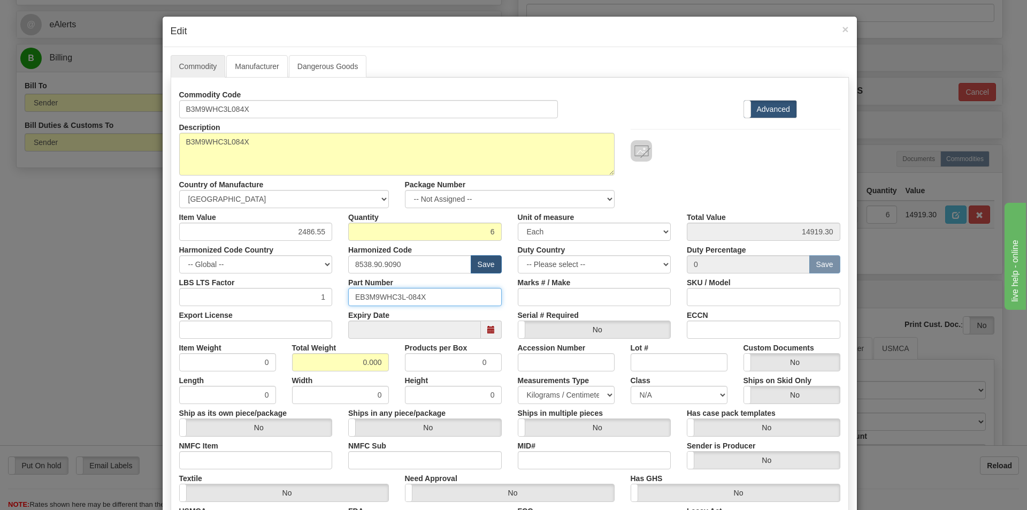
paste input "B3M9WHC3L"
type input "B3M9WHC3L084X"
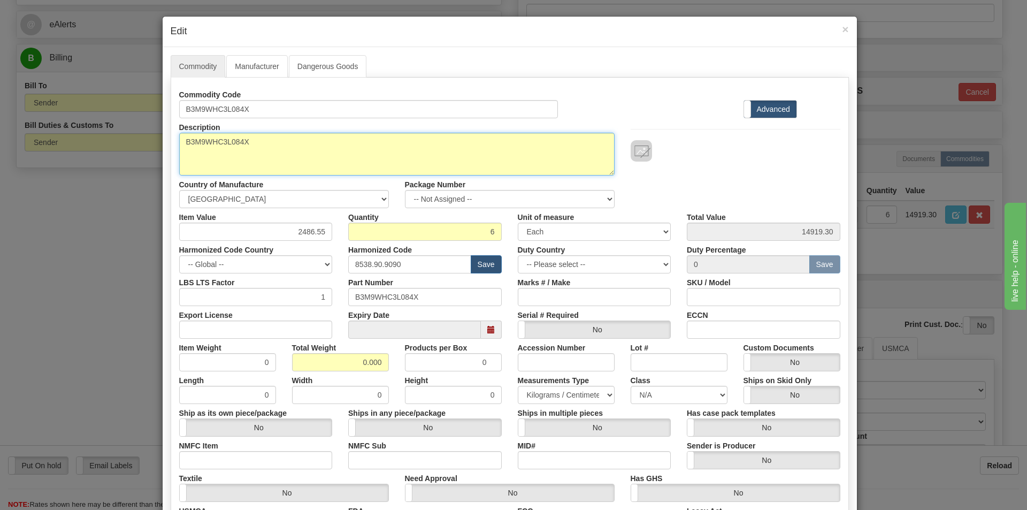
drag, startPoint x: 254, startPoint y: 137, endPoint x: 161, endPoint y: 137, distance: 92.5
click at [163, 137] on div "Commodity Manufacturer Dangerous Goods Commodity Code B3M9WHC3L084X Standard Ad…" at bounding box center [510, 328] width 694 height 563
paste textarea "0 UR CPU-B30 UR CPU"
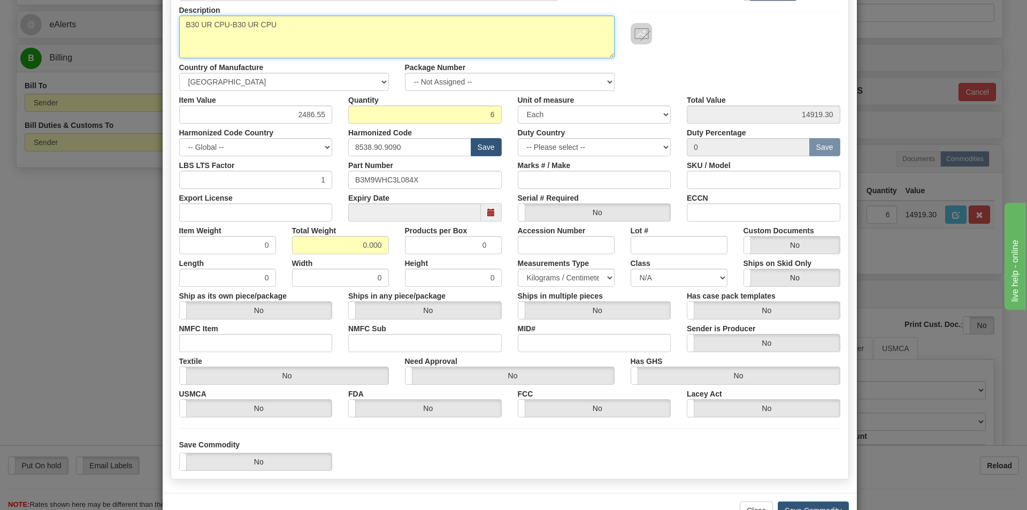
scroll to position [98, 0]
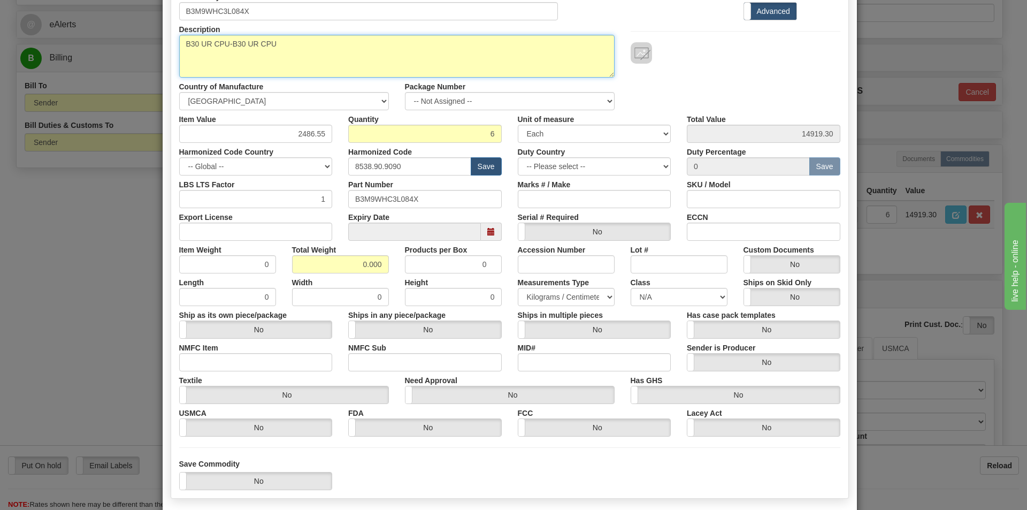
type textarea "B30 UR CPU-B30 UR CPU"
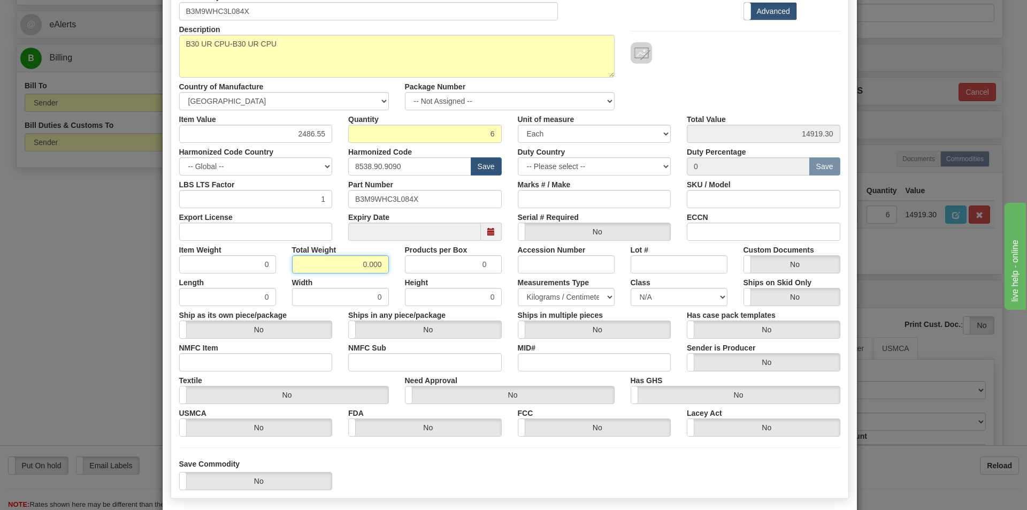
drag, startPoint x: 372, startPoint y: 263, endPoint x: 394, endPoint y: 262, distance: 21.9
click at [394, 262] on div "Item Weight 0 Total Weight 0.000 Products per Box 0 Accession Number Lot # Cust…" at bounding box center [509, 257] width 677 height 33
type input "9"
type input "1.5000"
click at [408, 166] on input "8538.90.9090" at bounding box center [409, 166] width 123 height 18
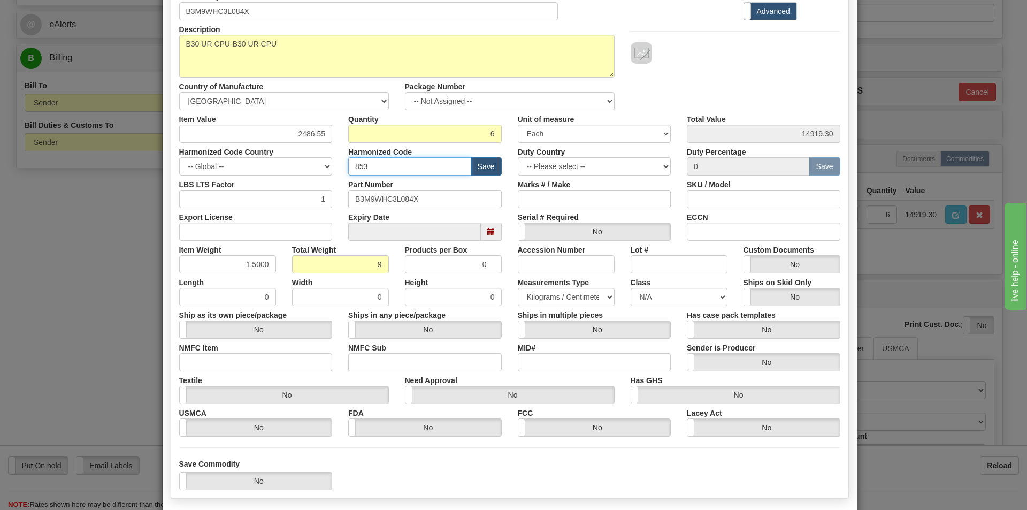
type input "8537.10.9070"
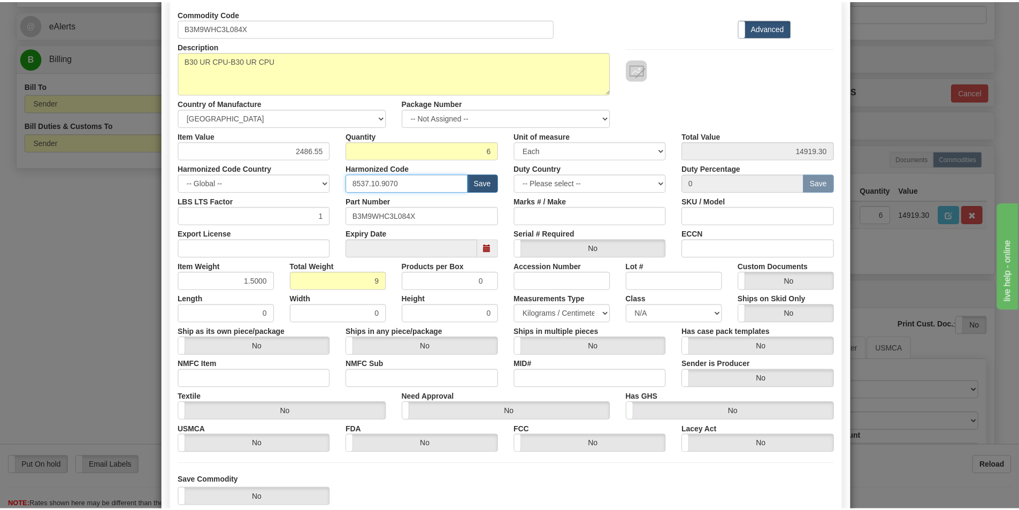
scroll to position [151, 0]
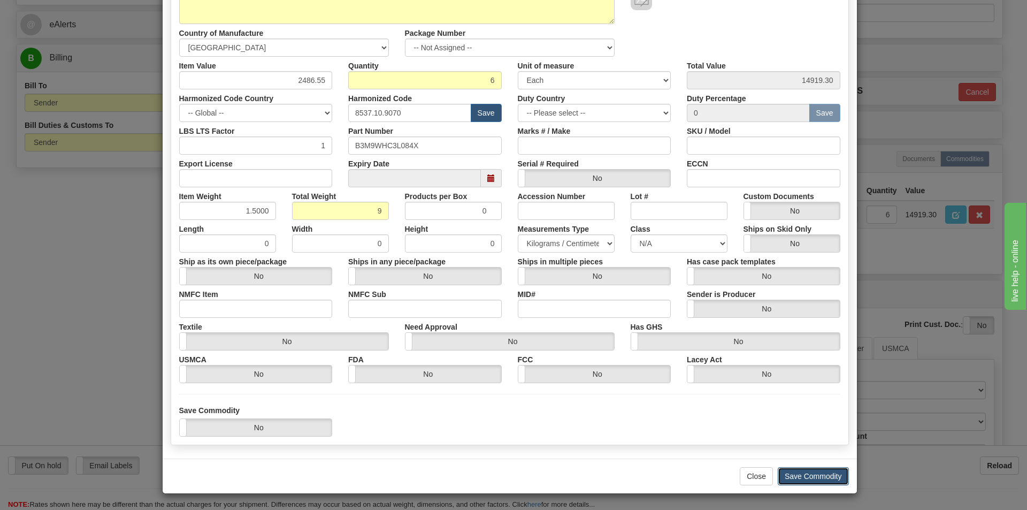
click at [803, 482] on button "Save Commodity" at bounding box center [812, 476] width 71 height 18
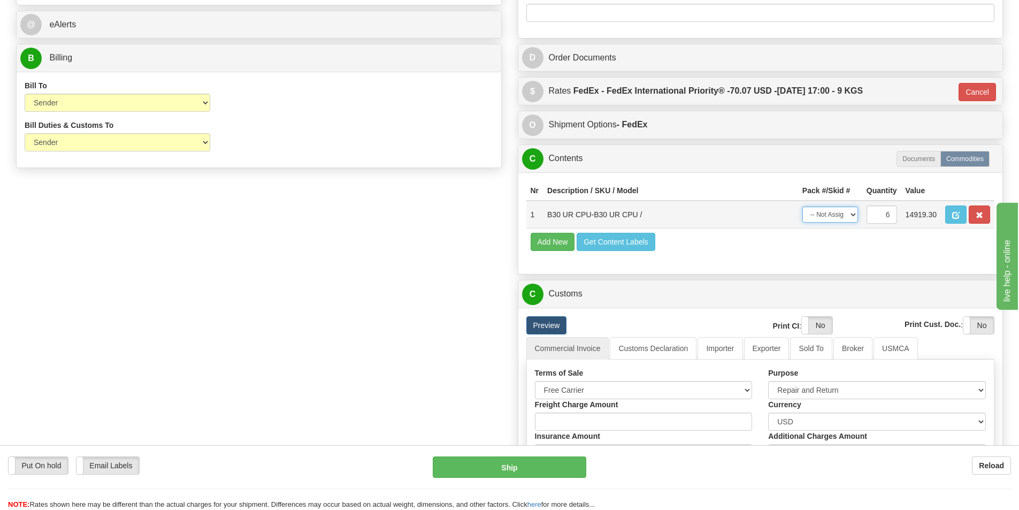
click at [851, 214] on select "-- Not Assigned -- Item 1 Item 2 Item 3 Item 4 Item 5 Item 6 Split" at bounding box center [830, 214] width 56 height 16
click at [812, 253] on td "Add New Get Content Labels" at bounding box center [760, 241] width 468 height 27
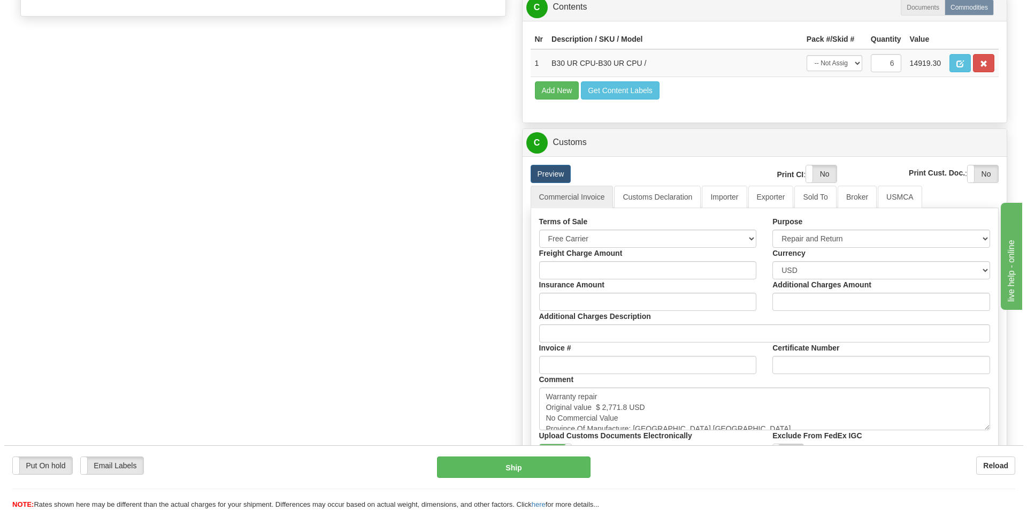
scroll to position [481, 0]
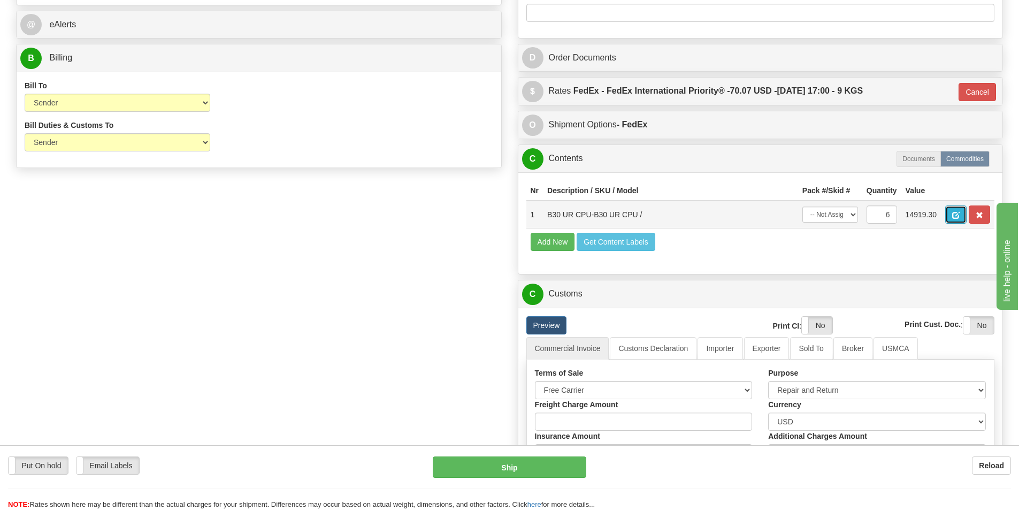
click at [952, 212] on span "button" at bounding box center [955, 215] width 7 height 7
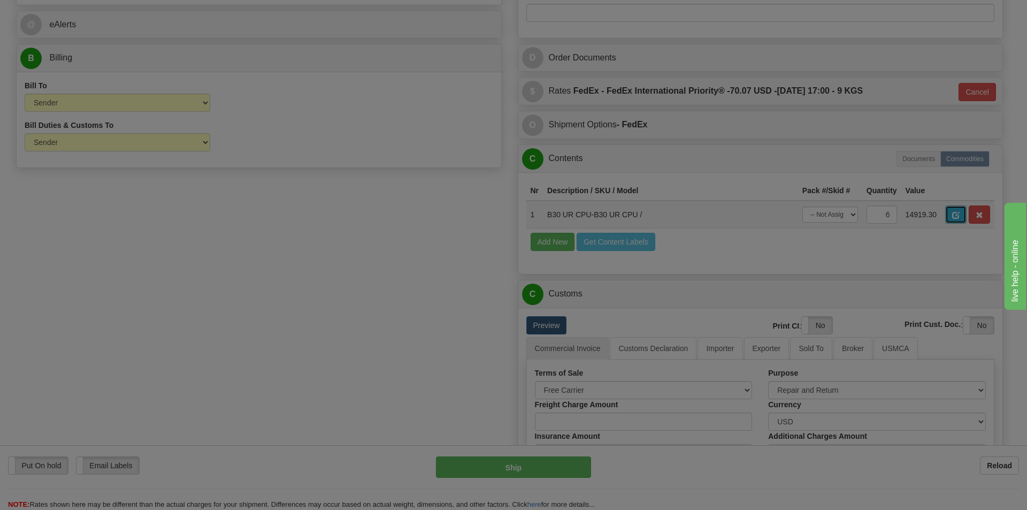
scroll to position [0, 0]
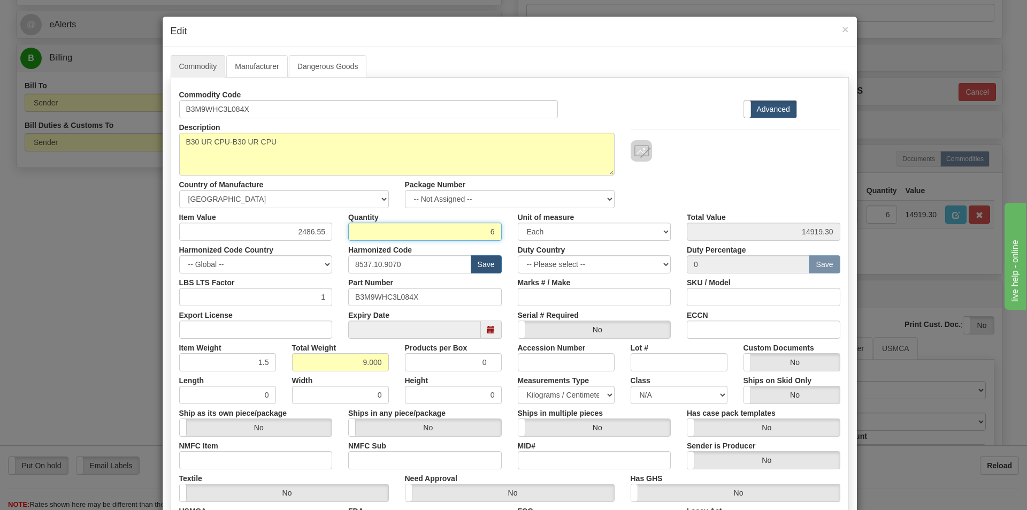
drag, startPoint x: 485, startPoint y: 230, endPoint x: 496, endPoint y: 232, distance: 11.3
click at [496, 232] on input "6" at bounding box center [424, 231] width 153 height 18
type input "1"
type input "2486.55"
drag, startPoint x: 253, startPoint y: 110, endPoint x: 174, endPoint y: 108, distance: 79.2
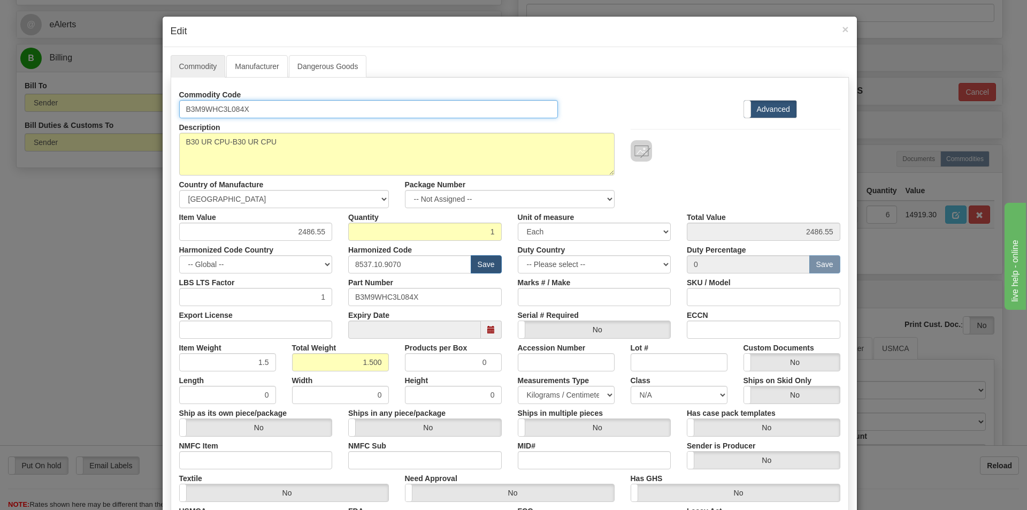
click at [174, 108] on div "Commodity Code B3M9WHC3L084X" at bounding box center [368, 102] width 395 height 33
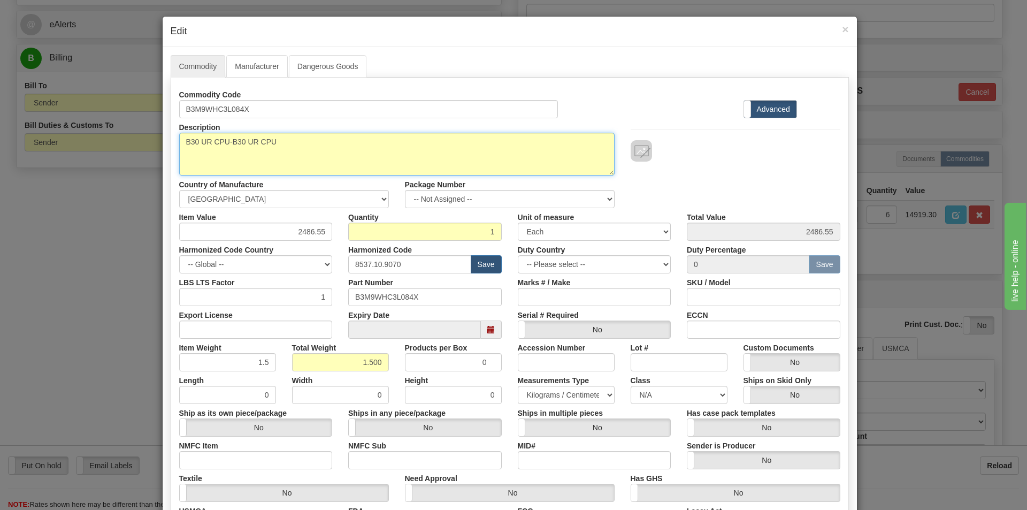
drag, startPoint x: 277, startPoint y: 142, endPoint x: 168, endPoint y: 141, distance: 109.1
click at [171, 141] on div "Description B30 UR CPU-B30 UR CPU" at bounding box center [396, 146] width 451 height 57
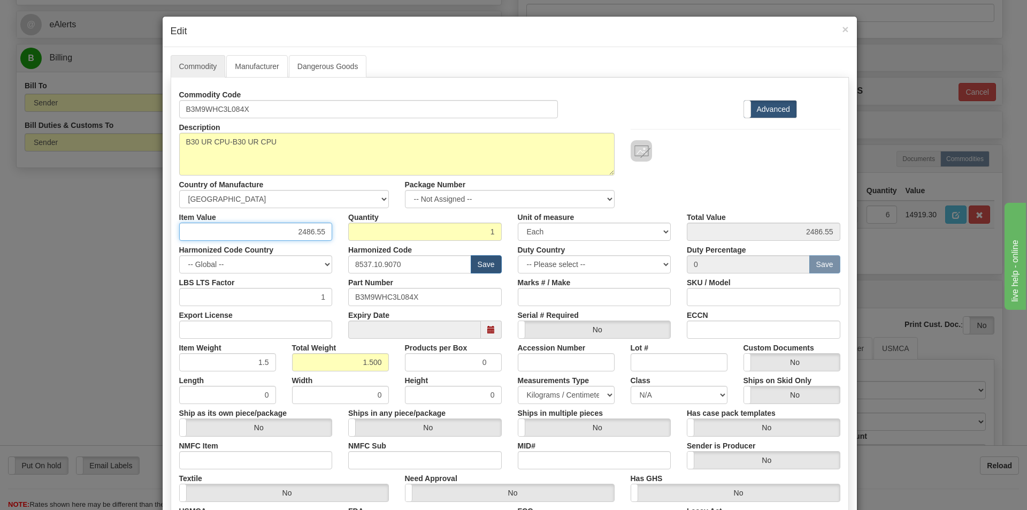
drag, startPoint x: 291, startPoint y: 230, endPoint x: 324, endPoint y: 227, distance: 33.3
click at [324, 227] on input "2486.55" at bounding box center [255, 231] width 153 height 18
drag, startPoint x: 355, startPoint y: 363, endPoint x: 392, endPoint y: 365, distance: 37.0
click at [392, 365] on div "Total Weight 1.500" at bounding box center [340, 354] width 113 height 33
click at [720, 172] on div "Description B30 UR CPU-B30 UR CPU Country of Manufacture -- Unknown -- AFGHANIS…" at bounding box center [509, 163] width 677 height 90
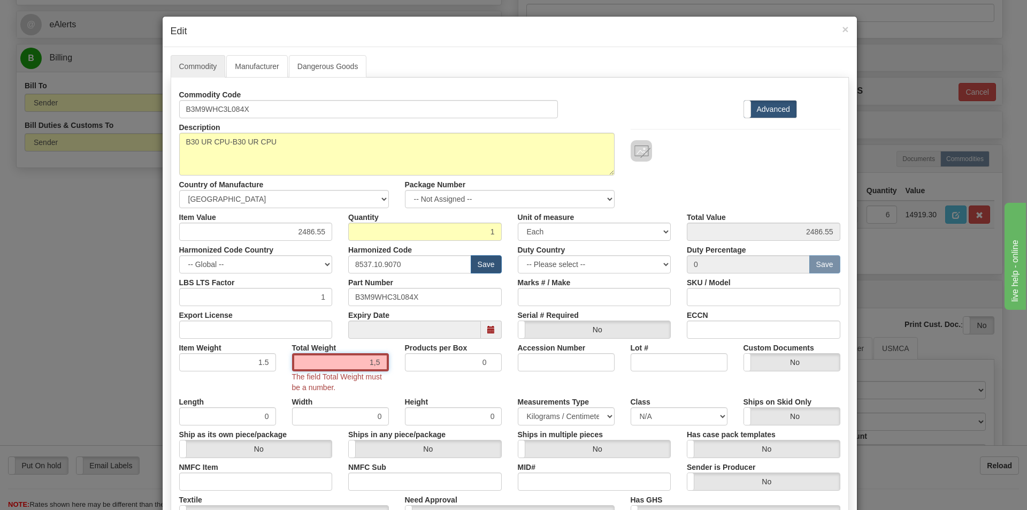
drag, startPoint x: 357, startPoint y: 360, endPoint x: 396, endPoint y: 359, distance: 38.5
click at [397, 361] on div "Item Weight 1.5 Total Weight 1,5 The field Total Weight must be a number. Produ…" at bounding box center [509, 365] width 677 height 54
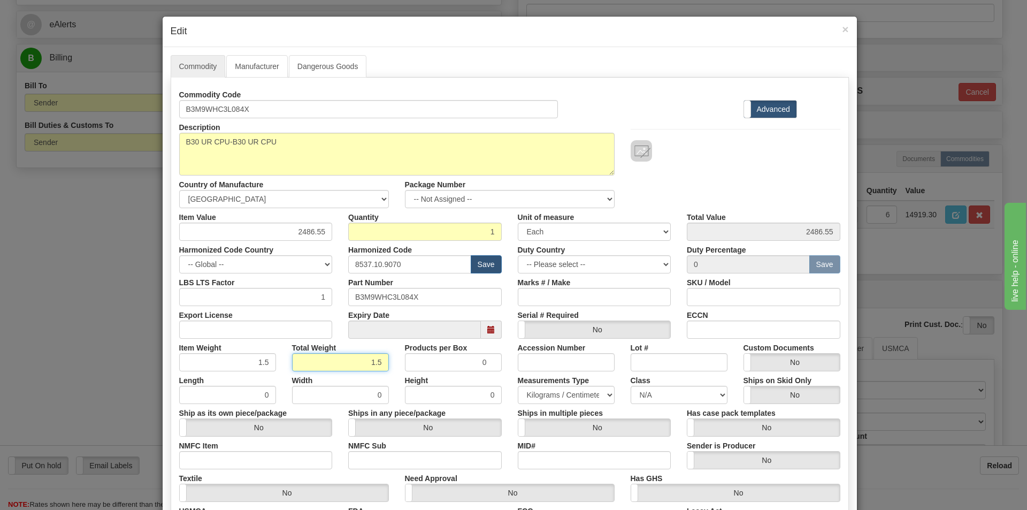
type input "1.5"
type input "1.5000"
click at [727, 181] on div "Description B30 UR CPU-B30 UR CPU Country of Manufacture -- Unknown -- AFGHANIS…" at bounding box center [509, 163] width 677 height 90
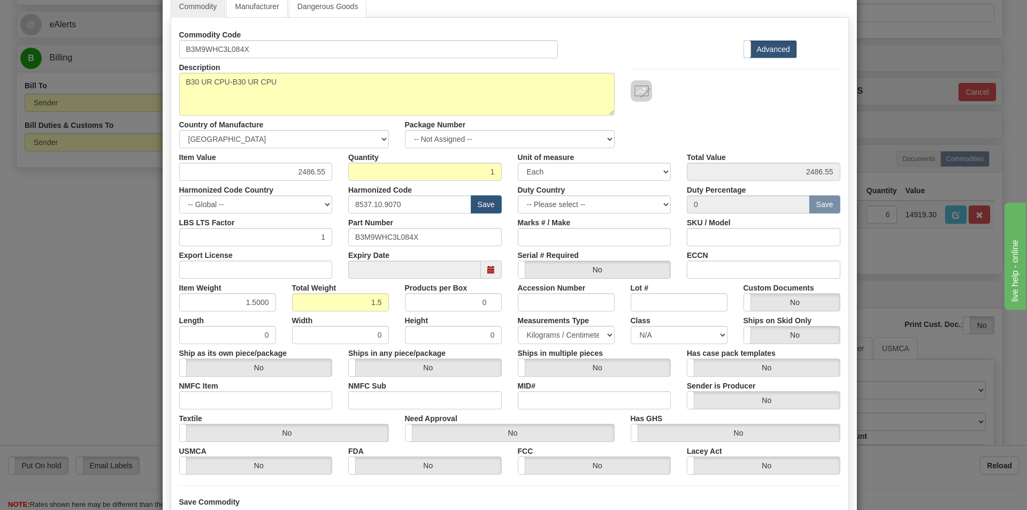
scroll to position [151, 0]
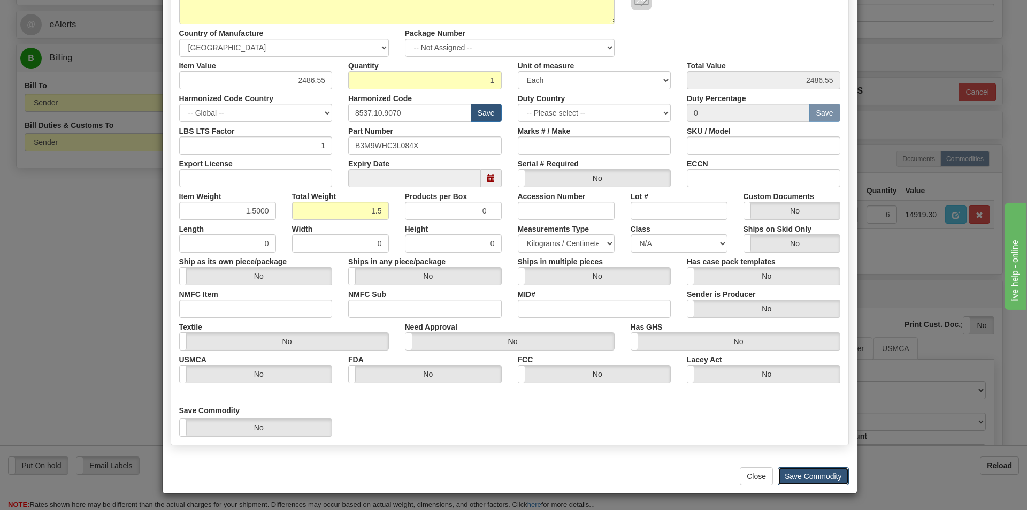
click at [824, 474] on button "Save Commodity" at bounding box center [812, 476] width 71 height 18
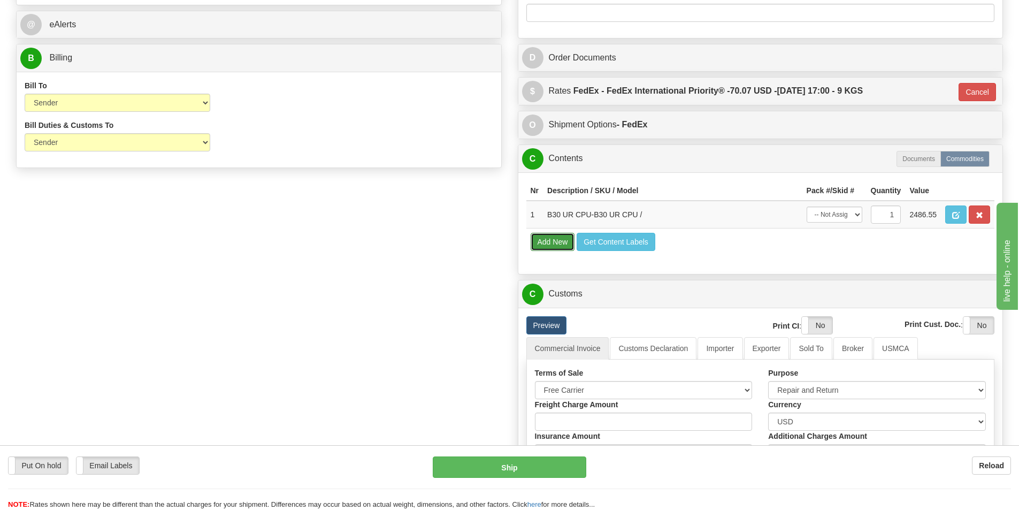
click at [551, 240] on button "Add New" at bounding box center [552, 242] width 44 height 18
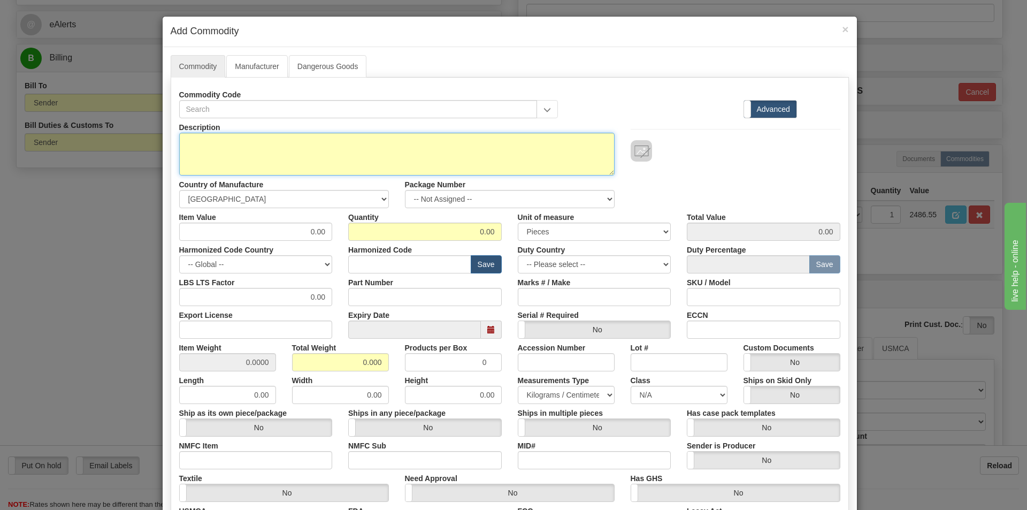
click at [186, 147] on textarea "Description" at bounding box center [396, 154] width 435 height 43
paste textarea "B30 UR CPU-B30 UR CPU"
type textarea "B30 UR CPU-B30 UR CPU"
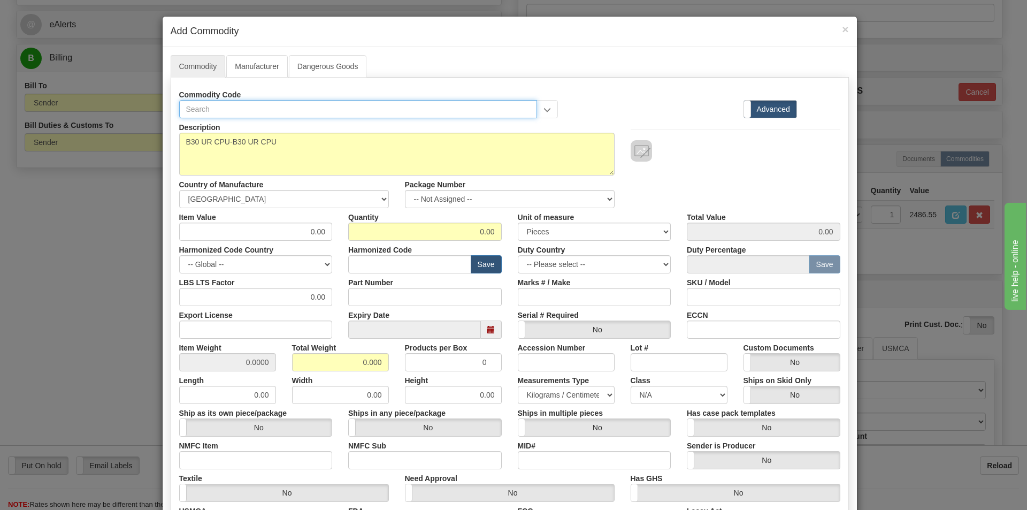
click at [193, 112] on input "text" at bounding box center [358, 109] width 358 height 18
paste input "B3M9WHC3L084X"
type input "B3M9WHC3L084X"
click at [374, 297] on input "Part Number" at bounding box center [424, 297] width 153 height 18
paste input "B3M9WHC3L084X"
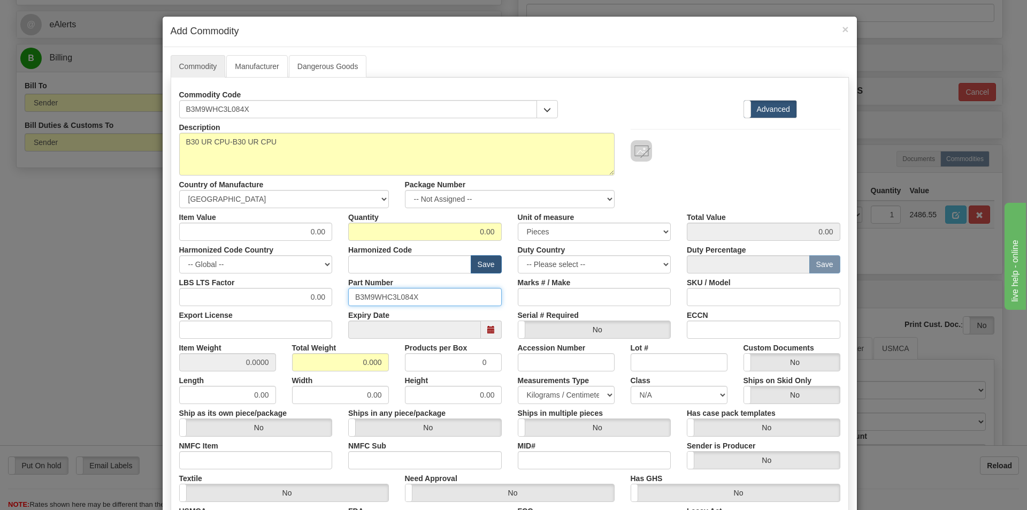
type input "B3M9WHC3L084X"
click at [461, 230] on input "0.00" at bounding box center [424, 231] width 153 height 18
drag, startPoint x: 461, startPoint y: 230, endPoint x: 481, endPoint y: 230, distance: 20.3
click at [481, 230] on input "0.00" at bounding box center [424, 231] width 153 height 18
type input "1"
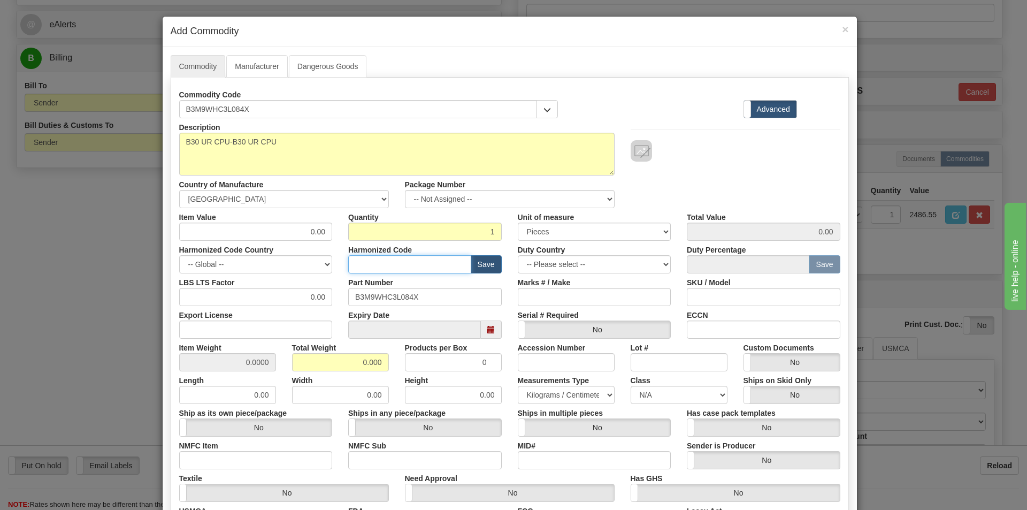
click at [405, 267] on input "text" at bounding box center [409, 264] width 123 height 18
type input "8537.10.9070"
drag, startPoint x: 307, startPoint y: 228, endPoint x: 325, endPoint y: 231, distance: 17.8
click at [325, 230] on input "0.00" at bounding box center [255, 231] width 153 height 18
paste input "2486.55"
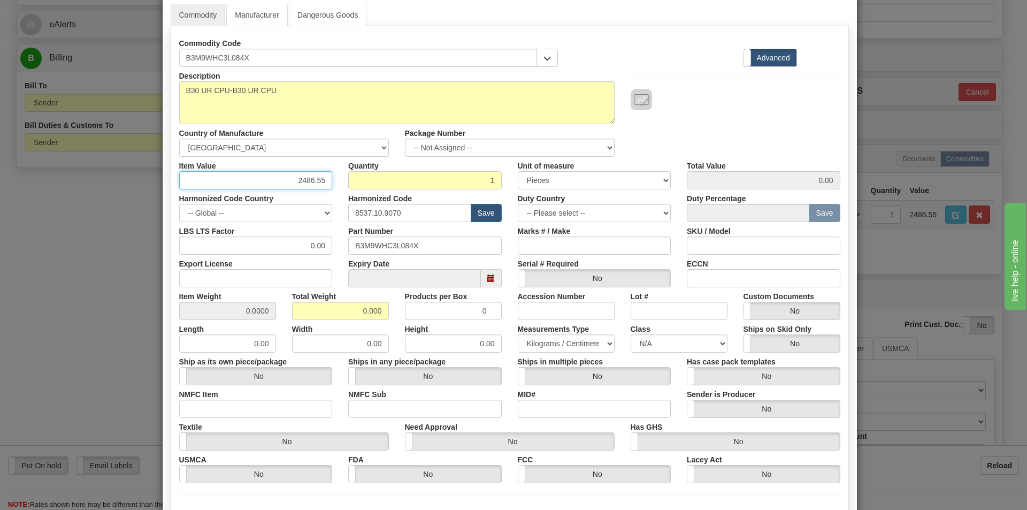
scroll to position [53, 0]
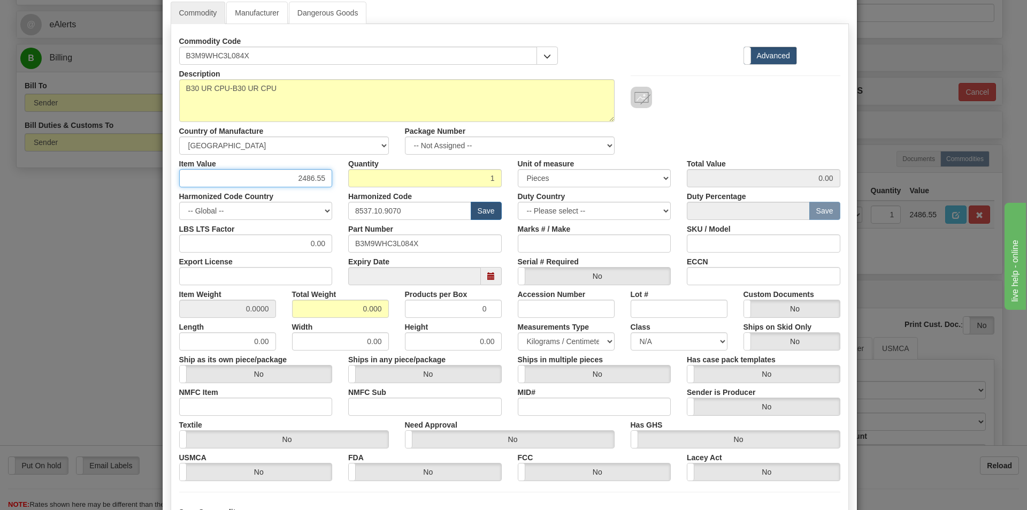
type input "2486.55"
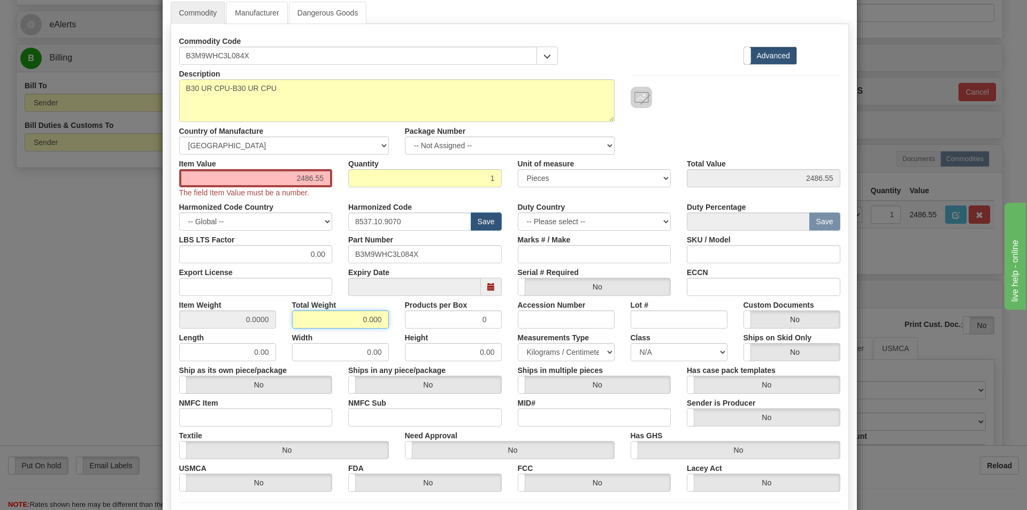
drag, startPoint x: 360, startPoint y: 309, endPoint x: 382, endPoint y: 312, distance: 22.7
click at [382, 311] on input "0.000" at bounding box center [340, 319] width 97 height 18
click at [308, 181] on input "2486.55" at bounding box center [255, 178] width 153 height 18
type input "2"
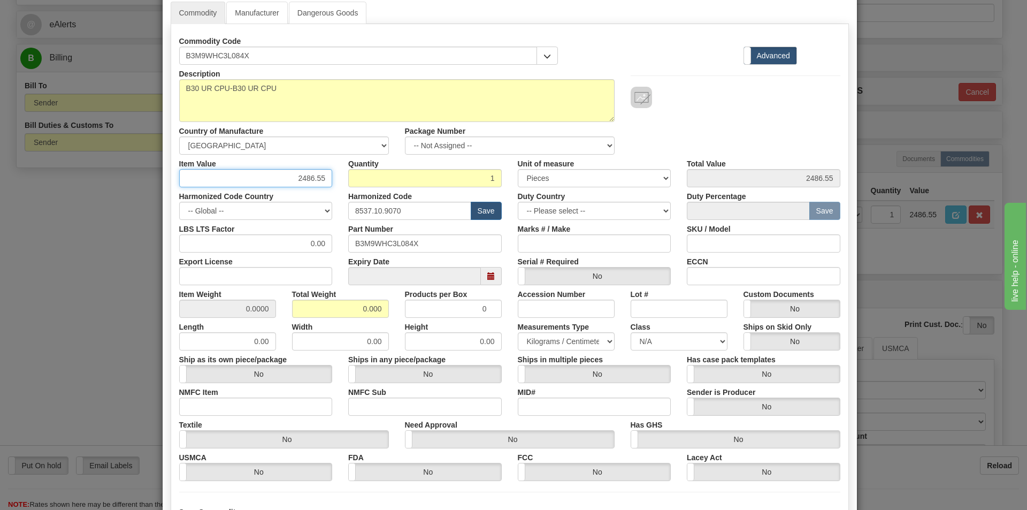
type input "2486.55"
click at [720, 143] on div "Description B30 UR CPU-B30 UR CPU Country of Manufacture -- Unknown -- AFGHANIS…" at bounding box center [509, 110] width 677 height 90
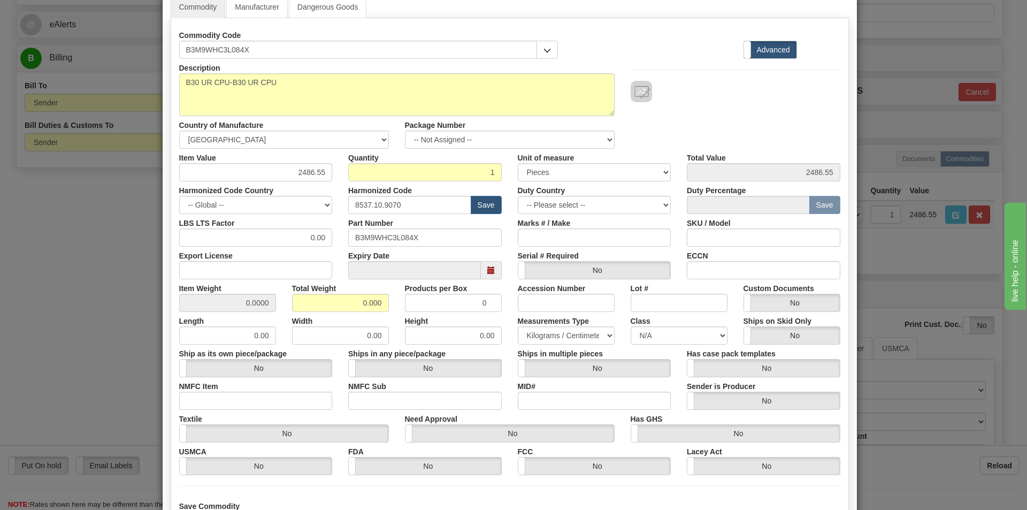
scroll to position [152, 0]
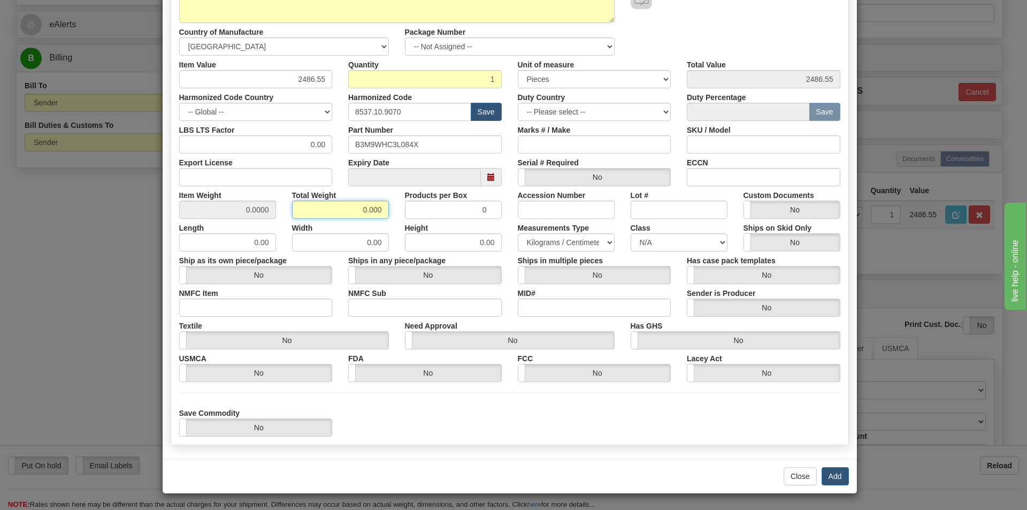
drag, startPoint x: 354, startPoint y: 212, endPoint x: 417, endPoint y: 210, distance: 62.6
click at [427, 214] on div "Item Weight 0.0000 Total Weight 0.000 Products per Box 0 Accession Number Lot #…" at bounding box center [509, 202] width 677 height 33
type input "1.5"
type input "1.5000"
click at [833, 475] on button "Add" at bounding box center [834, 476] width 27 height 18
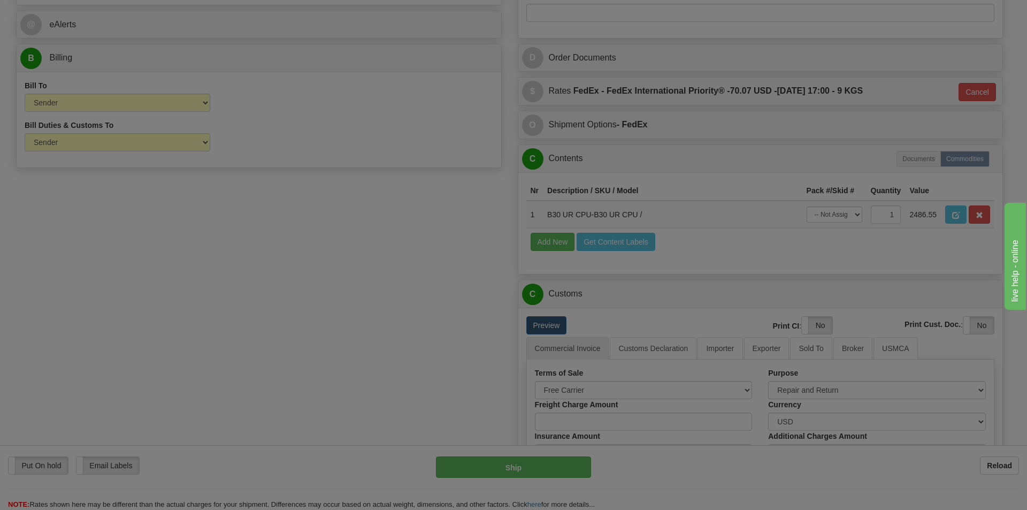
scroll to position [0, 0]
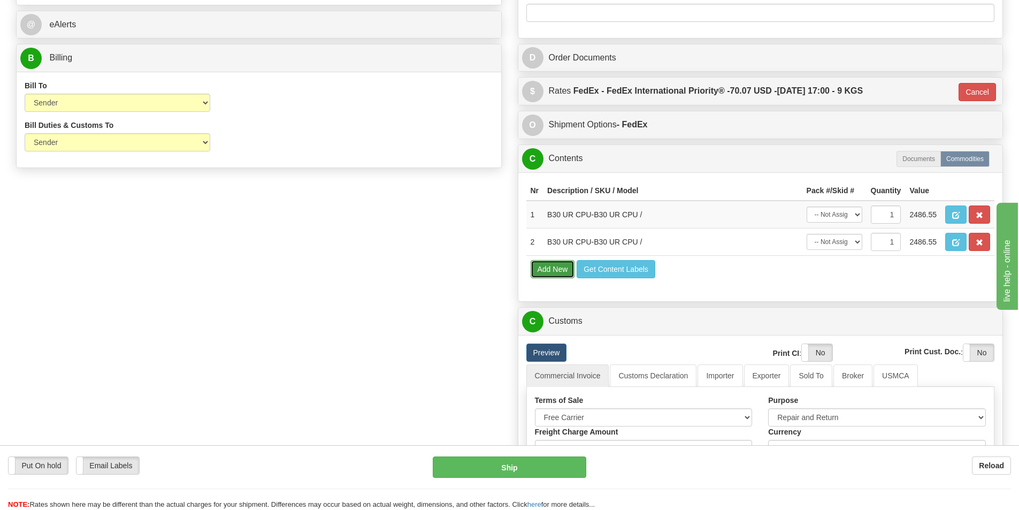
click at [544, 270] on button "Add New" at bounding box center [552, 269] width 44 height 18
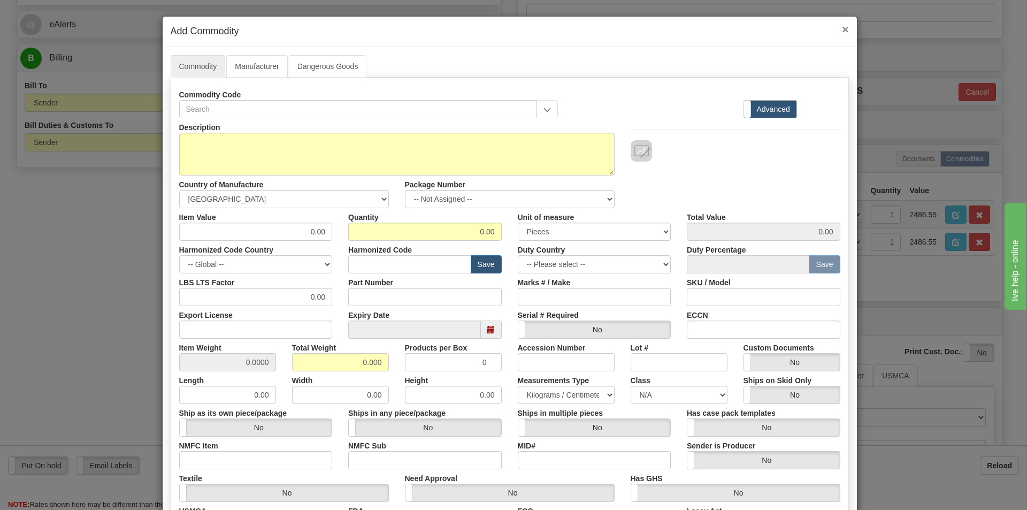
click at [842, 29] on span "×" at bounding box center [845, 29] width 6 height 12
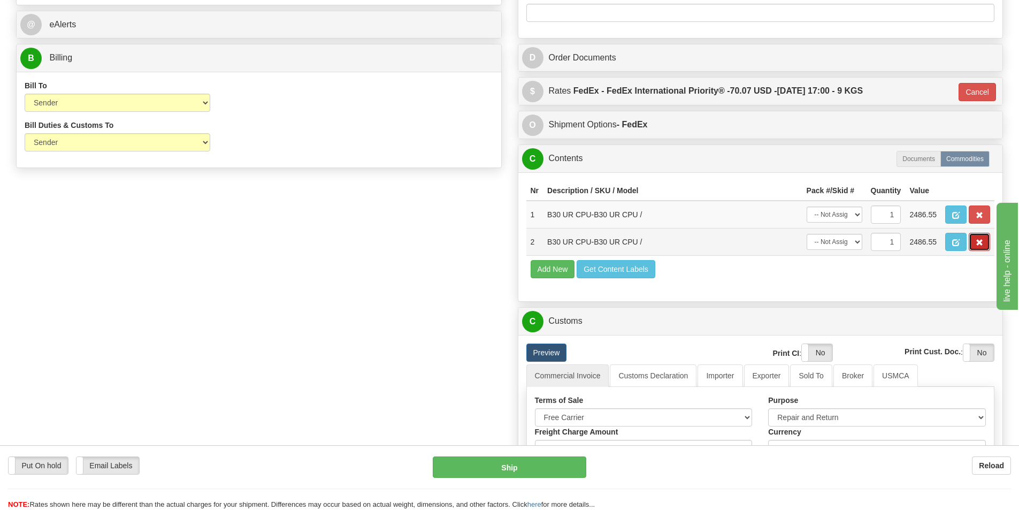
click at [988, 241] on button "button" at bounding box center [978, 242] width 21 height 18
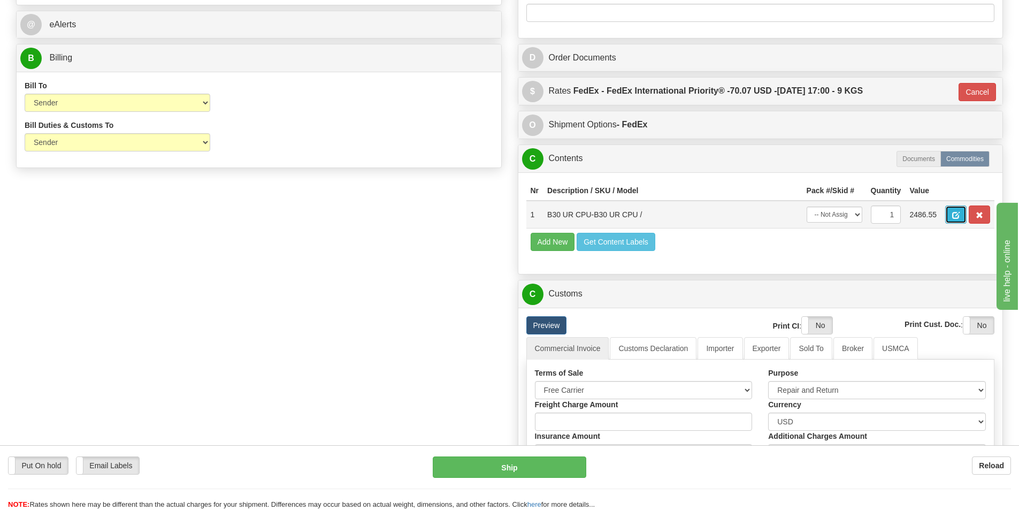
click at [951, 217] on button "button" at bounding box center [955, 214] width 21 height 18
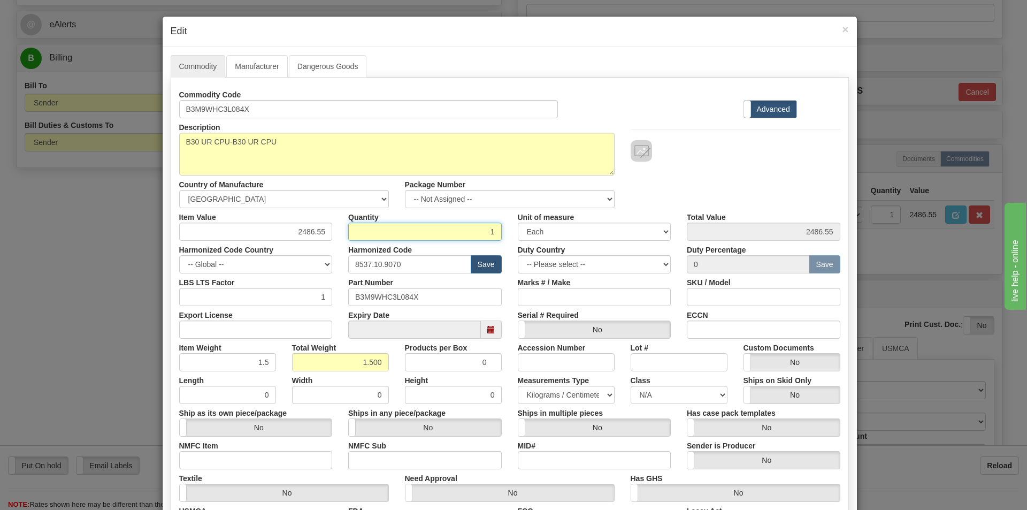
drag, startPoint x: 485, startPoint y: 233, endPoint x: 500, endPoint y: 232, distance: 15.5
click at [500, 232] on div "Quantity 1" at bounding box center [425, 224] width 170 height 33
type input "6"
type input "14919.30"
drag, startPoint x: 359, startPoint y: 358, endPoint x: 390, endPoint y: 359, distance: 31.1
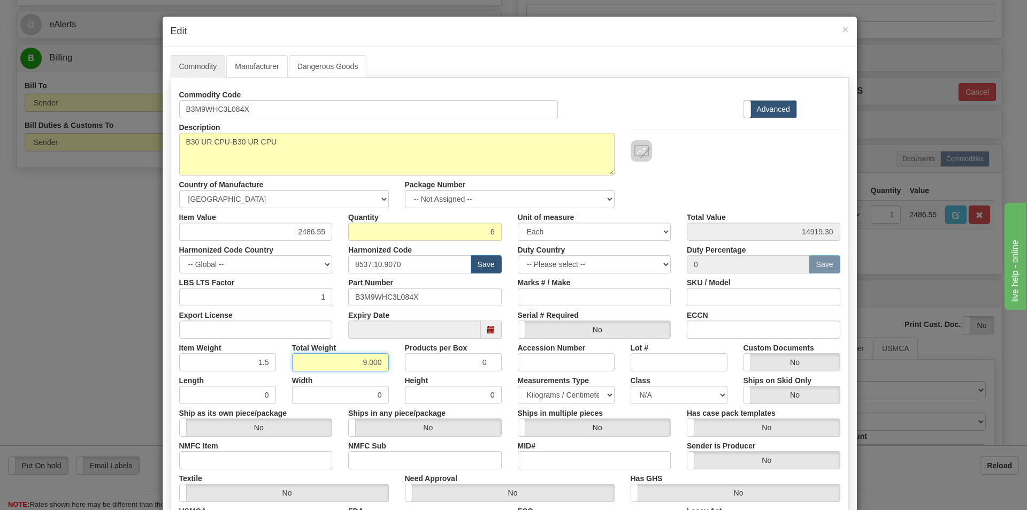
click at [390, 360] on div "Total Weight 9.000" at bounding box center [340, 354] width 113 height 33
type input "9"
type input "1.5000"
click at [712, 179] on div "Description B30 UR CPU-B30 UR CPU Country of Manufacture -- Unknown -- AFGHANIS…" at bounding box center [509, 163] width 677 height 90
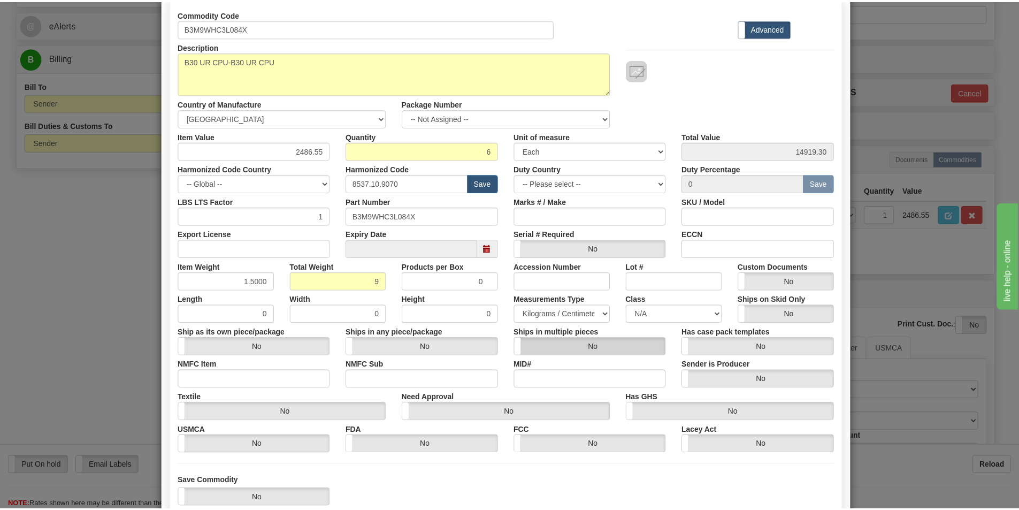
scroll to position [151, 0]
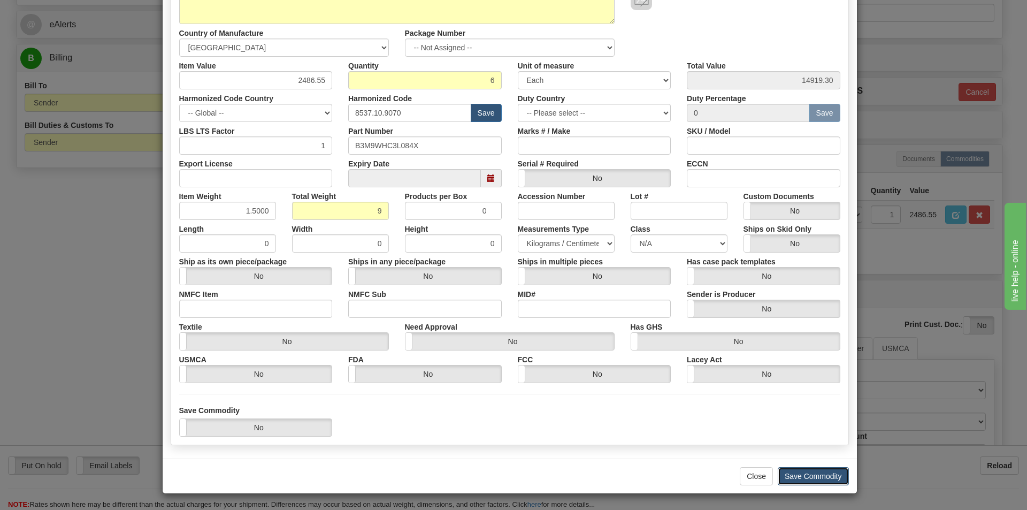
click at [790, 473] on button "Save Commodity" at bounding box center [812, 476] width 71 height 18
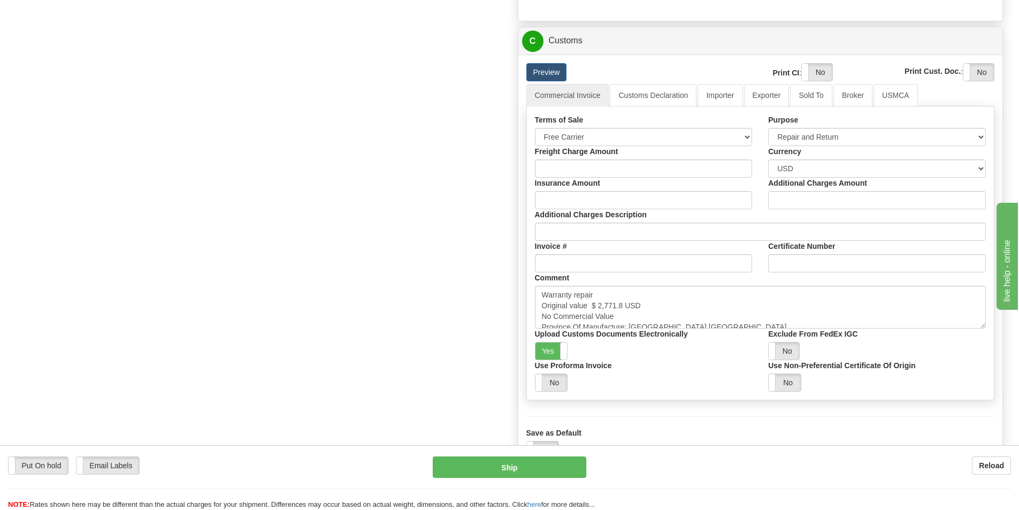
scroll to position [749, 0]
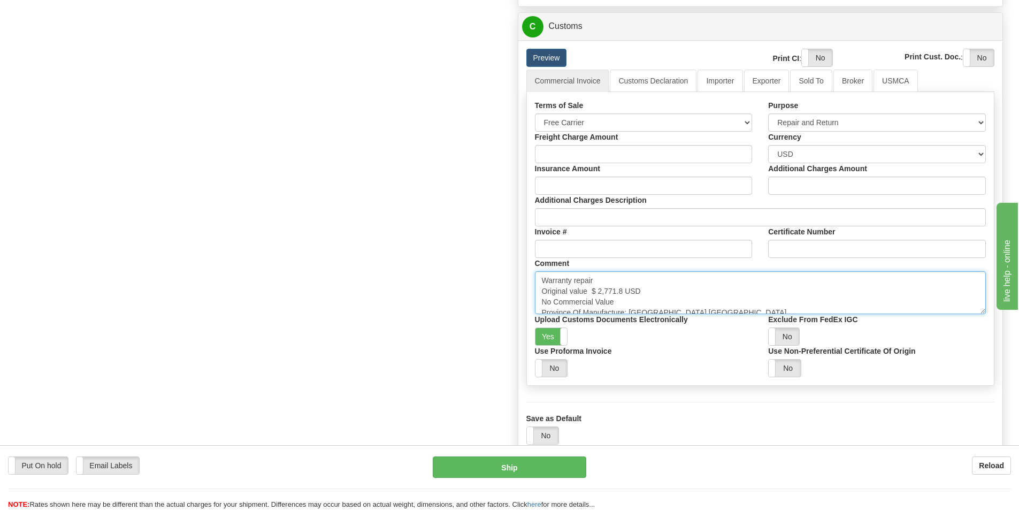
drag, startPoint x: 623, startPoint y: 289, endPoint x: 597, endPoint y: 289, distance: 26.2
click at [597, 289] on textarea "Warranty repair Original value $ 2,771.8 USD No Commercial Value Province Of Ma…" at bounding box center [760, 292] width 451 height 43
paste textarea "7,140.92"
click at [651, 291] on textarea "Warranty repair Original value $ 2,771.8 USD No Commercial Value Province Of Ma…" at bounding box center [760, 292] width 451 height 43
drag, startPoint x: 589, startPoint y: 275, endPoint x: 541, endPoint y: 278, distance: 48.2
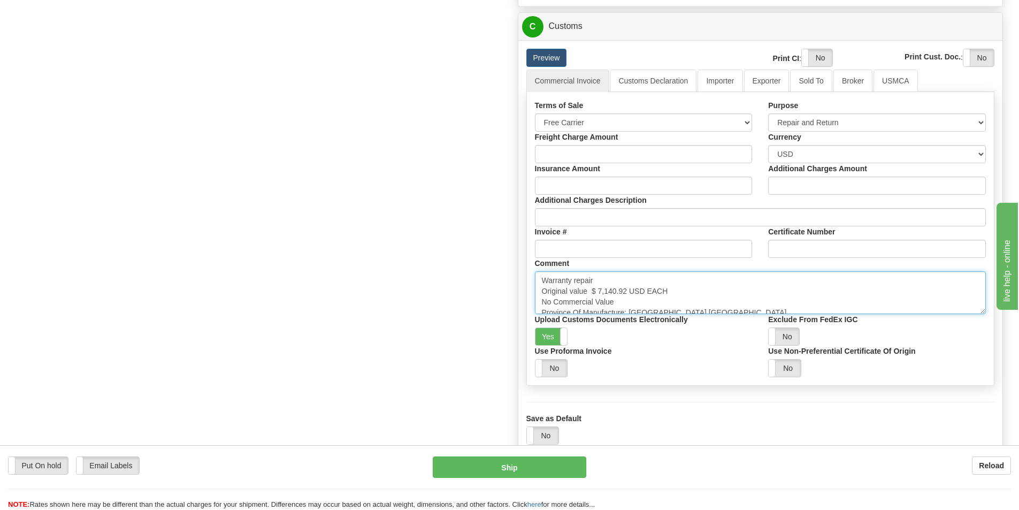
click at [541, 278] on textarea "Warranty repair Original value $ 2,771.8 USD No Commercial Value Province Of Ma…" at bounding box center [760, 292] width 451 height 43
paste textarea "Repair & return unit"
click at [675, 289] on textarea "Warranty repair Original value $ 2,771.8 USD No Commercial Value Province Of Ma…" at bounding box center [760, 292] width 451 height 43
type textarea "Repair & return unit Original value $ 7,140.92 USD EACH No Commercial Value Pro…"
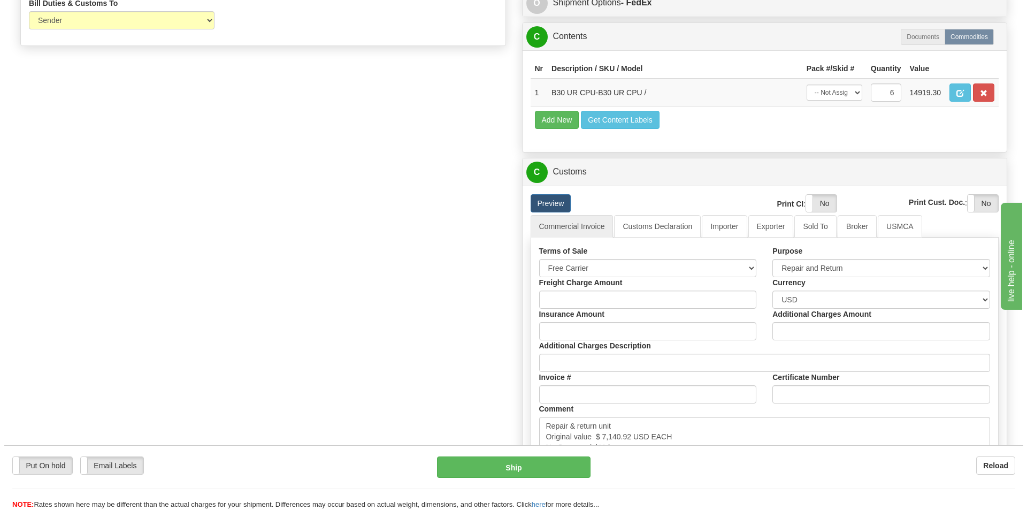
scroll to position [481, 0]
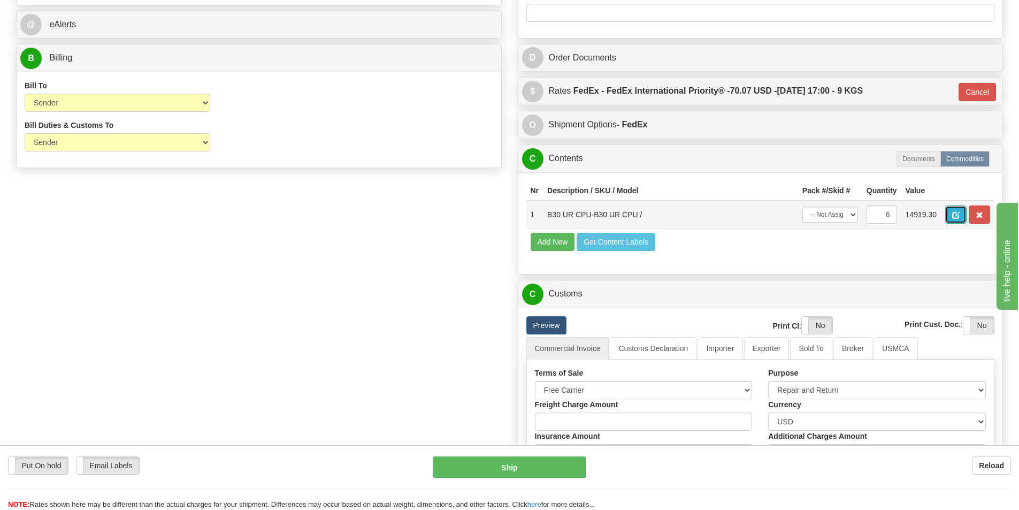
click at [961, 213] on button "button" at bounding box center [955, 214] width 21 height 18
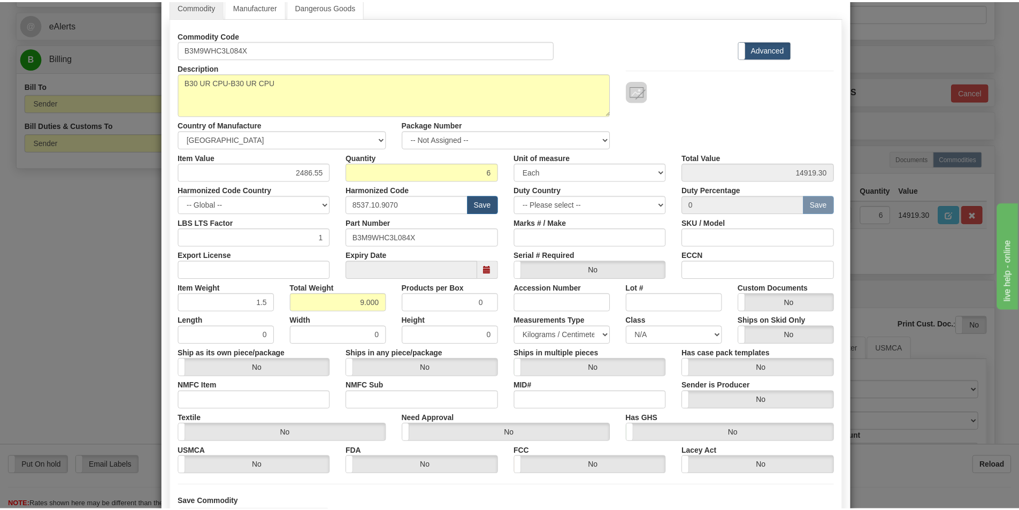
scroll to position [0, 0]
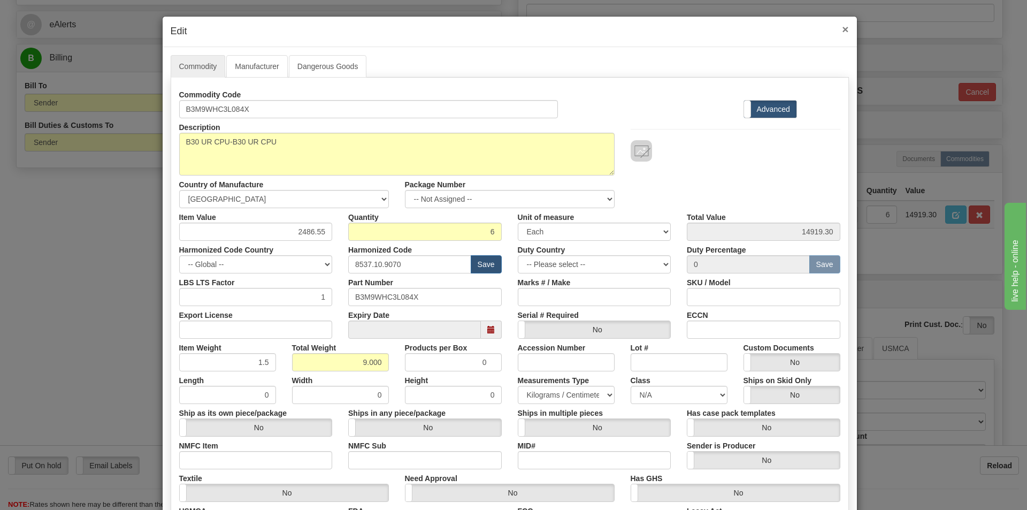
click at [842, 32] on span "×" at bounding box center [845, 29] width 6 height 12
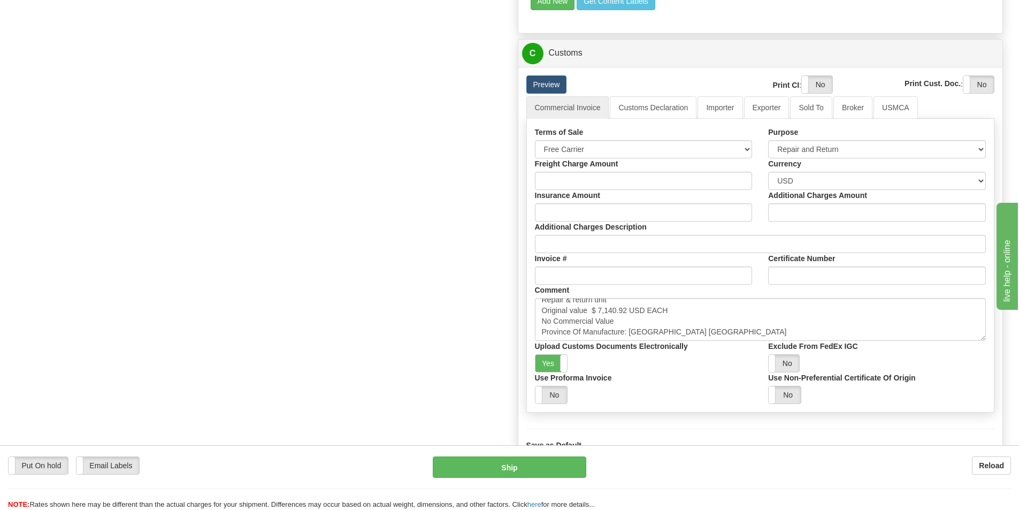
scroll to position [642, 0]
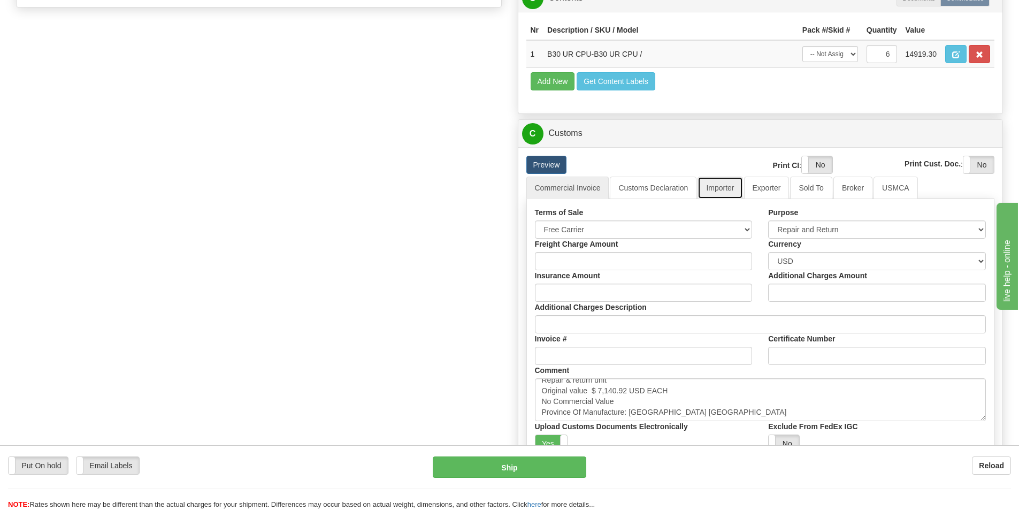
click at [713, 193] on link "Importer" at bounding box center [719, 187] width 45 height 22
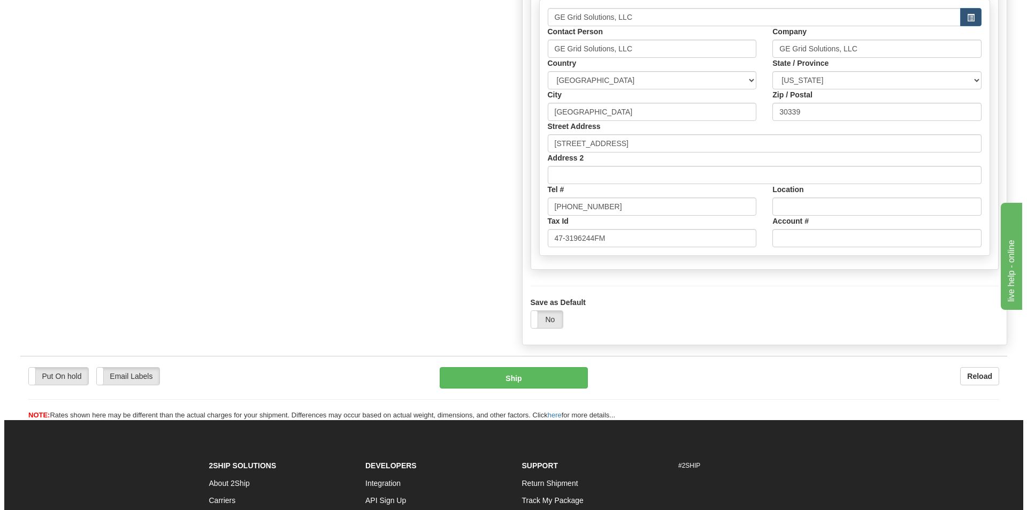
scroll to position [1021, 0]
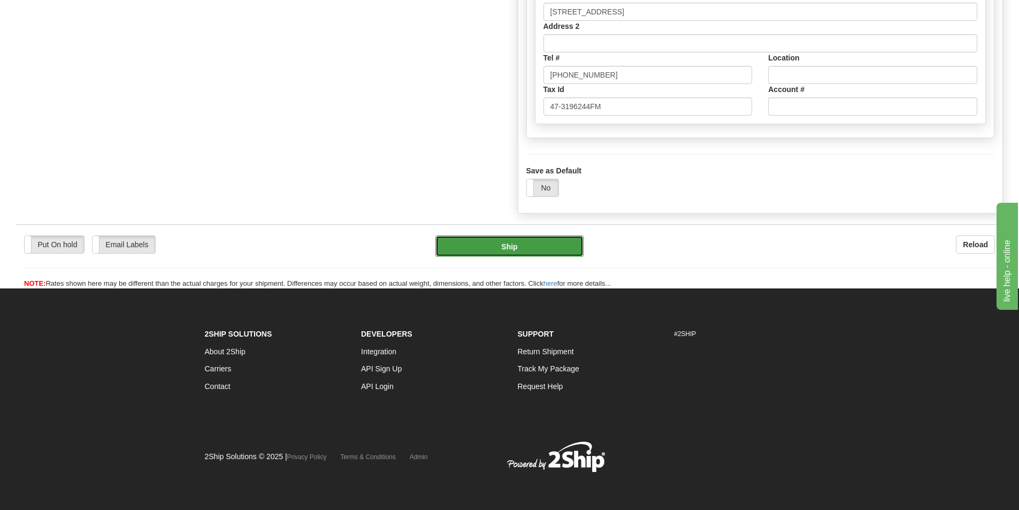
click at [546, 245] on button "Ship" at bounding box center [509, 245] width 148 height 21
